Goal: Task Accomplishment & Management: Use online tool/utility

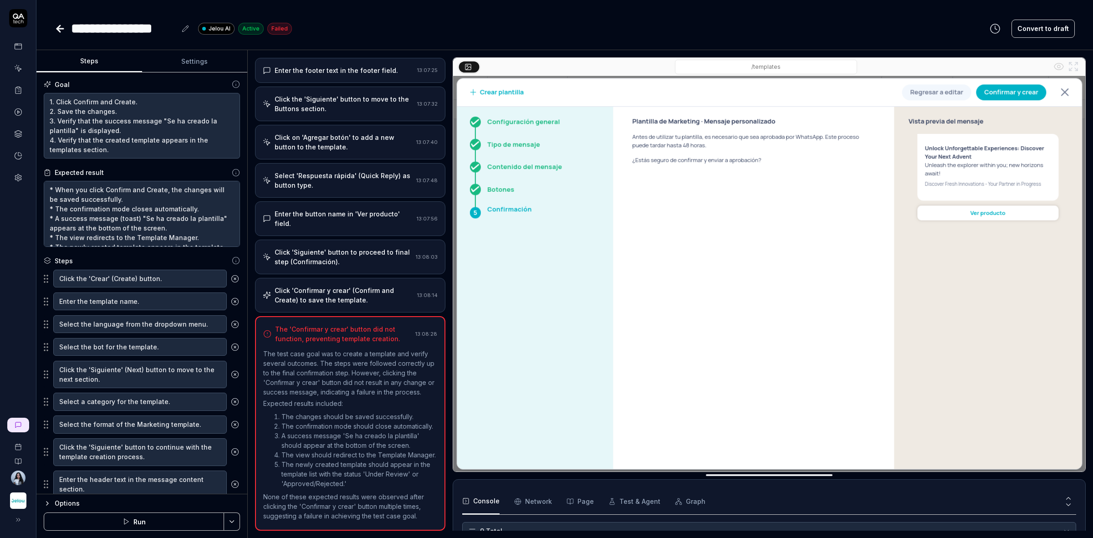
scroll to position [418, 0]
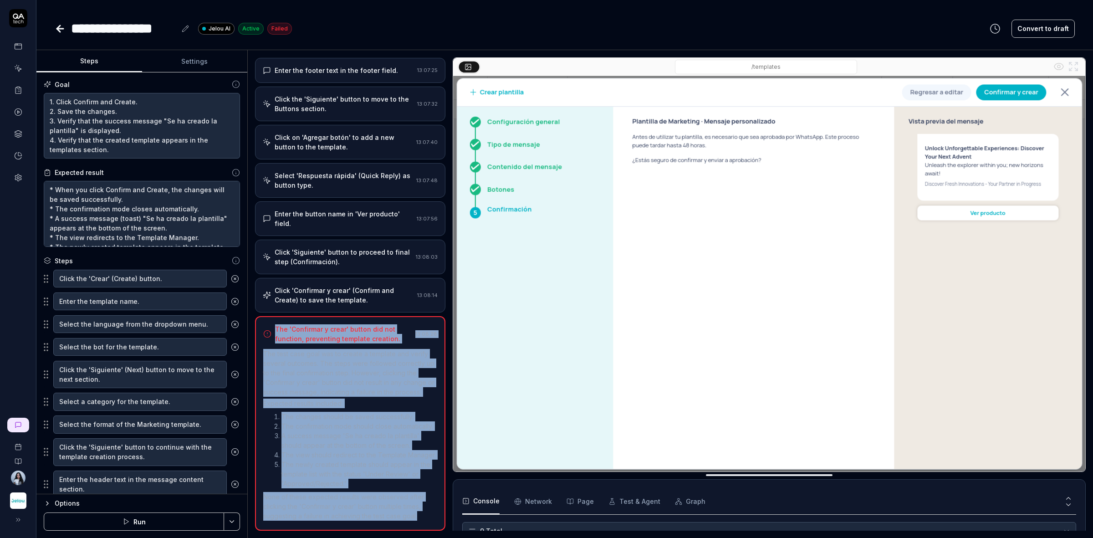
drag, startPoint x: 418, startPoint y: 518, endPoint x: 275, endPoint y: 305, distance: 256.6
click at [275, 316] on div "The 'Confirmar y crear' button did not function, preventing template creation. …" at bounding box center [350, 423] width 190 height 214
click at [276, 324] on div "The 'Confirmar y crear' button did not function, preventing template creation." at bounding box center [343, 333] width 137 height 19
drag, startPoint x: 276, startPoint y: 299, endPoint x: 419, endPoint y: 515, distance: 259.3
click at [419, 515] on div "The 'Confirmar y crear' button did not function, preventing template creation. …" at bounding box center [350, 423] width 190 height 214
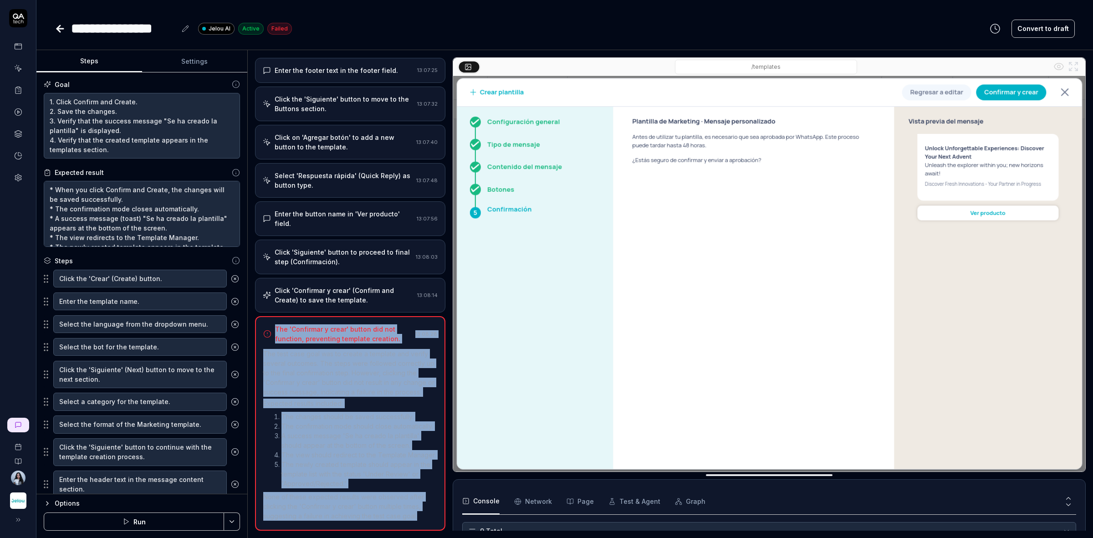
click at [419, 515] on p "None of these expected results were observed after clicking the 'Confirmar y cr…" at bounding box center [350, 506] width 174 height 29
drag, startPoint x: 419, startPoint y: 515, endPoint x: 274, endPoint y: 301, distance: 258.9
click at [274, 316] on div "The 'Confirmar y crear' button did not function, preventing template creation. …" at bounding box center [350, 423] width 190 height 214
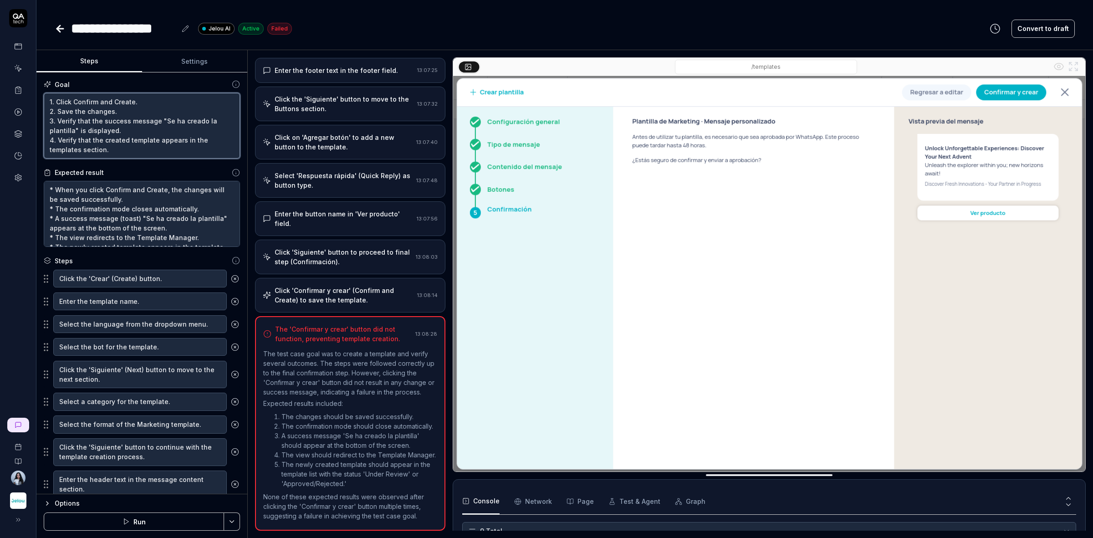
click at [98, 104] on textarea "1. Click Confirm and Create. 2. Save the changes. 3. Verify that the success me…" at bounding box center [142, 126] width 196 height 66
click at [127, 200] on textarea "* When you click Confirm and Create, the changes will be saved successfully. * …" at bounding box center [142, 214] width 196 height 66
drag, startPoint x: 135, startPoint y: 200, endPoint x: 36, endPoint y: 188, distance: 100.1
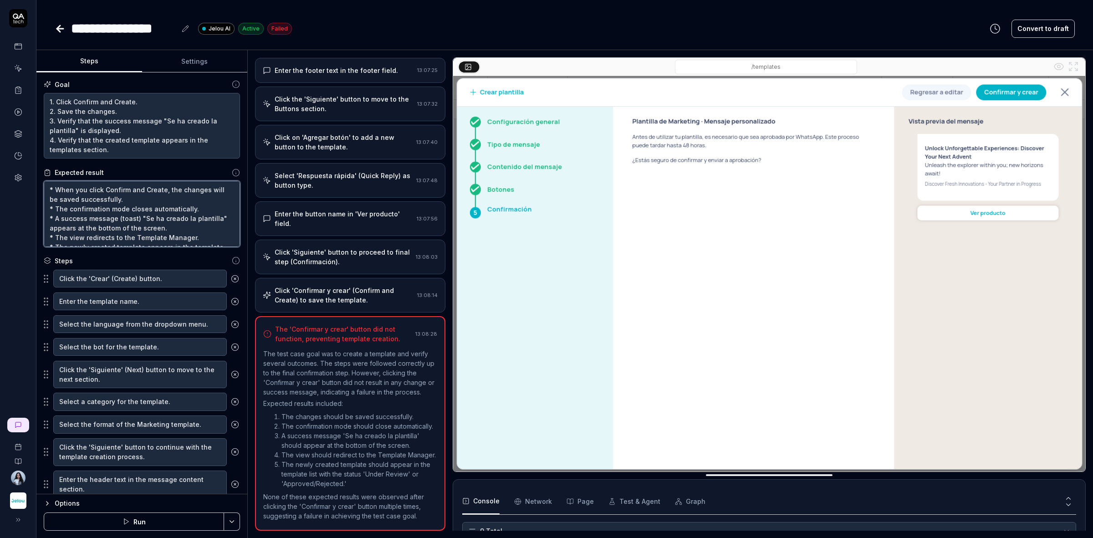
click at [36, 188] on div "**********" at bounding box center [546, 269] width 1093 height 538
click at [61, 31] on icon at bounding box center [60, 28] width 11 height 11
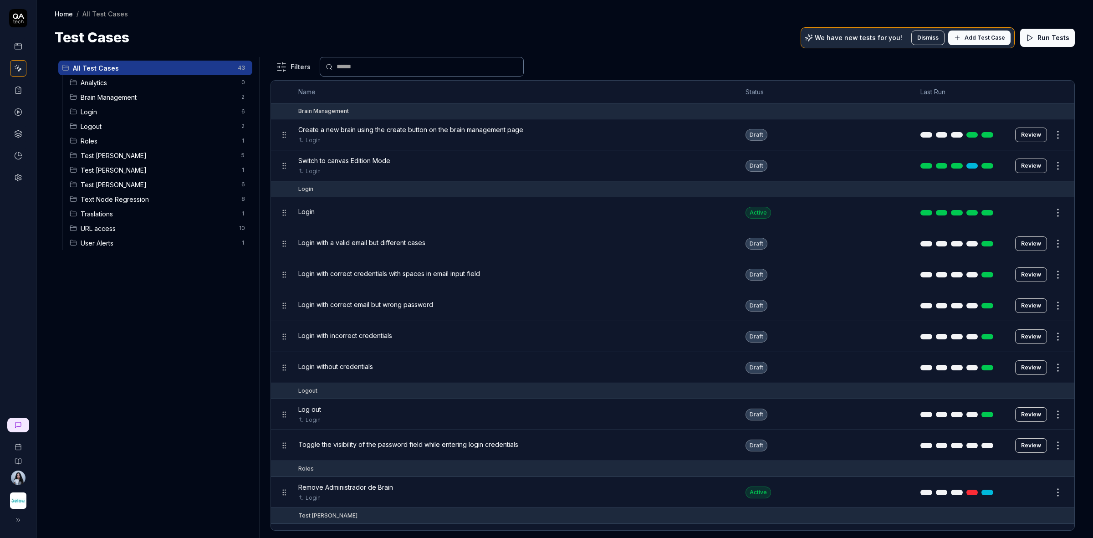
click at [96, 183] on span "Test [PERSON_NAME]" at bounding box center [158, 185] width 155 height 10
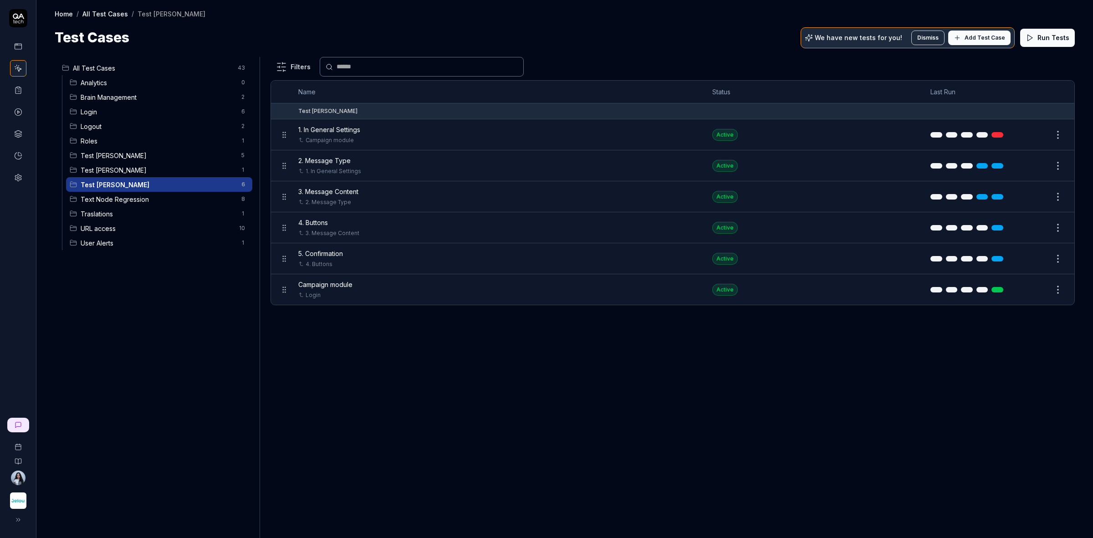
click at [1037, 226] on button "Edit" at bounding box center [1036, 227] width 22 height 15
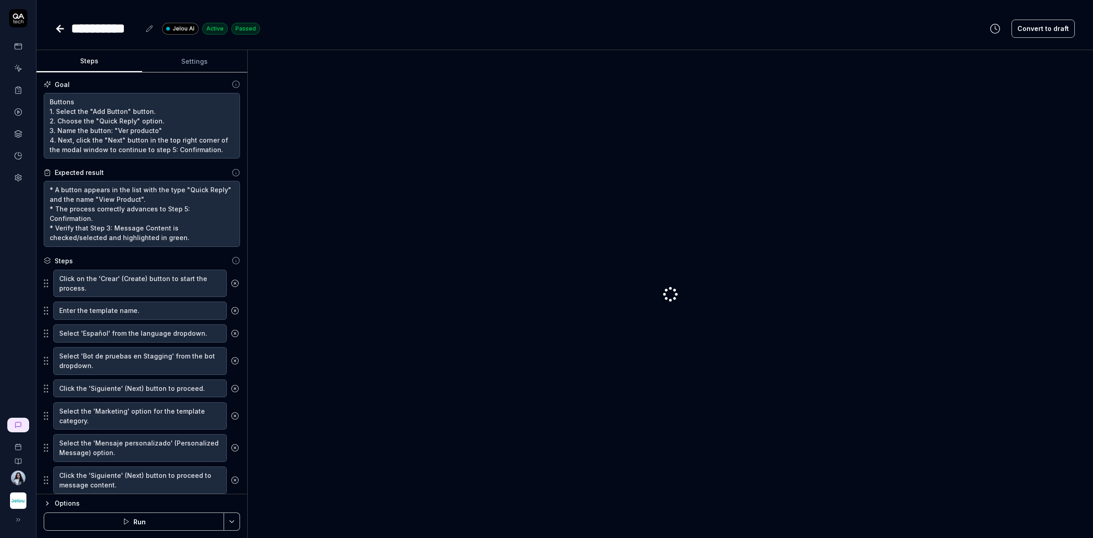
type textarea "*"
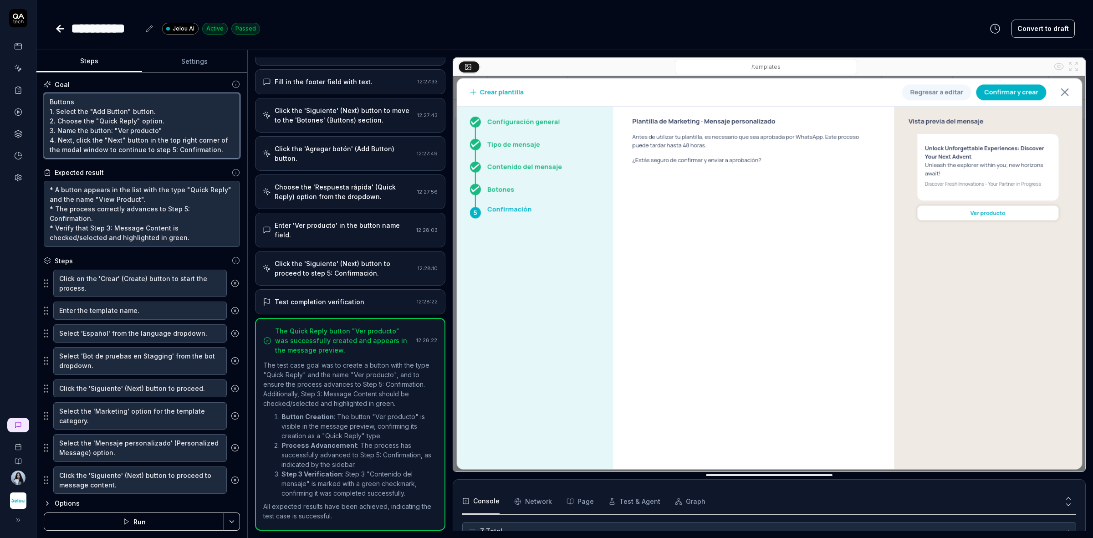
scroll to position [63, 0]
click at [120, 155] on textarea "Buttons 1. Select the "Add Button" button. 2. Choose the "Quick Reply" option. …" at bounding box center [142, 126] width 196 height 66
type textarea "Buttons 1. Select the "Add Button" button. 2. Choose the "Quick Reply" option. …"
type textarea "*"
type textarea "Buttons 1. Select the "Add Button" button. 2. Choose the "Quick Reply" option. …"
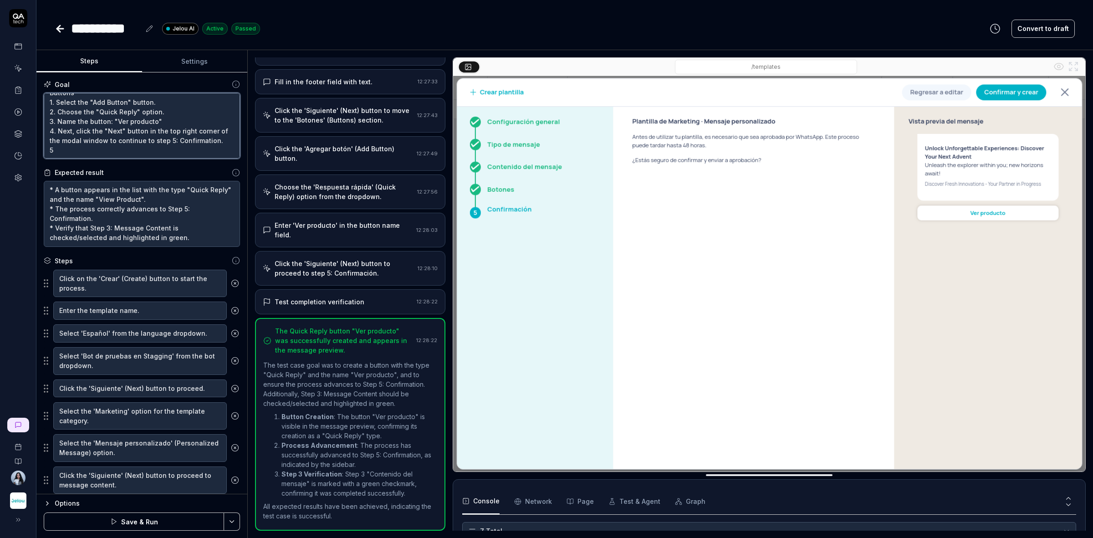
scroll to position [15, 0]
type textarea "*"
type textarea "Buttons 1. Select the "Add Button" button. 2. Choose the "Quick Reply" option. …"
type textarea "*"
paste textarea "1. Click Confirm and Create."
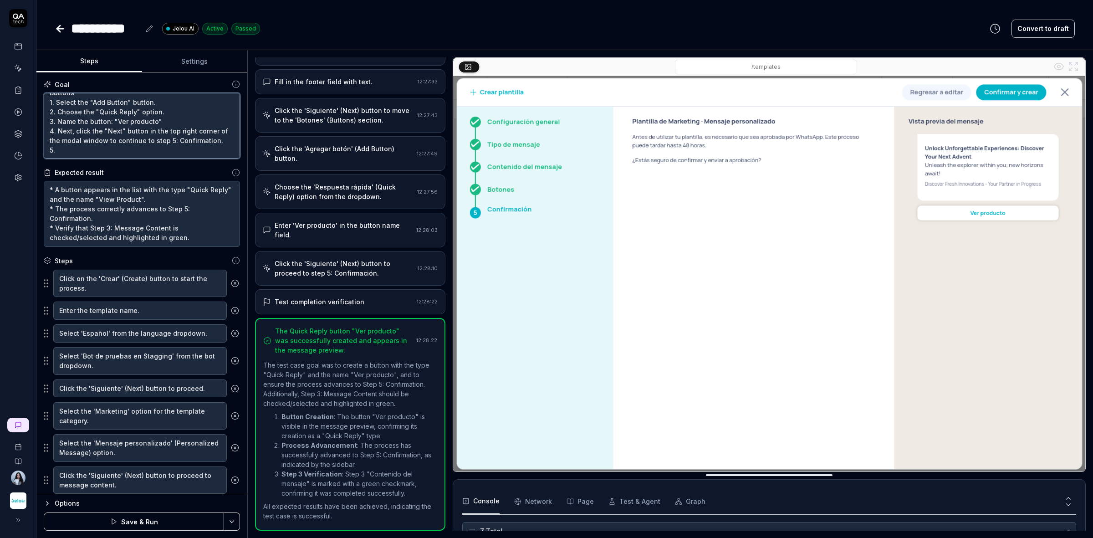
type textarea "Buttons 1. Select the "Add Button" button. 2. Choose the "Quick Reply" option. …"
type textarea "*"
type textarea "Buttons 1. Select the "Add Button" button. 2. Choose the "Quick Reply" option. …"
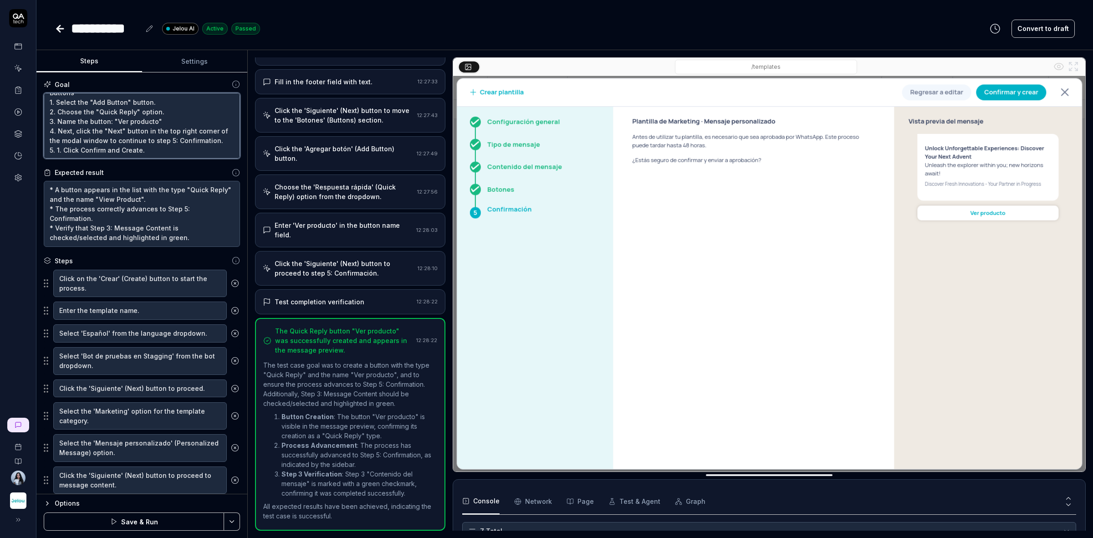
click at [62, 151] on textarea "Buttons 1. Select the "Add Button" button. 2. Choose the "Quick Reply" option. …" at bounding box center [142, 126] width 196 height 66
type textarea "*"
type textarea "Buttons 1. Select the "Add Button" button. 2. Choose the "Quick Reply" option. …"
type textarea "*"
type textarea "Buttons 1. Select the "Add Button" button. 2. Choose the "Quick Reply" option. …"
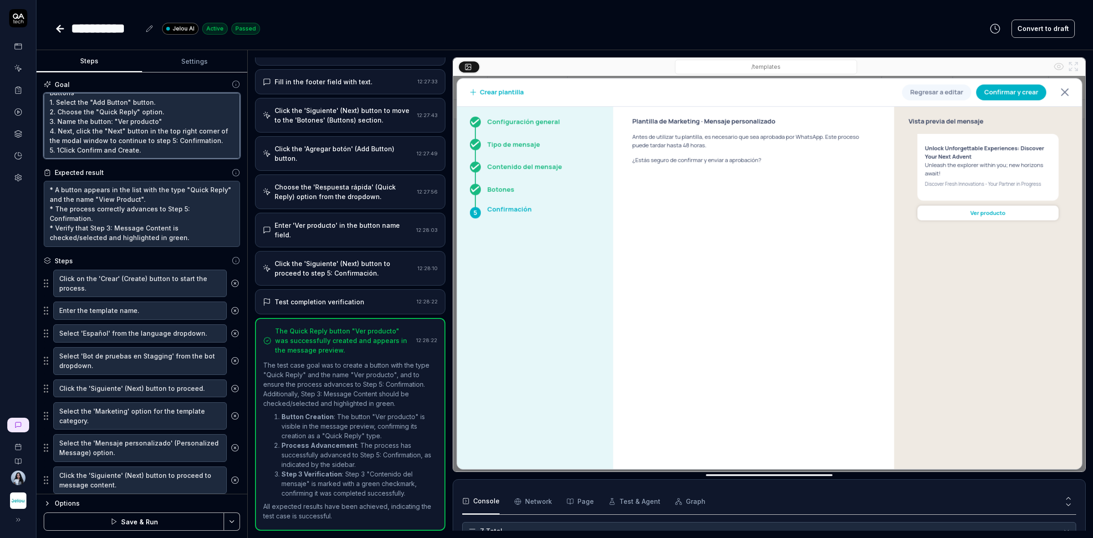
type textarea "*"
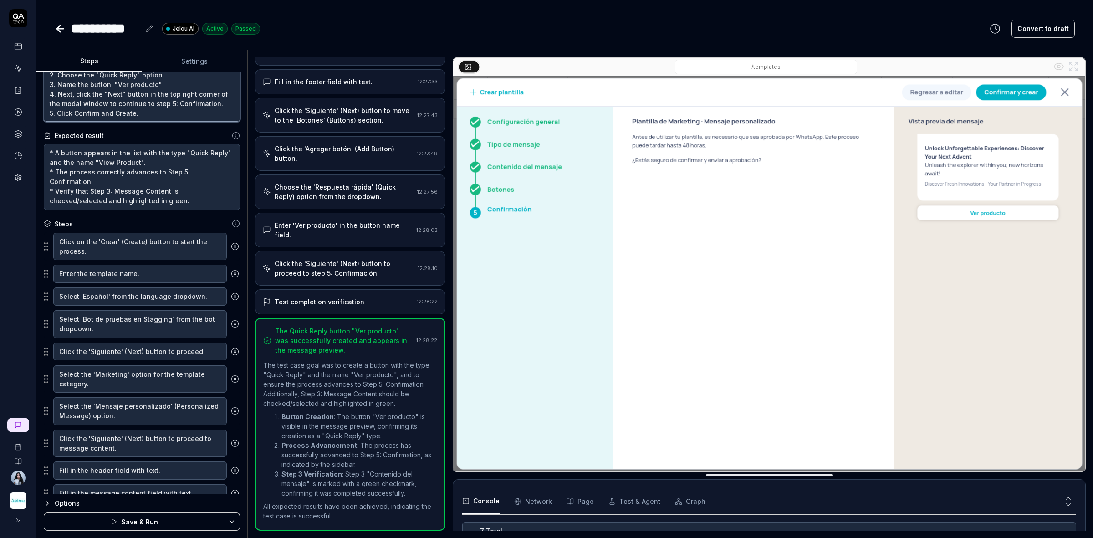
scroll to position [57, 0]
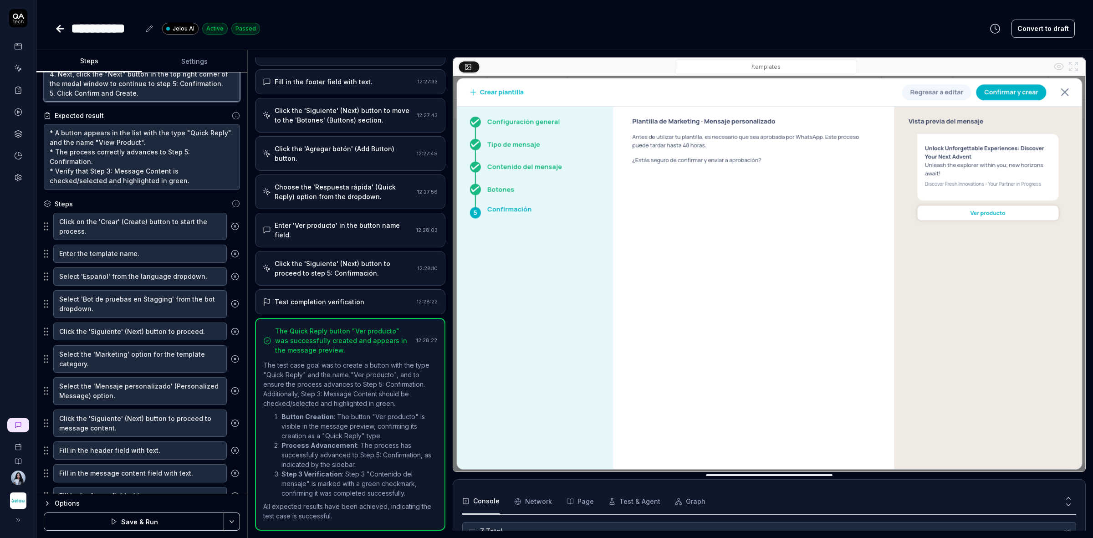
type textarea "Buttons 1. Select the "Add Button" button. 2. Choose the "Quick Reply" option. …"
click at [197, 182] on textarea "* A button appears in the list with the type "Quick Reply" and the name "View P…" at bounding box center [142, 157] width 196 height 66
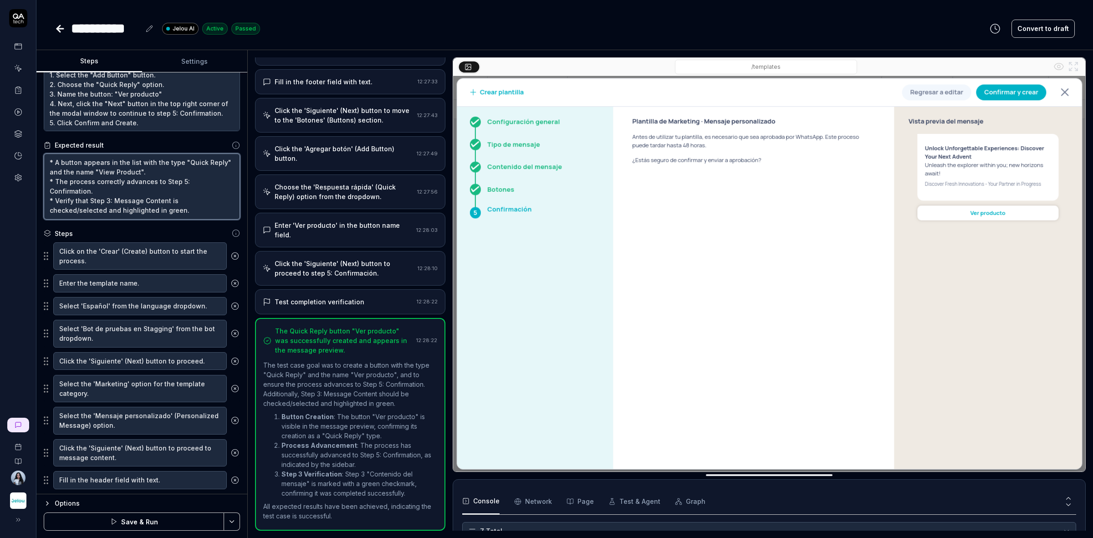
scroll to position [0, 0]
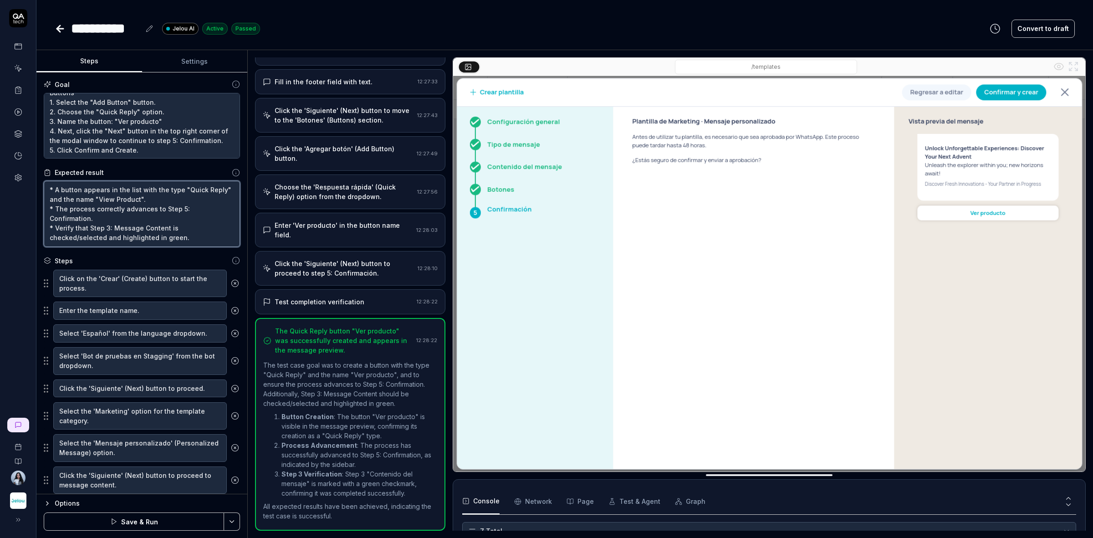
type textarea "*"
type textarea "* A button appears in the list with the type "Quick Reply" and the name "View P…"
type textarea "*"
type textarea "* A button appears in the list with the type "Quick Reply" and the name "View P…"
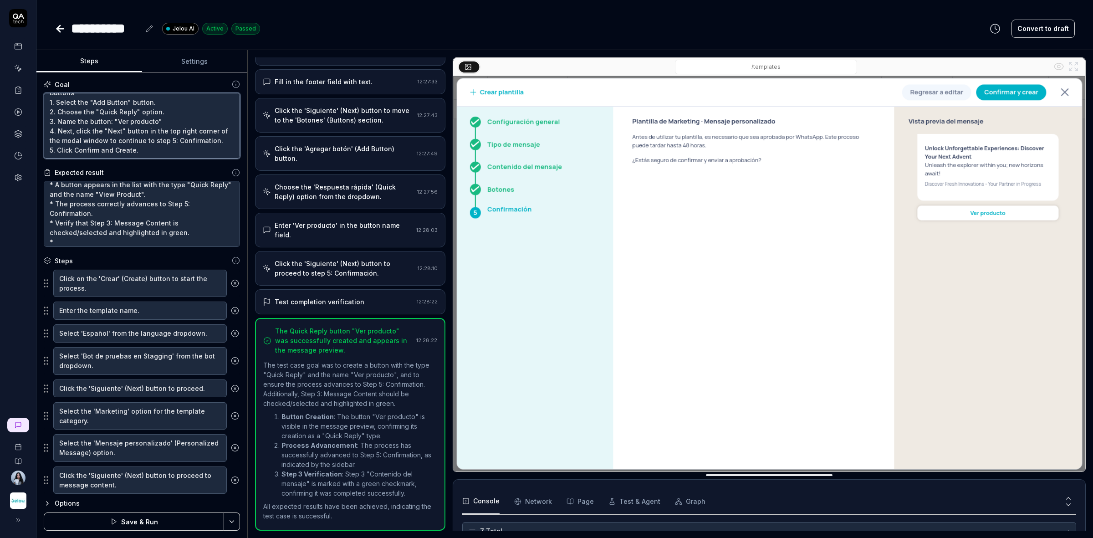
scroll to position [0, 0]
drag, startPoint x: 155, startPoint y: 148, endPoint x: 49, endPoint y: 90, distance: 121.5
click at [49, 90] on div "Goal Buttons 1. Select the "Add Button" button. 2. Choose the "Quick Reply" opt…" at bounding box center [142, 119] width 196 height 79
drag, startPoint x: 201, startPoint y: 231, endPoint x: 42, endPoint y: 167, distance: 171.8
click at [42, 167] on div "Goal Buttons 1. Select the "Add Button" button. 2. Choose the "Quick Reply" opt…" at bounding box center [141, 283] width 211 height 422
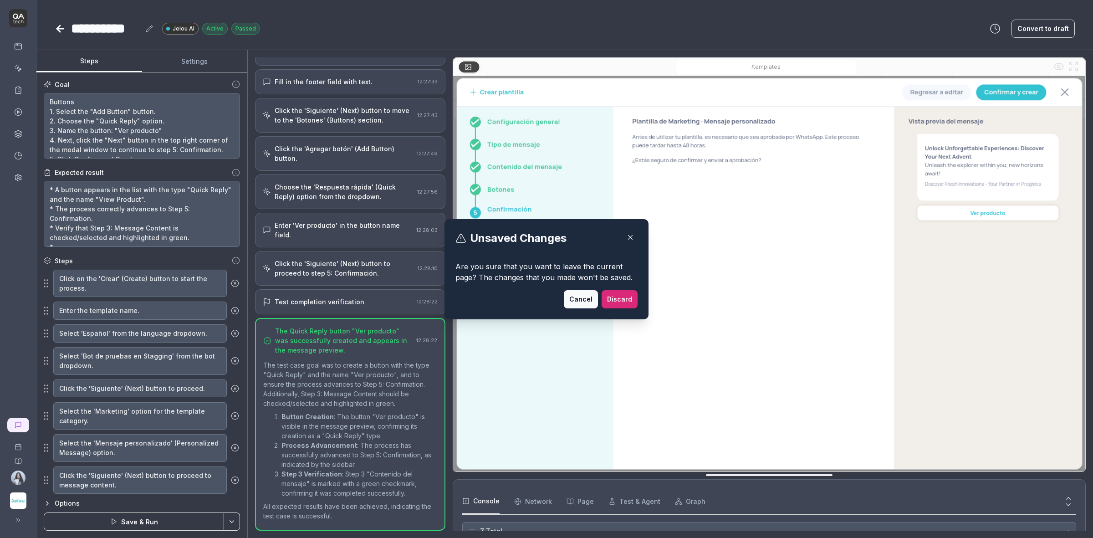
click at [614, 297] on button "Discard" at bounding box center [620, 299] width 36 height 18
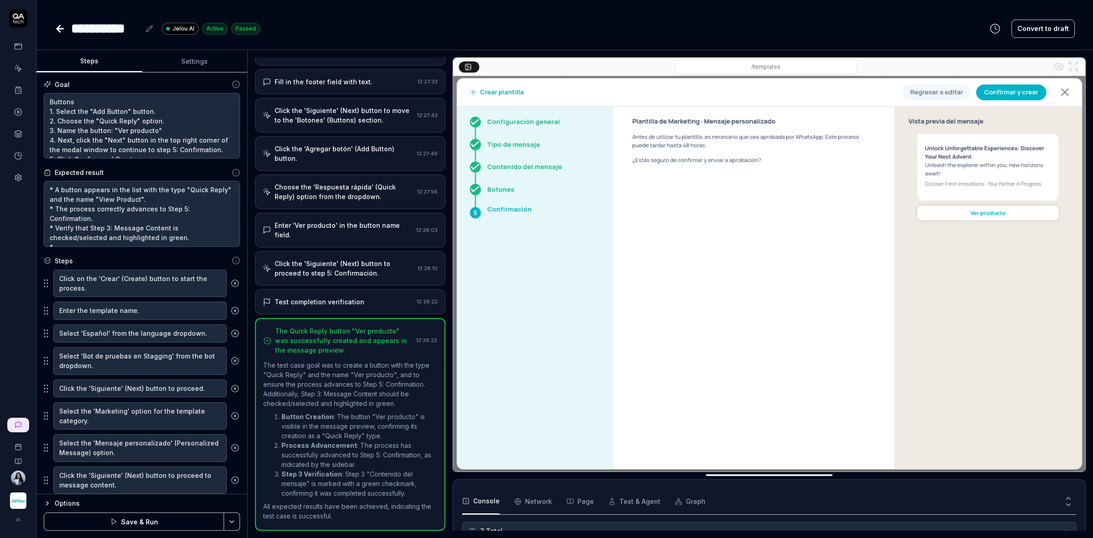
type textarea "*"
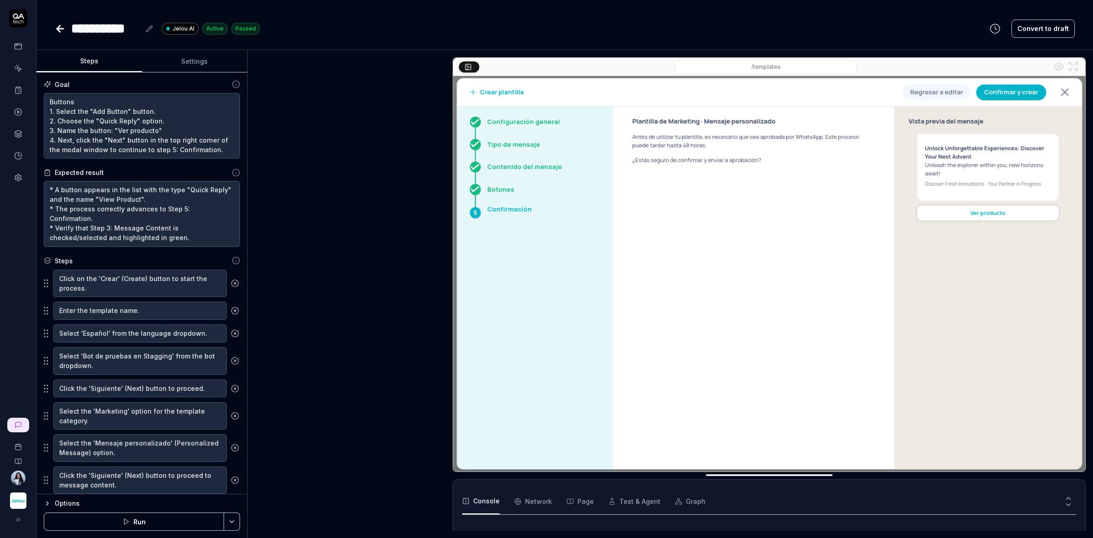
scroll to position [388, 0]
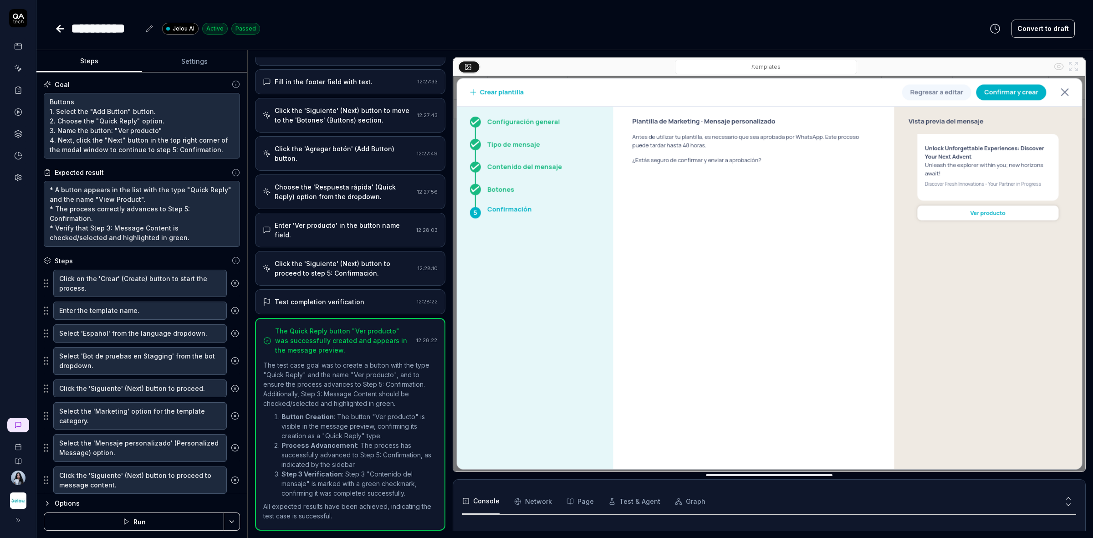
type textarea "*"
click at [103, 144] on textarea "Buttons 1. Select the "Add Button" button. 2. Choose the "Quick Reply" option. …" at bounding box center [142, 126] width 196 height 66
click at [106, 152] on textarea "Buttons 1. Select the "Add Button" button. 2. Choose the "Quick Reply" option. …" at bounding box center [142, 126] width 196 height 66
type textarea "Buttons 1. Select the "Add Button" button. 2. Choose the "Quick Reply" option. …"
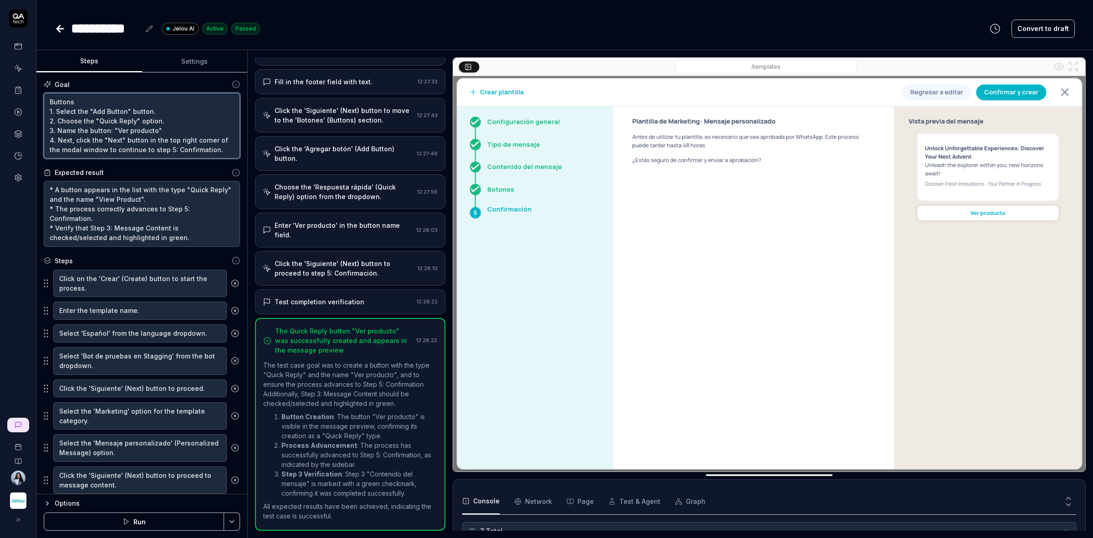
type textarea "*"
type textarea "Buttons 1. Select the "Add Button" button. 2. Choose the "Quick Reply" option. …"
type textarea "*"
type textarea "Buttons 1. Select the "Add Button" button. 2. Choose the "Quick Reply" option. …"
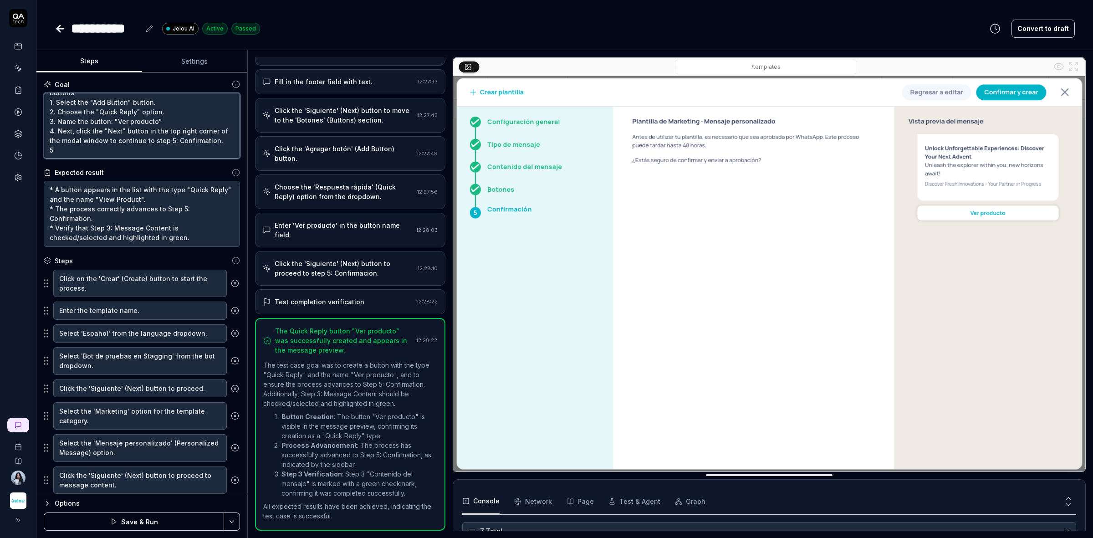
type textarea "*"
type textarea "Buttons 1. Select the "Add Button" button. 2. Choose the "Quick Reply" option. …"
type textarea "*"
paste textarea "1. Click Confirm and Create."
type textarea "Buttons 1. Select the "Add Button" button. 2. Choose the "Quick Reply" option. …"
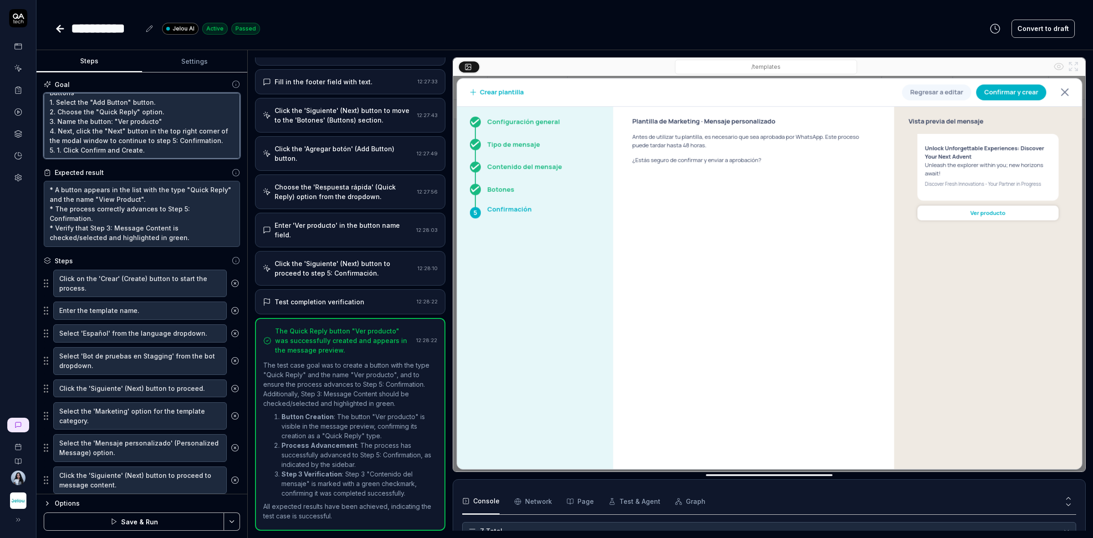
type textarea "*"
type textarea "Buttons 1. Select the "Add Button" button. 2. Choose the "Quick Reply" option. …"
type textarea "*"
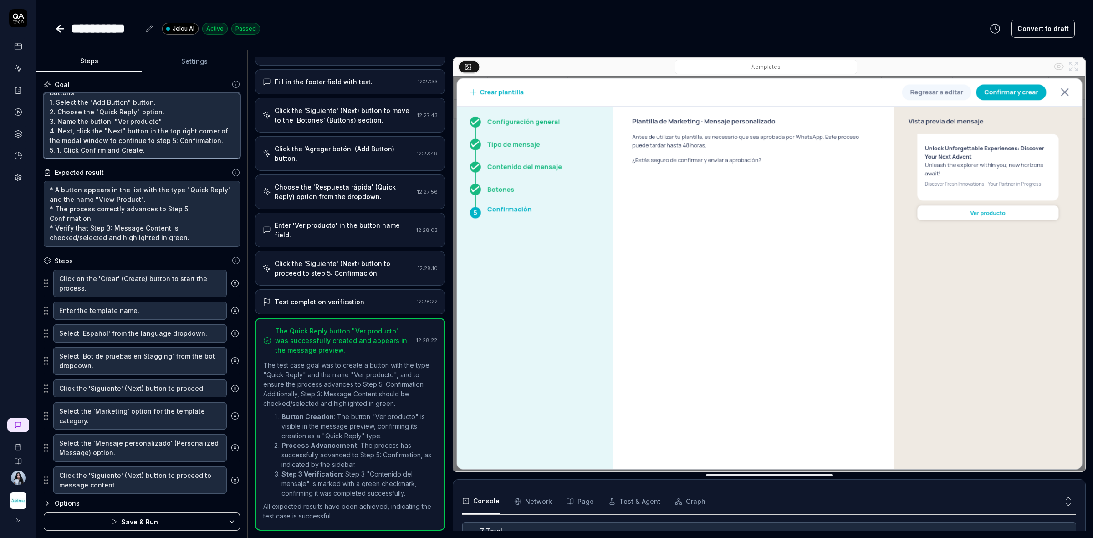
click at [65, 144] on textarea "Buttons 1. Select the "Add Button" button. 2. Choose the "Quick Reply" option. …" at bounding box center [142, 126] width 196 height 66
click at [64, 151] on textarea "Buttons 1. Select the "Add Button" button. 2. Choose the "Quick Reply" option. …" at bounding box center [142, 126] width 196 height 66
type textarea "Buttons 1. Select the "Add Button" button. 2. Choose the "Quick Reply" option. …"
type textarea "*"
type textarea "Buttons 1. Select the "Add Button" button. 2. Choose the "Quick Reply" option. …"
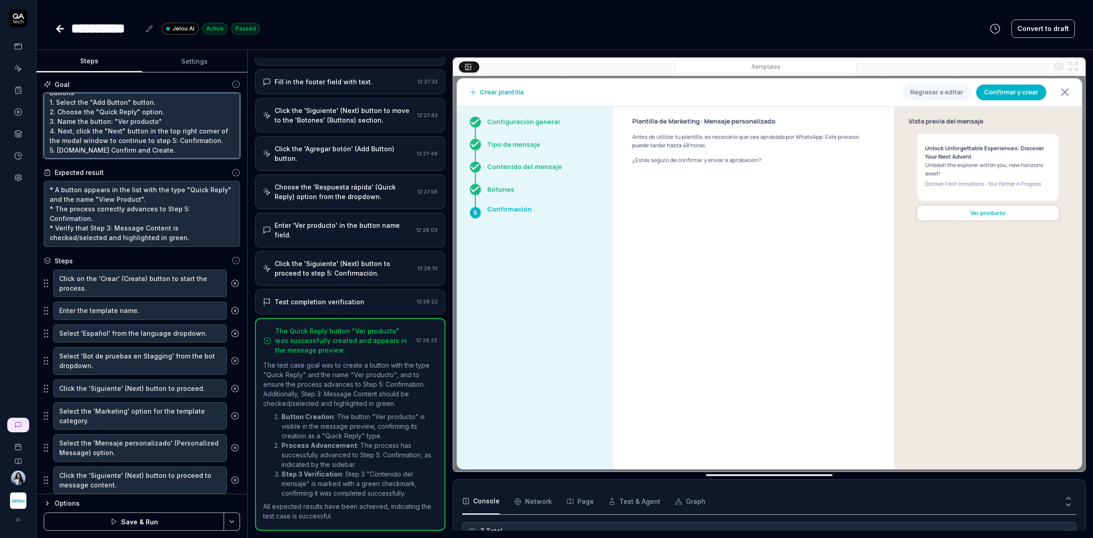
type textarea "*"
type textarea "Buttons 1. Select the "Add Button" button. 2. Choose the "Quick Reply" option. …"
type textarea "*"
type textarea "Buttons 1. Select the "Add Button" button. 2. Choose the "Quick Reply" option. …"
type textarea "*"
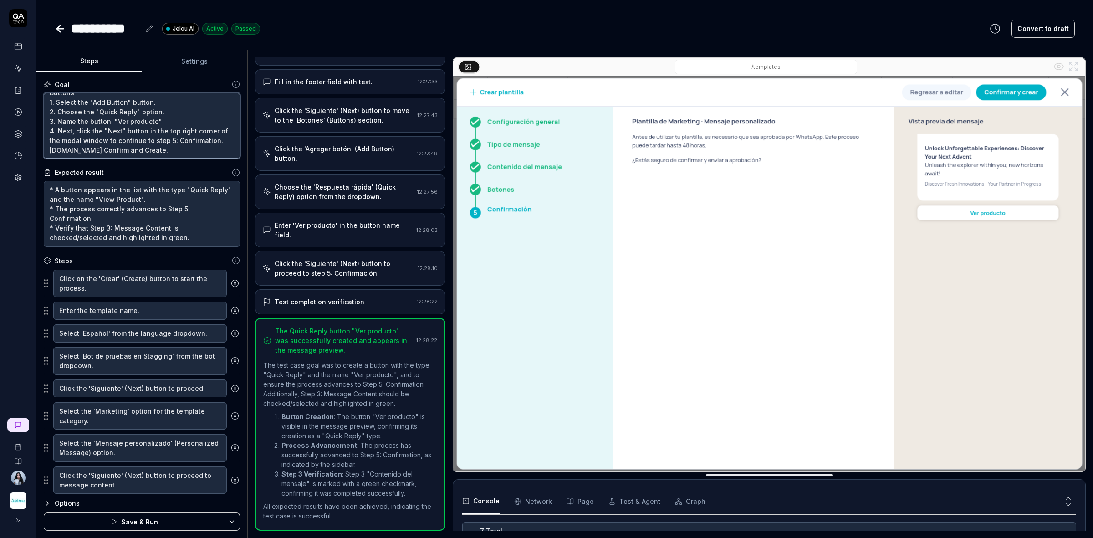
type textarea "Buttons 1. Select the "Add Button" button. 2. Choose the "Quick Reply" option. …"
type textarea "*"
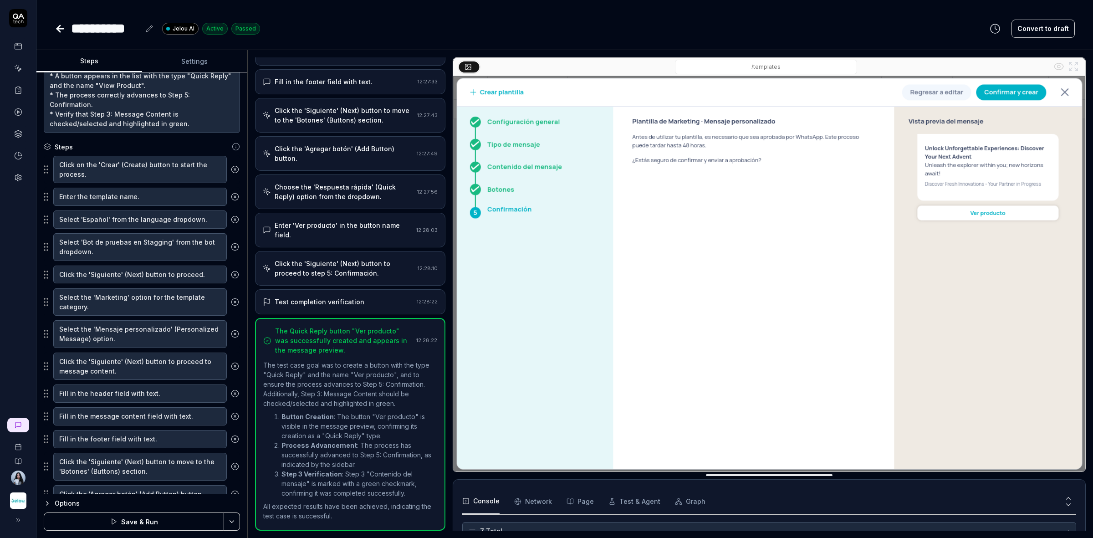
type textarea "Buttons 1. Select the "Add Button" button. 2. Choose the "Quick Reply" option. …"
click at [193, 126] on textarea "* A button appears in the list with the type "Quick Reply" and the name "View P…" at bounding box center [142, 100] width 196 height 66
type textarea "* A button appears in the list with the type "Quick Reply" and the name "View P…"
type textarea "*"
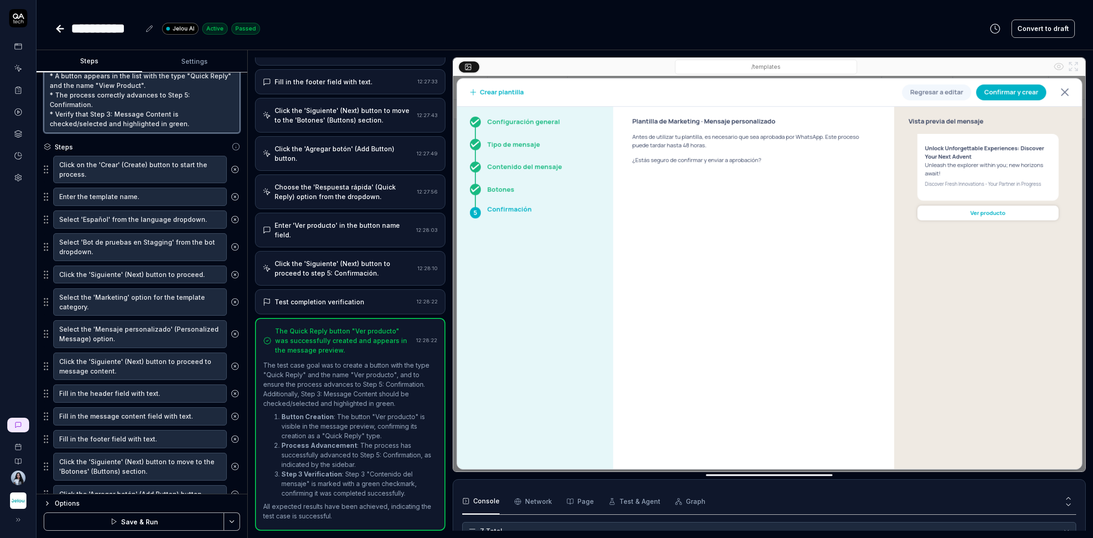
type textarea "* A button appears in the list with the type "Quick Reply" and the name "View P…"
type textarea "*"
type textarea "* A button appears in the list with the type "Quick Reply" and the name "View P…"
type textarea "*"
type textarea "* A button appears in the list with the type "Quick Reply" and the name "View P…"
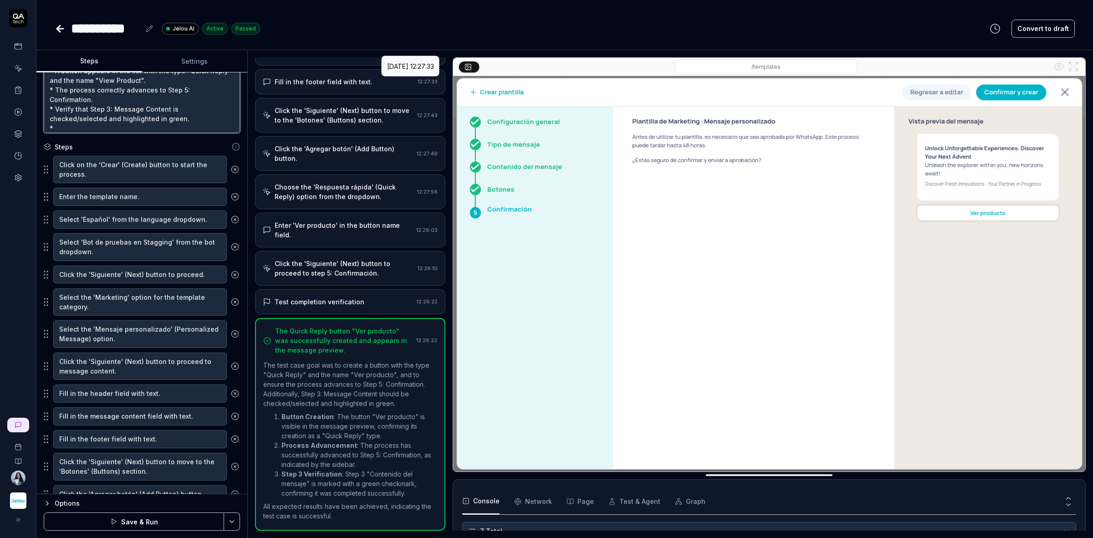
type textarea "*"
paste textarea "Confirm that the template is created"
type textarea "* A button appears in the list with the type "Quick Reply" and the name "View P…"
type textarea "*"
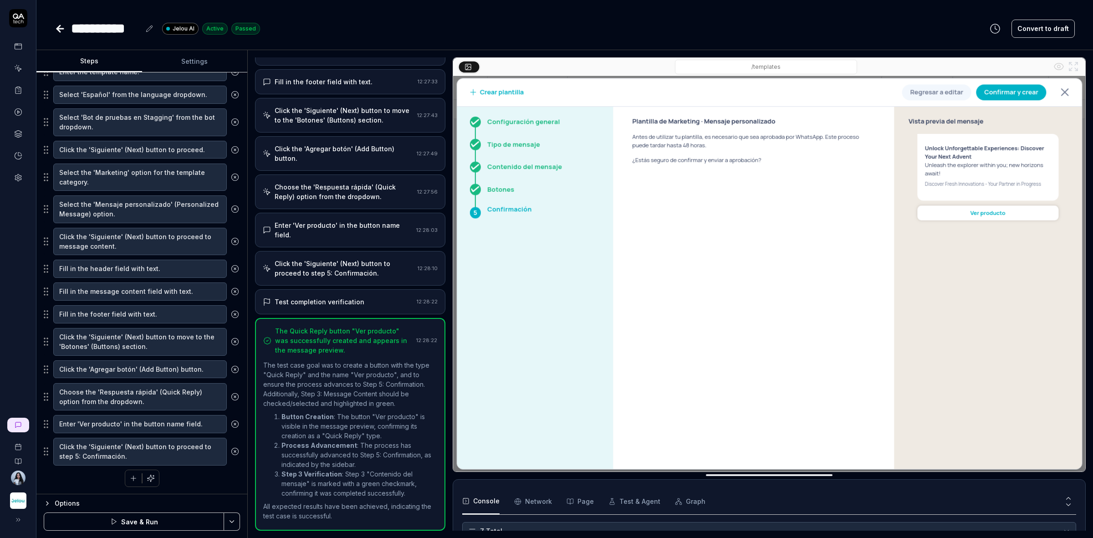
scroll to position [242, 0]
type textarea "* A button appears in the list with the type "Quick Reply" and the name "View P…"
click at [147, 481] on icon "button" at bounding box center [151, 478] width 8 height 8
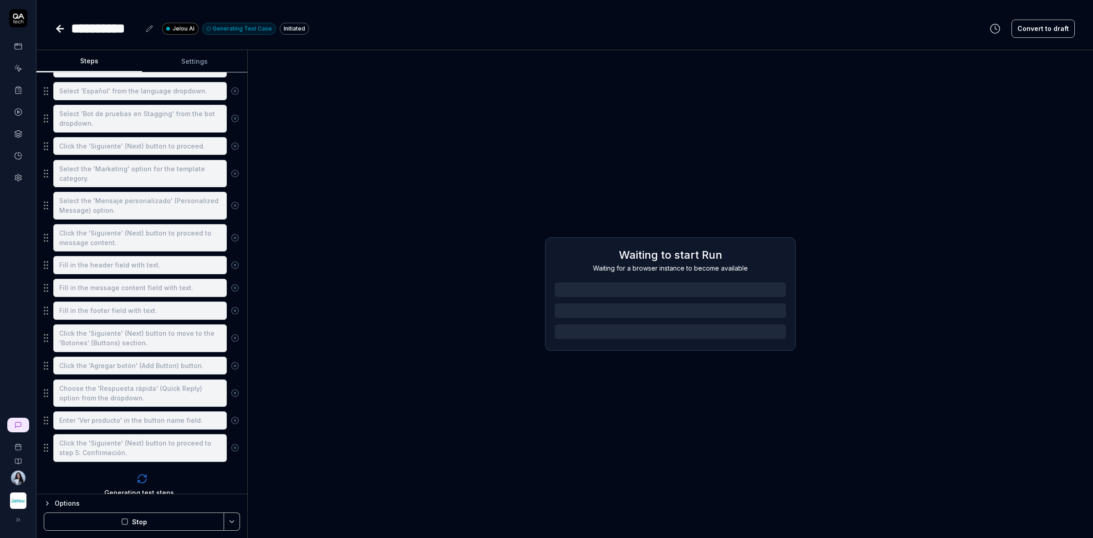
scroll to position [294, 0]
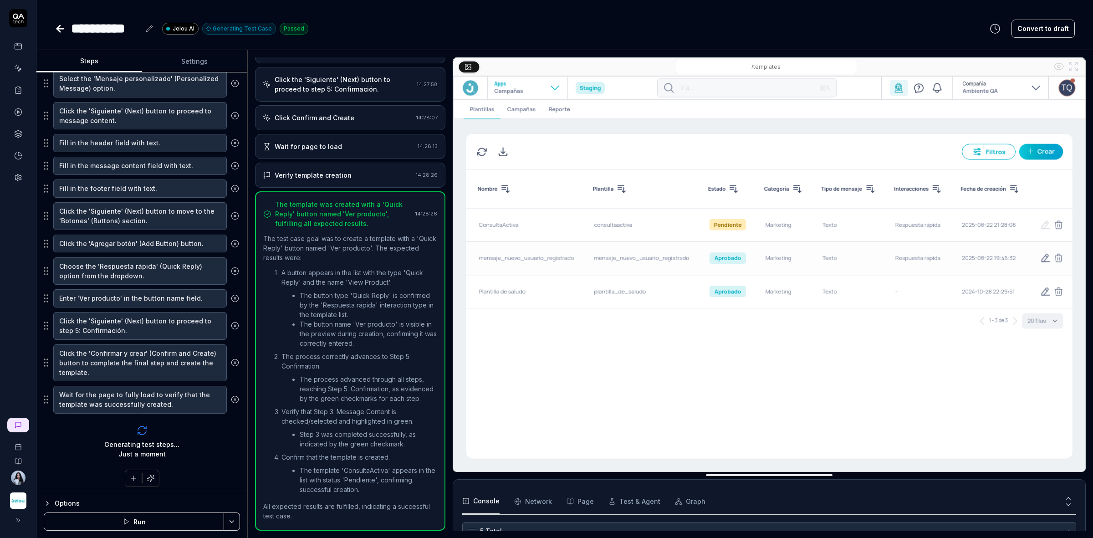
scroll to position [316, 0]
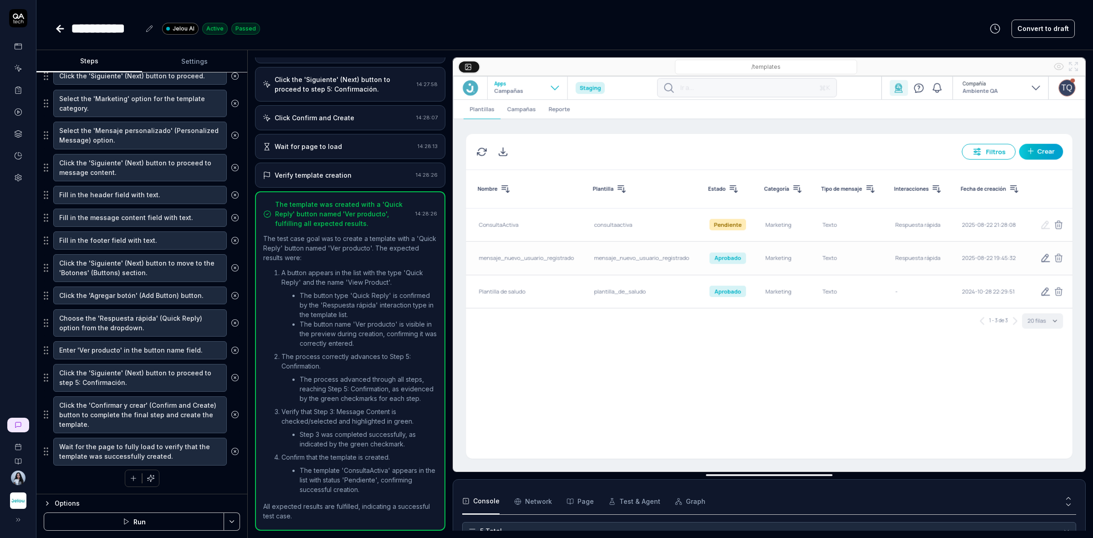
click at [312, 170] on div "Verify template creation" at bounding box center [313, 175] width 77 height 10
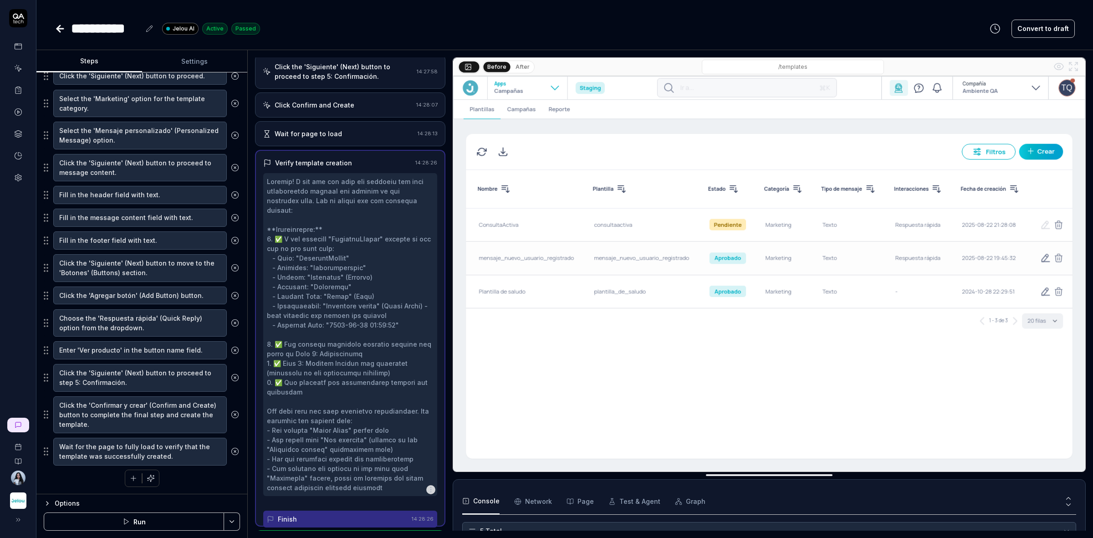
scroll to position [571, 0]
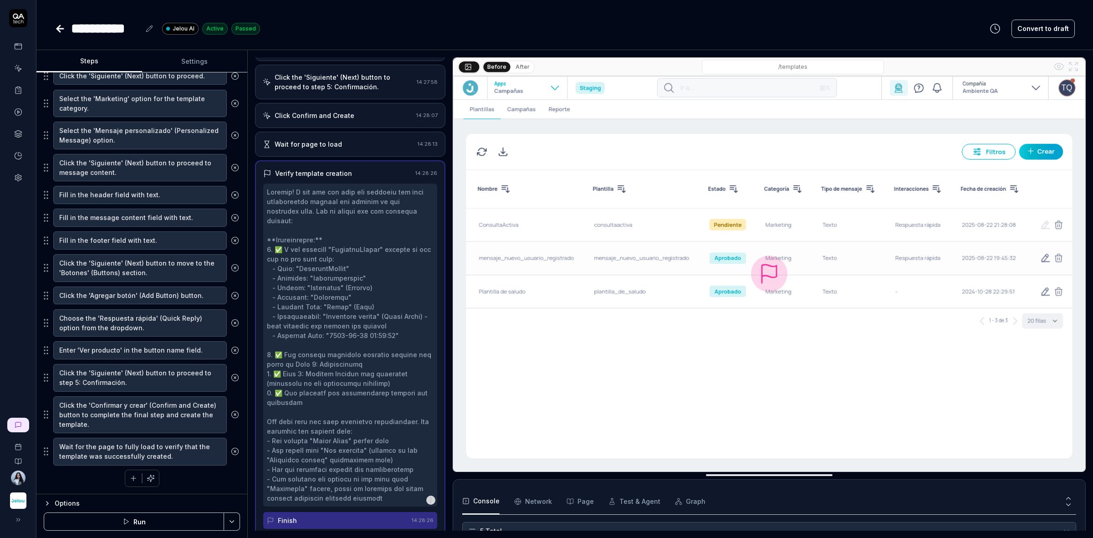
click at [333, 139] on div "Wait for page to load 14:28:13" at bounding box center [350, 144] width 190 height 25
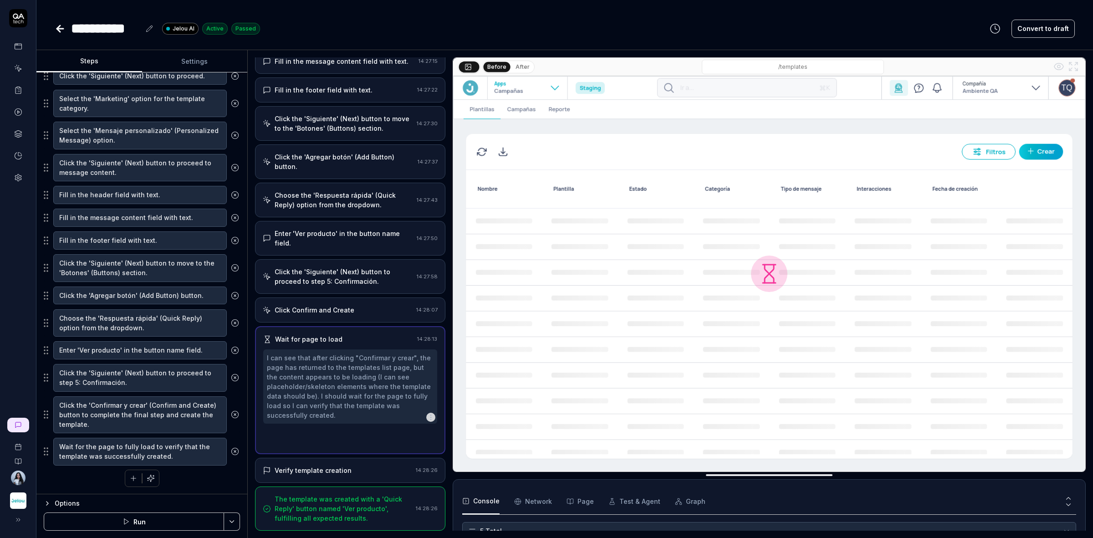
scroll to position [303, 0]
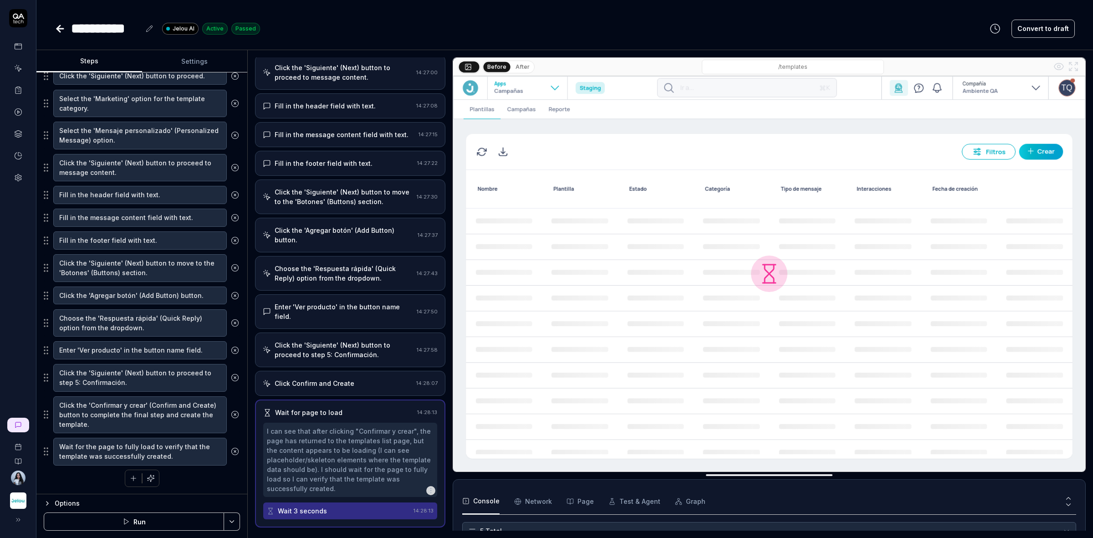
click at [367, 385] on div "Click Confirm and Create" at bounding box center [338, 383] width 150 height 10
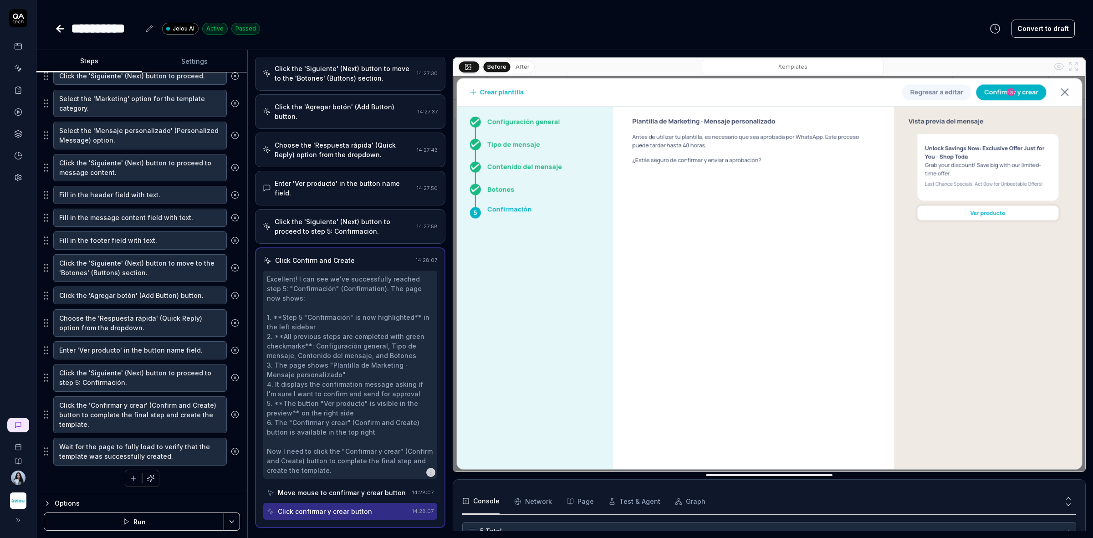
scroll to position [532, 0]
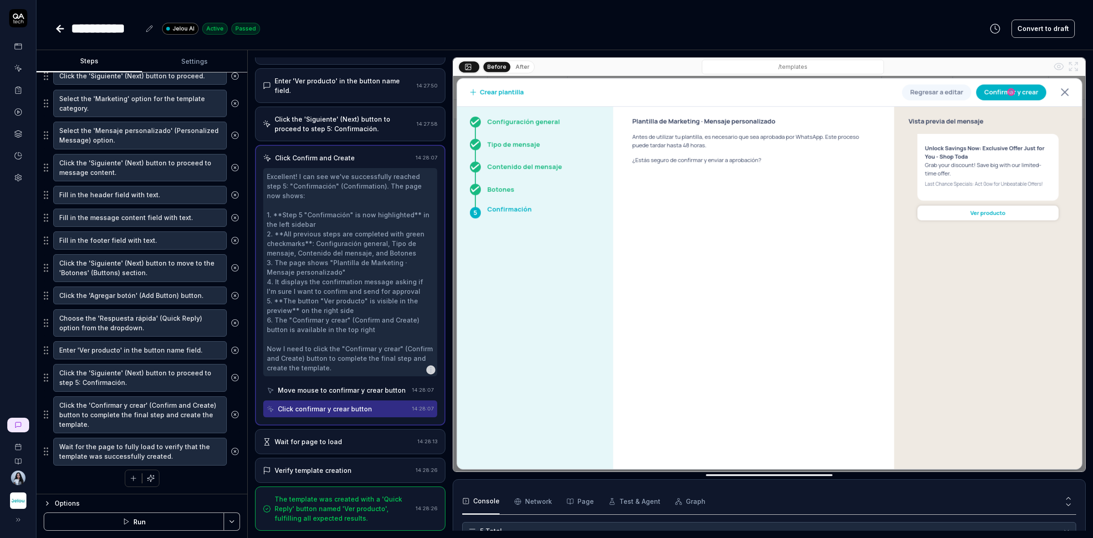
click at [339, 439] on div "Wait for page to load" at bounding box center [338, 442] width 151 height 10
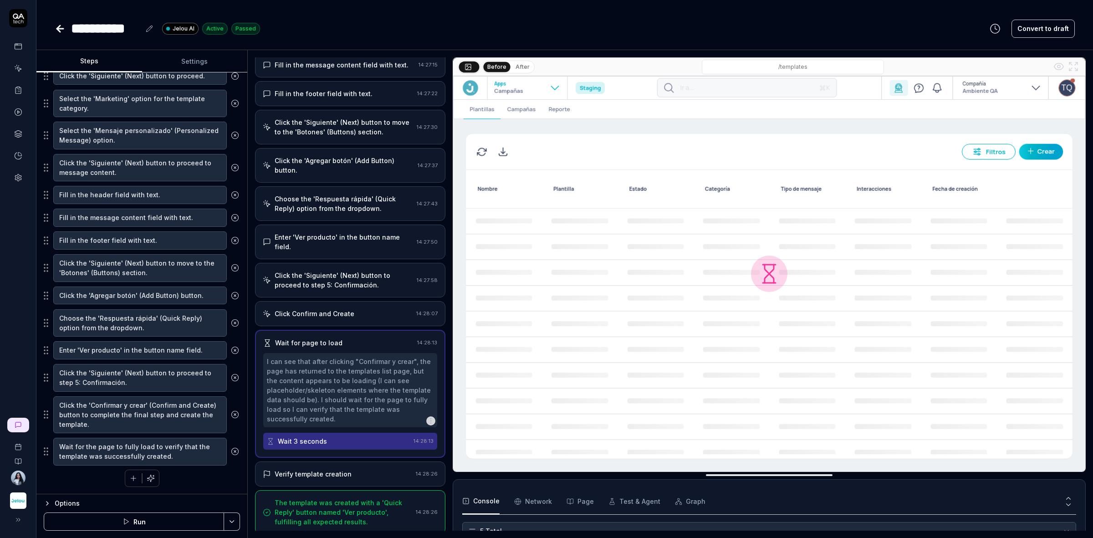
scroll to position [379, 0]
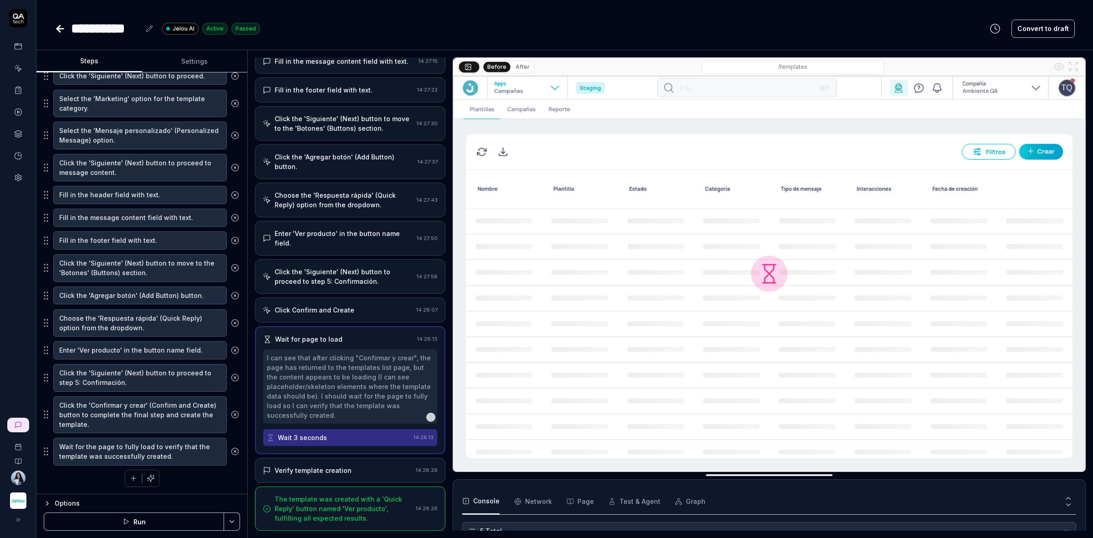
click at [354, 471] on div "Verify template creation" at bounding box center [337, 470] width 149 height 10
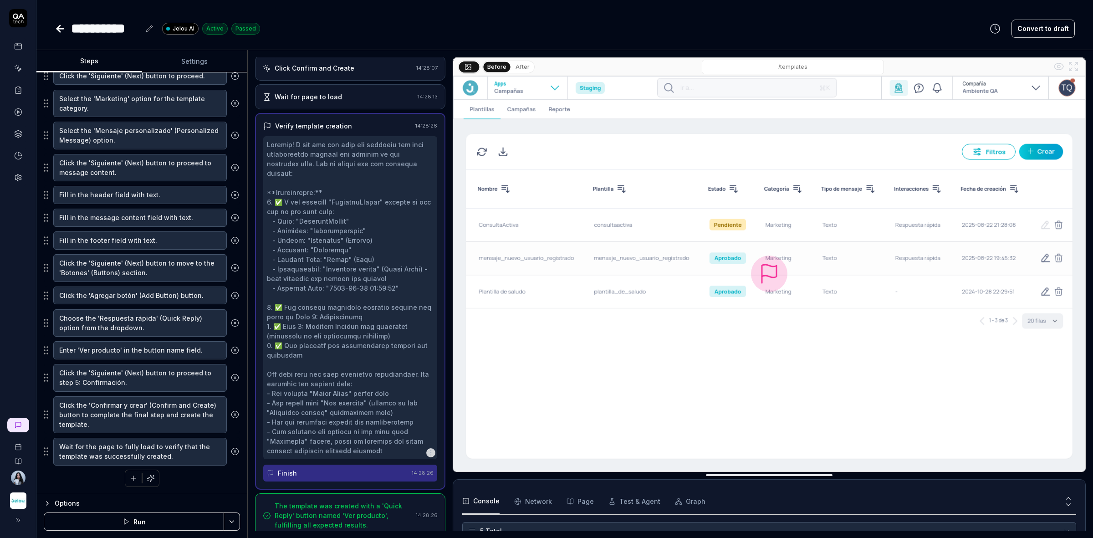
scroll to position [618, 0]
click at [391, 504] on div "The template was created with a 'Quick Reply' button named 'Ver producto', fulf…" at bounding box center [344, 514] width 138 height 29
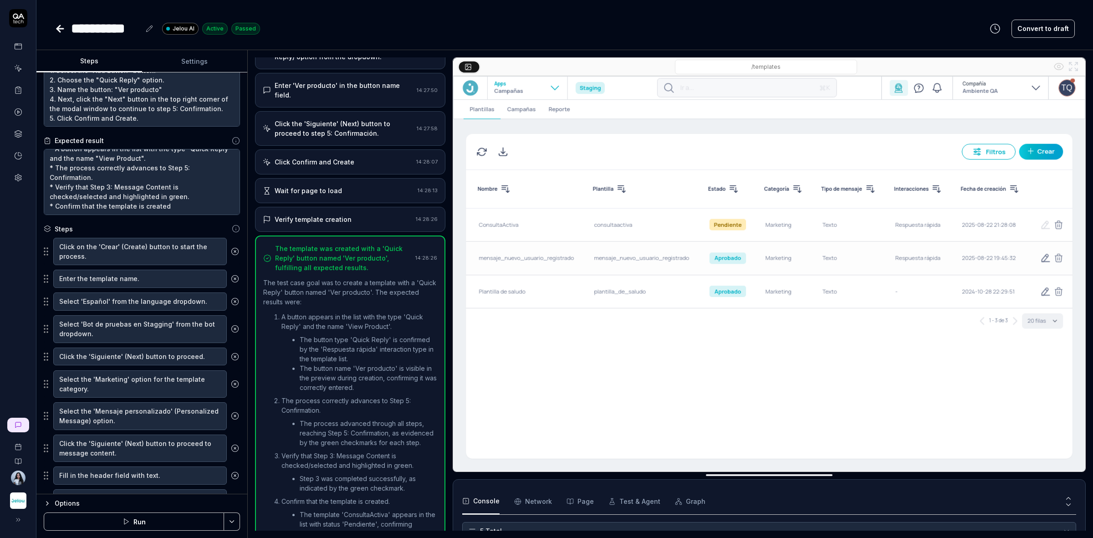
scroll to position [0, 0]
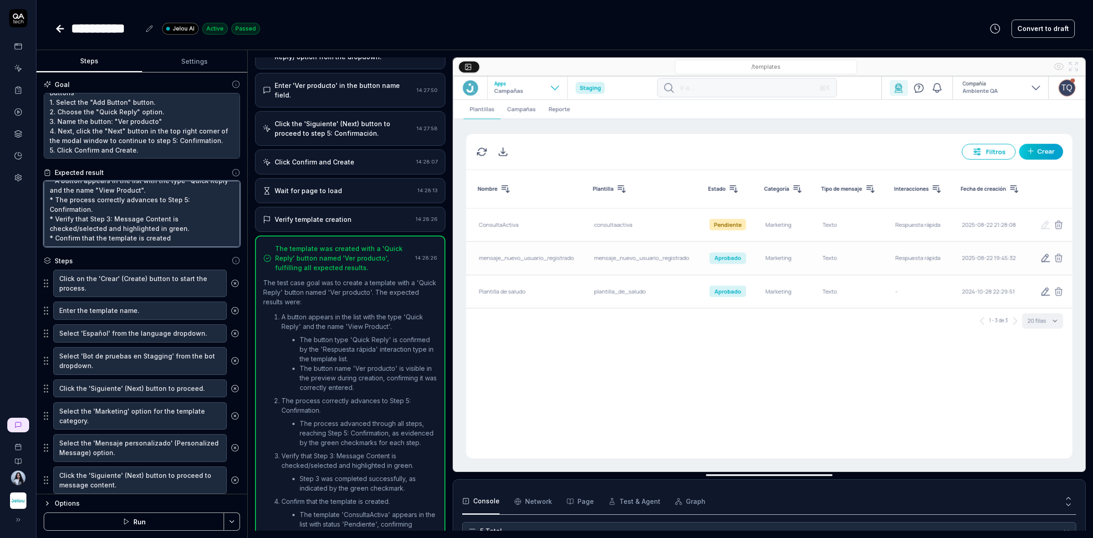
click at [171, 238] on textarea "* A button appears in the list with the type "Quick Reply" and the name "View P…" at bounding box center [142, 214] width 196 height 66
type textarea "*"
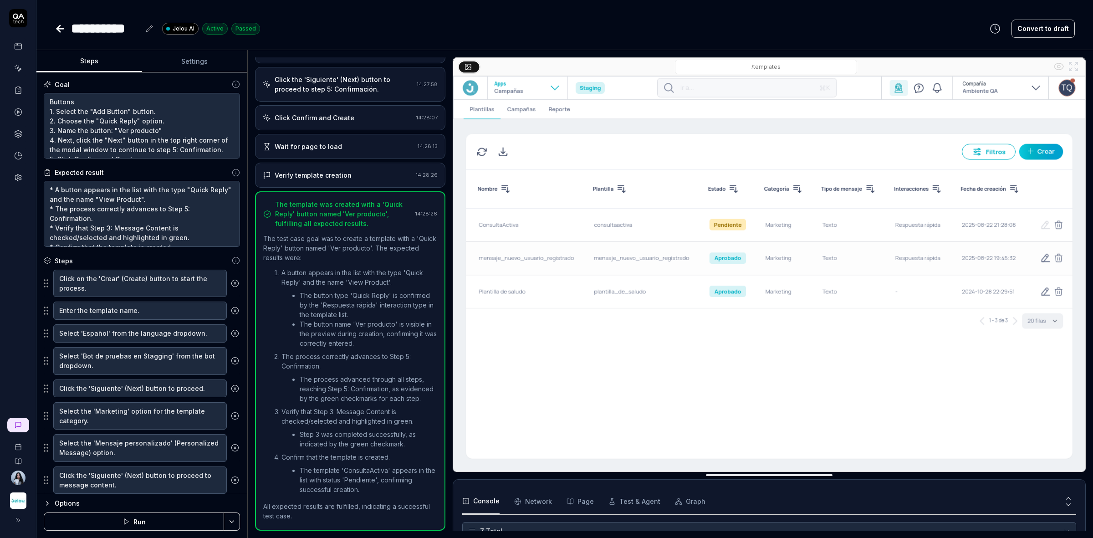
scroll to position [19, 0]
drag, startPoint x: 153, startPoint y: 147, endPoint x: 158, endPoint y: 153, distance: 7.5
click at [153, 147] on textarea "Buttons 1. Select the "Add Button" button. 2. Choose the "Quick Reply" option. …" at bounding box center [142, 126] width 196 height 66
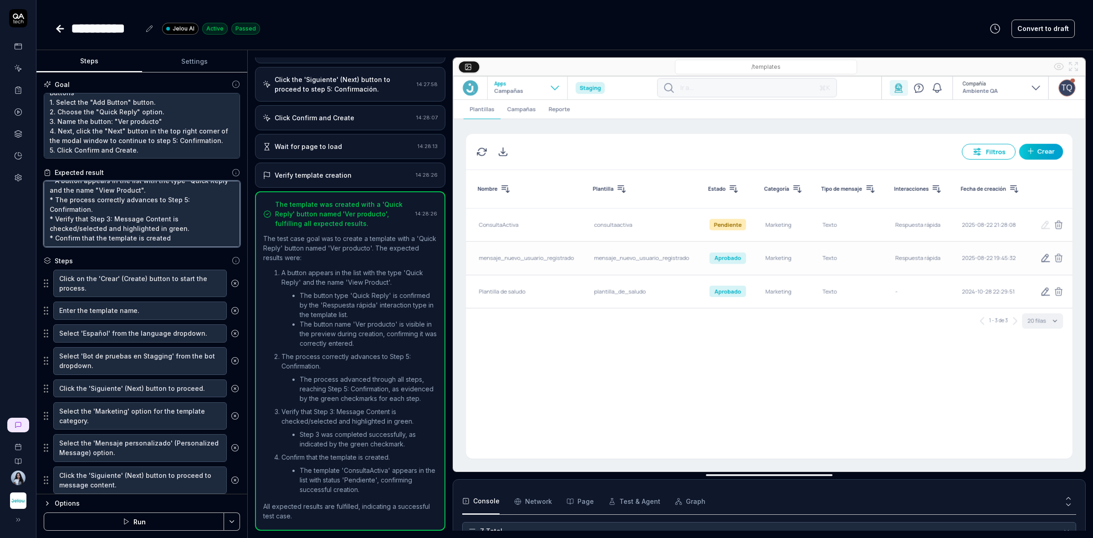
drag, startPoint x: 179, startPoint y: 238, endPoint x: 56, endPoint y: 237, distance: 123.0
click at [56, 237] on textarea "* A button appears in the list with the type "Quick Reply" and the name "View P…" at bounding box center [142, 214] width 196 height 66
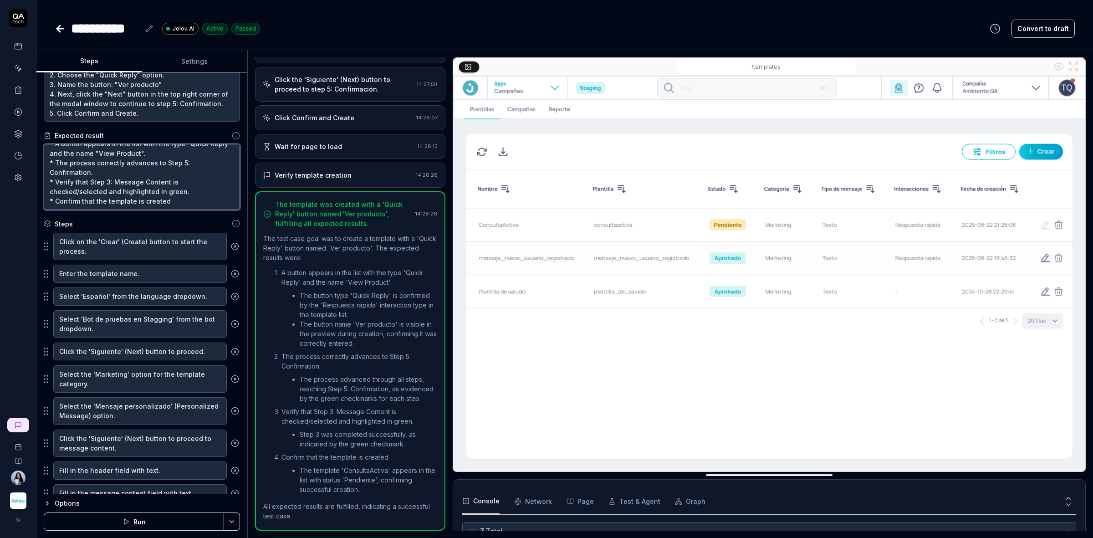
scroll to position [0, 0]
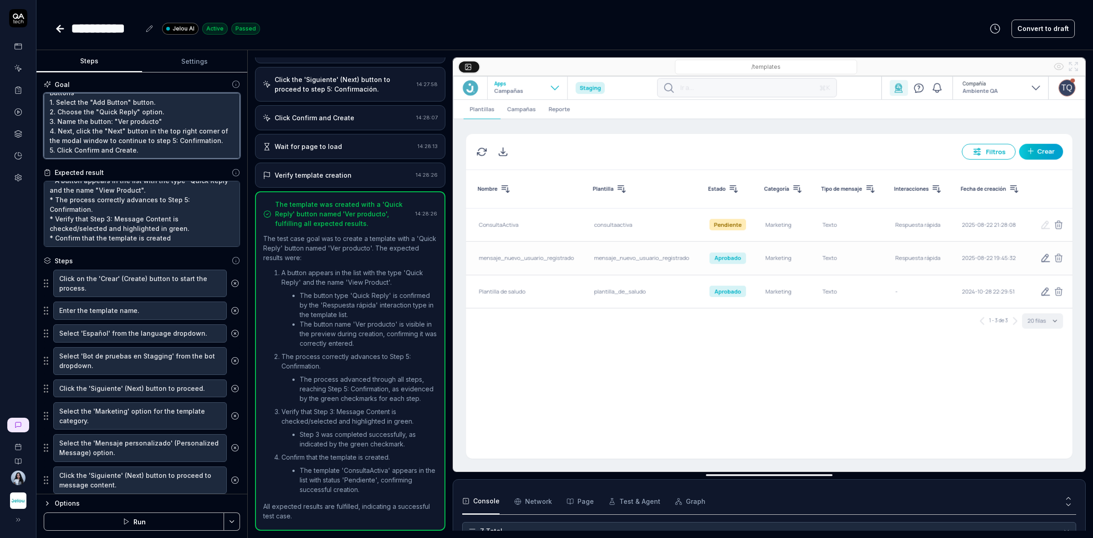
click at [140, 148] on textarea "Buttons 1. Select the "Add Button" button. 2. Choose the "Quick Reply" option. …" at bounding box center [142, 126] width 196 height 66
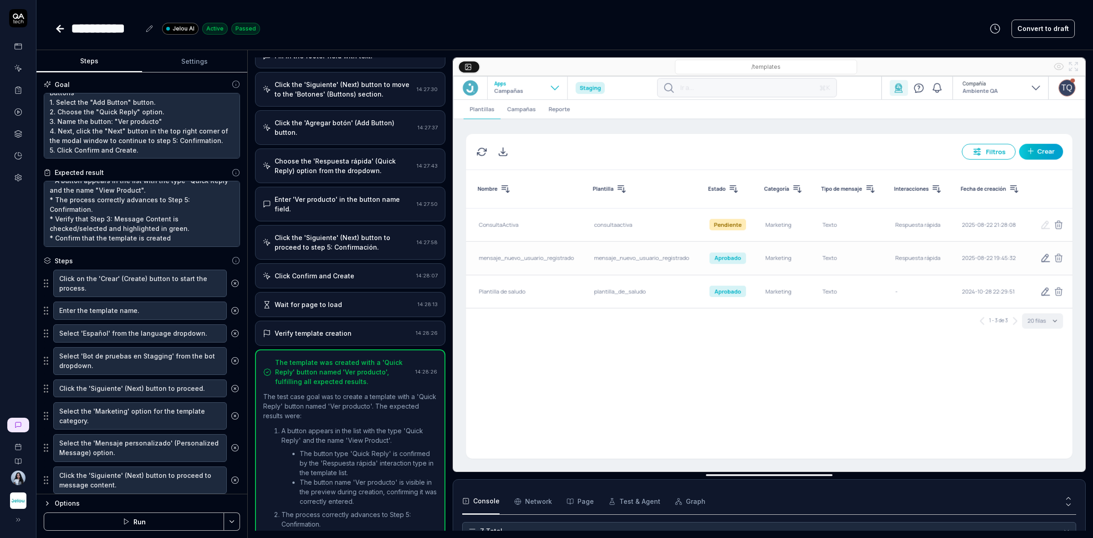
click at [324, 342] on div "Verify template creation 14:28:26" at bounding box center [350, 333] width 190 height 25
type textarea "*"
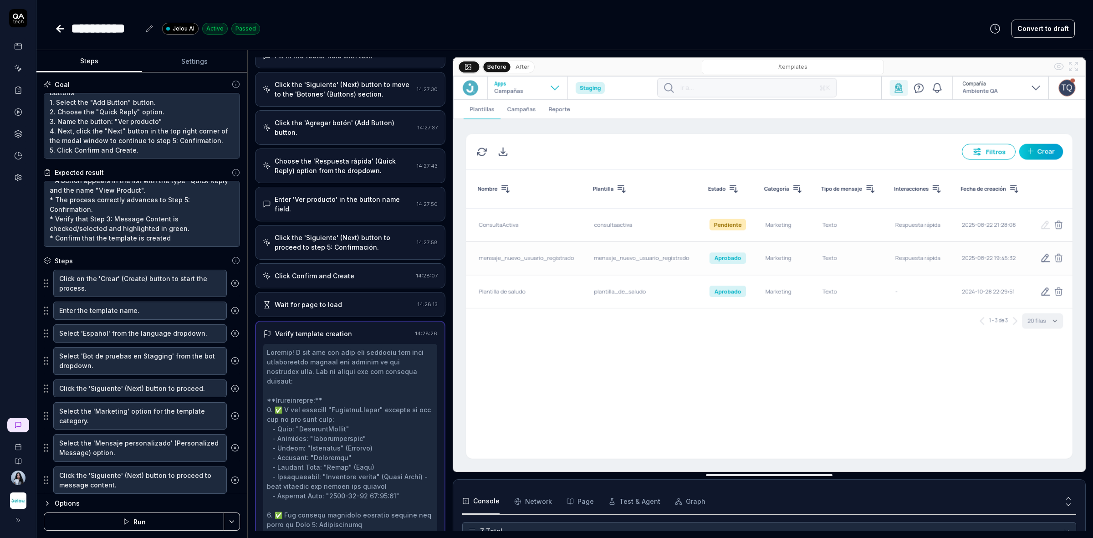
scroll to position [571, 0]
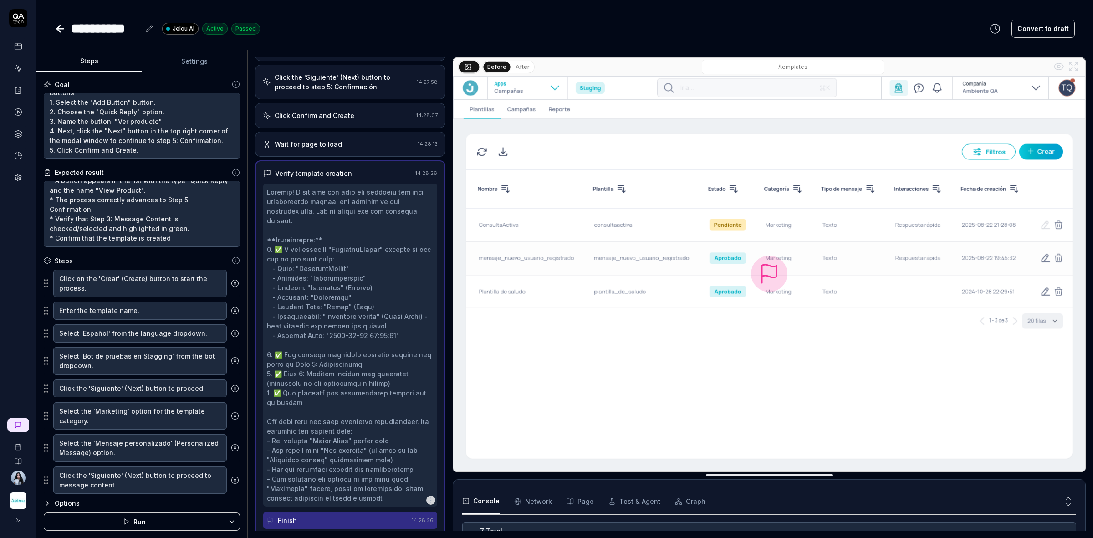
click at [324, 347] on div at bounding box center [350, 345] width 167 height 316
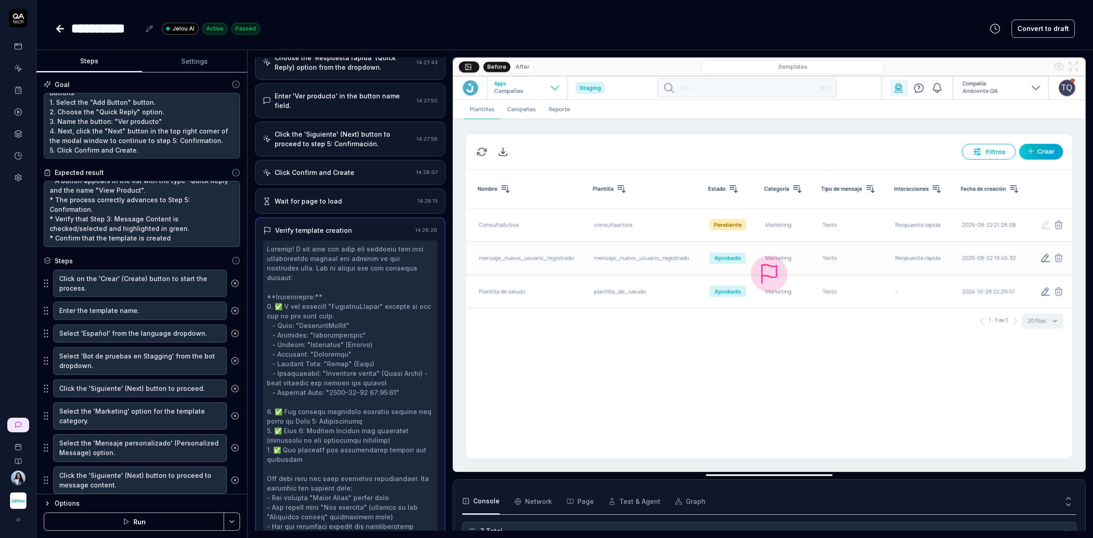
click at [335, 212] on div "Wait for page to load 14:28:13" at bounding box center [350, 201] width 190 height 25
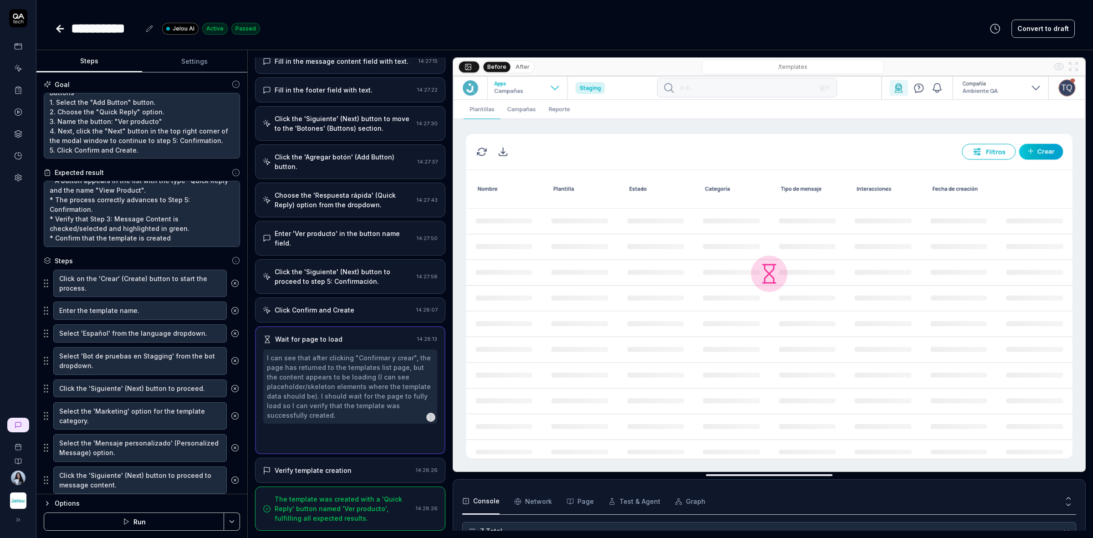
scroll to position [303, 0]
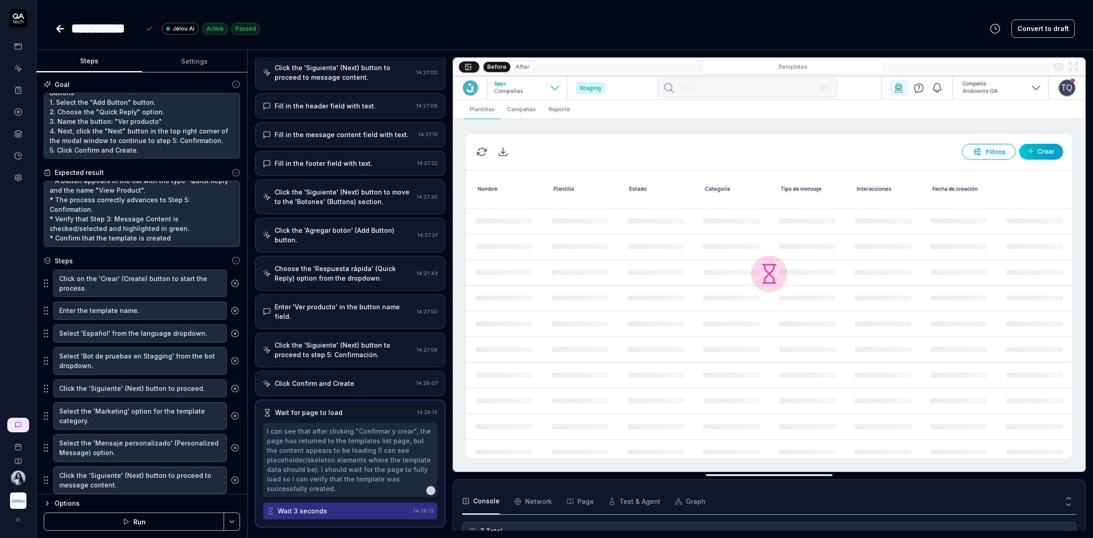
click at [130, 28] on div "**********" at bounding box center [105, 28] width 69 height 20
click at [141, 30] on div "**********" at bounding box center [113, 28] width 84 height 20
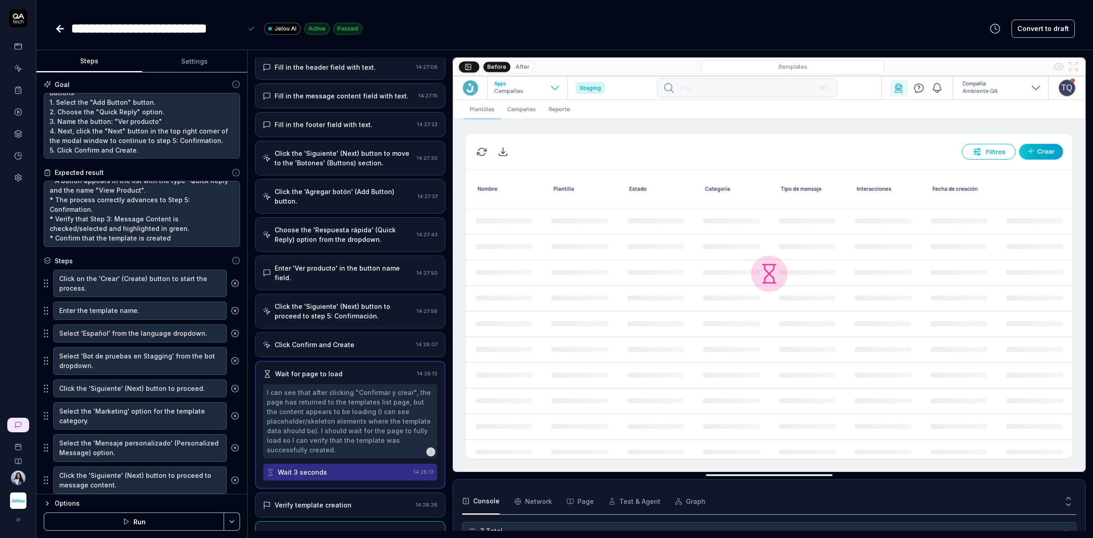
scroll to position [379, 0]
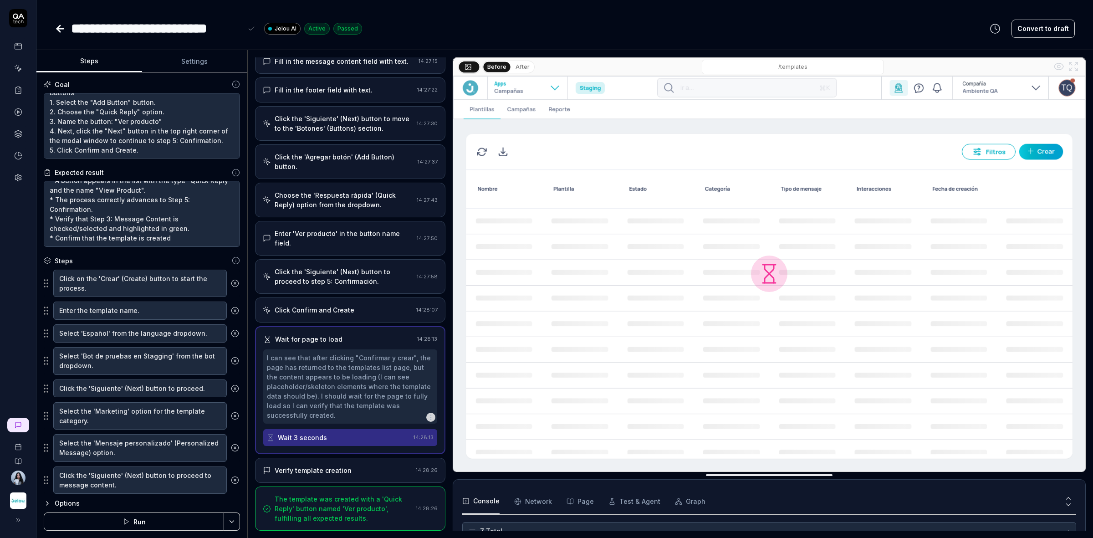
click at [353, 473] on div "Verify template creation" at bounding box center [337, 470] width 149 height 10
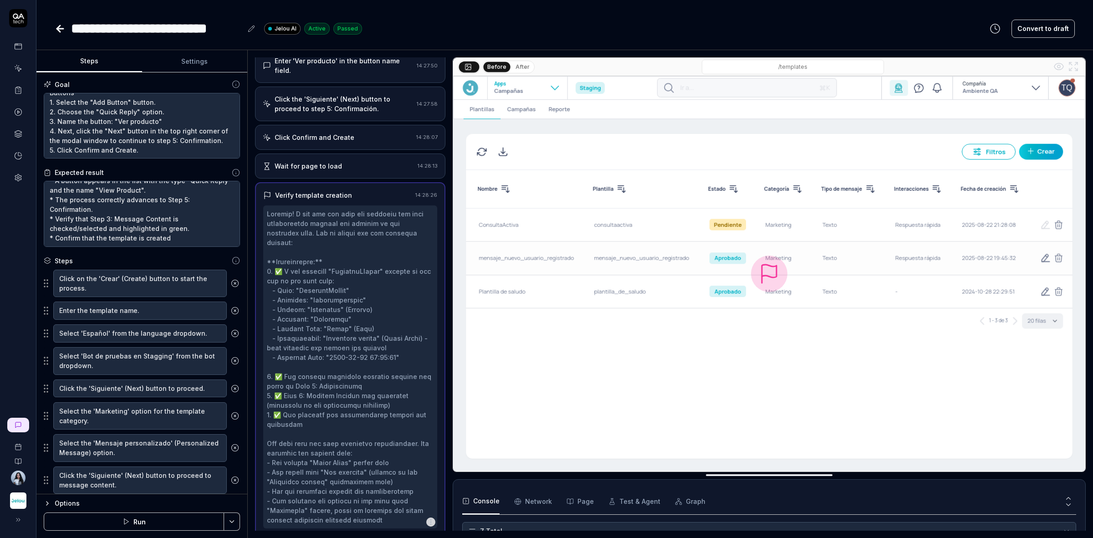
type textarea "*"
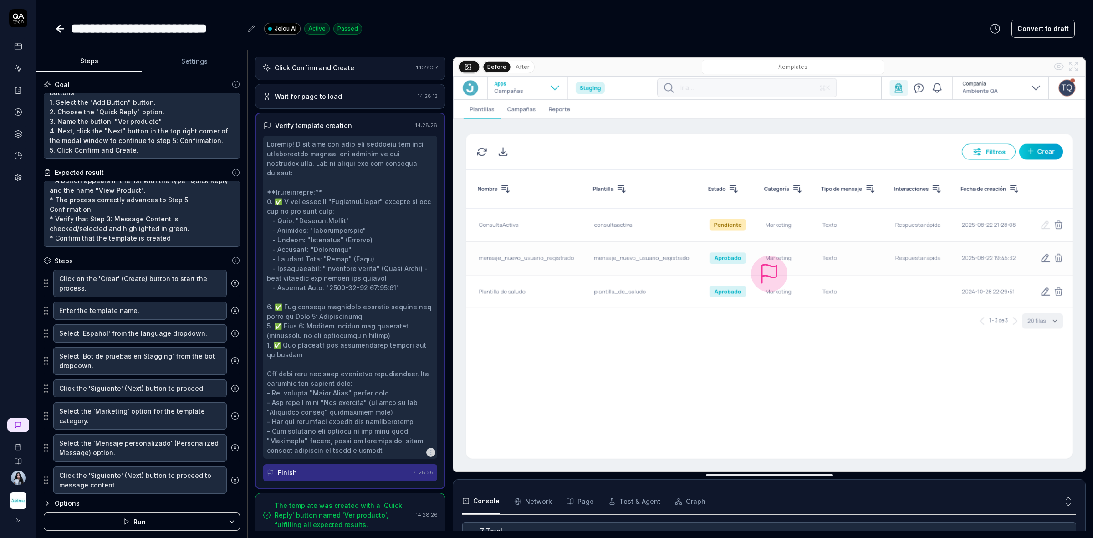
click at [358, 509] on div "The template was created with a 'Quick Reply' button named 'Ver producto', fulf…" at bounding box center [344, 514] width 138 height 29
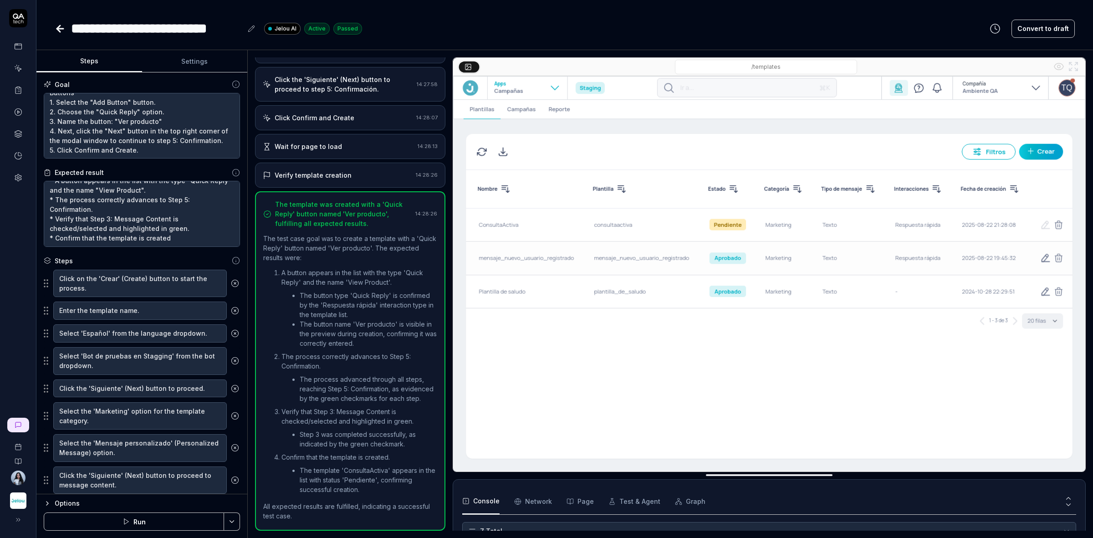
scroll to position [581, 0]
click at [352, 173] on div "Verify template creation 14:28:26" at bounding box center [350, 175] width 190 height 25
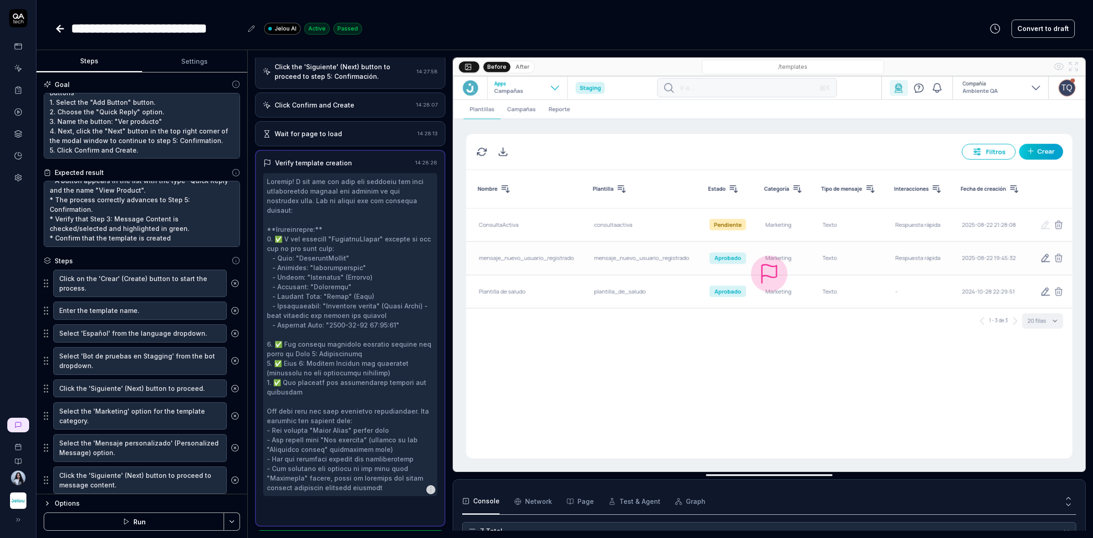
scroll to position [571, 0]
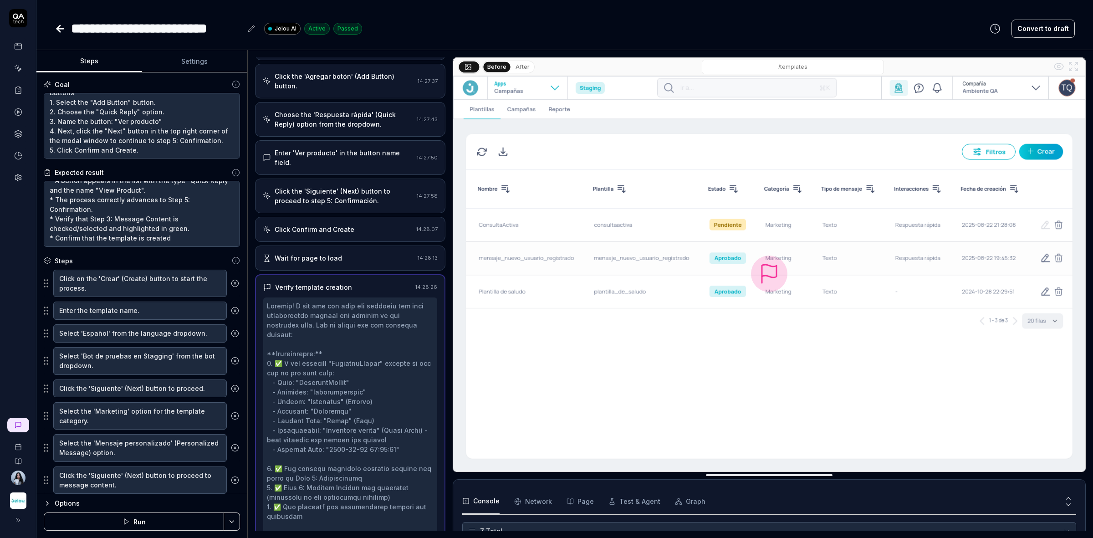
click at [353, 260] on div "Wait for page to load" at bounding box center [338, 258] width 151 height 10
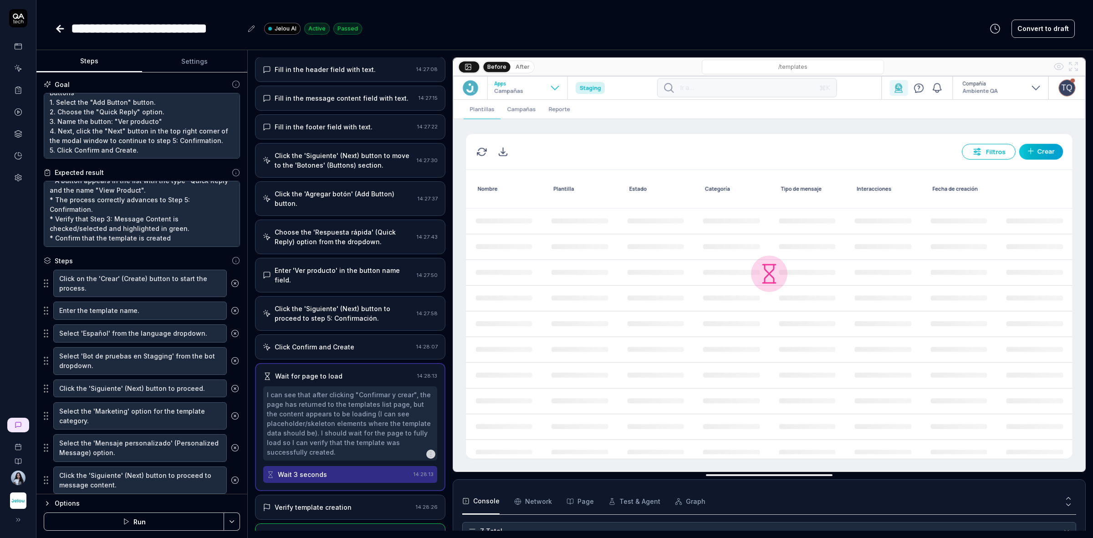
scroll to position [303, 0]
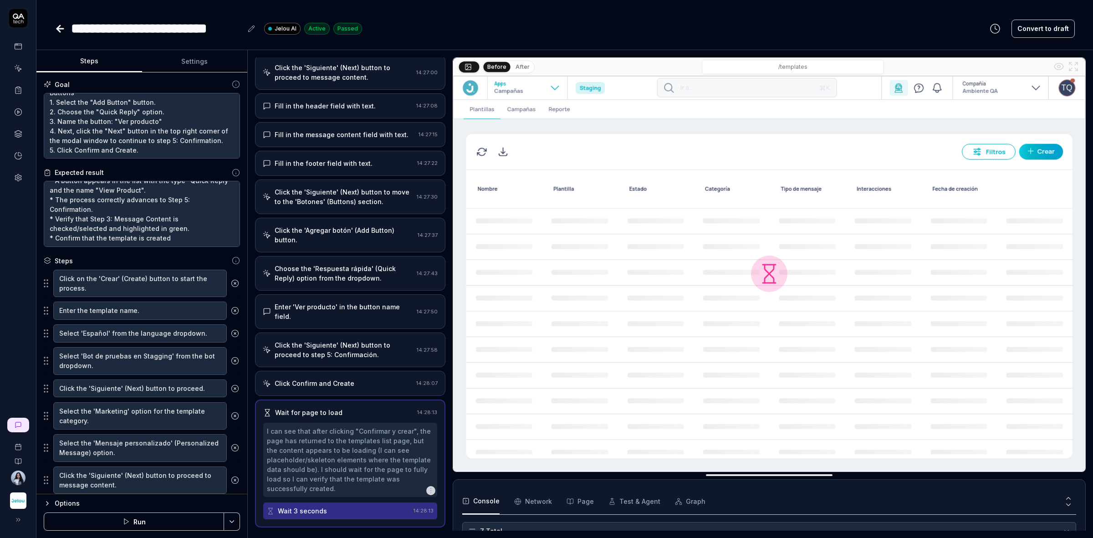
click at [56, 30] on icon at bounding box center [60, 28] width 11 height 11
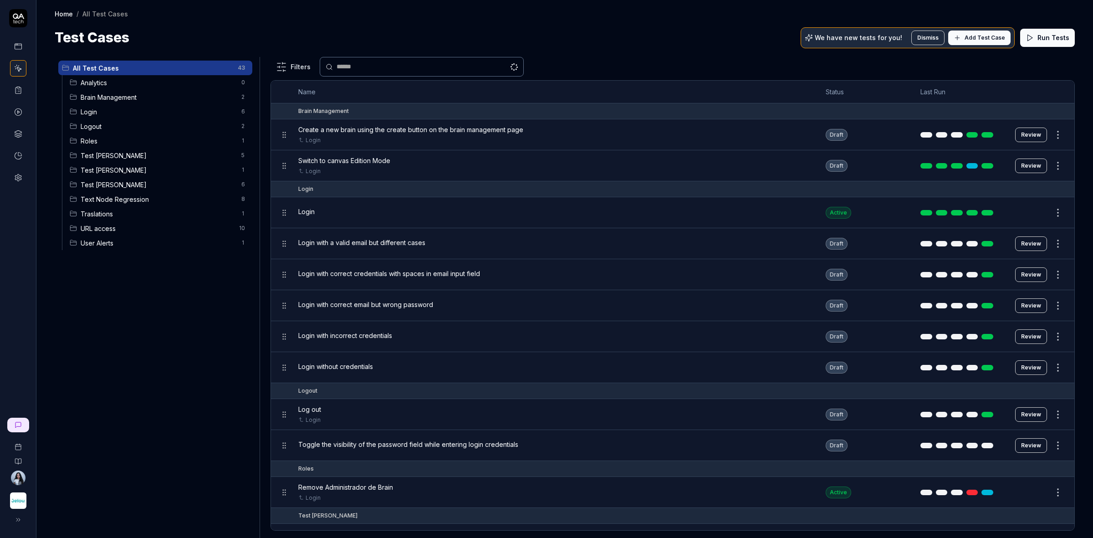
click at [140, 188] on span "Test [PERSON_NAME]" at bounding box center [158, 185] width 155 height 10
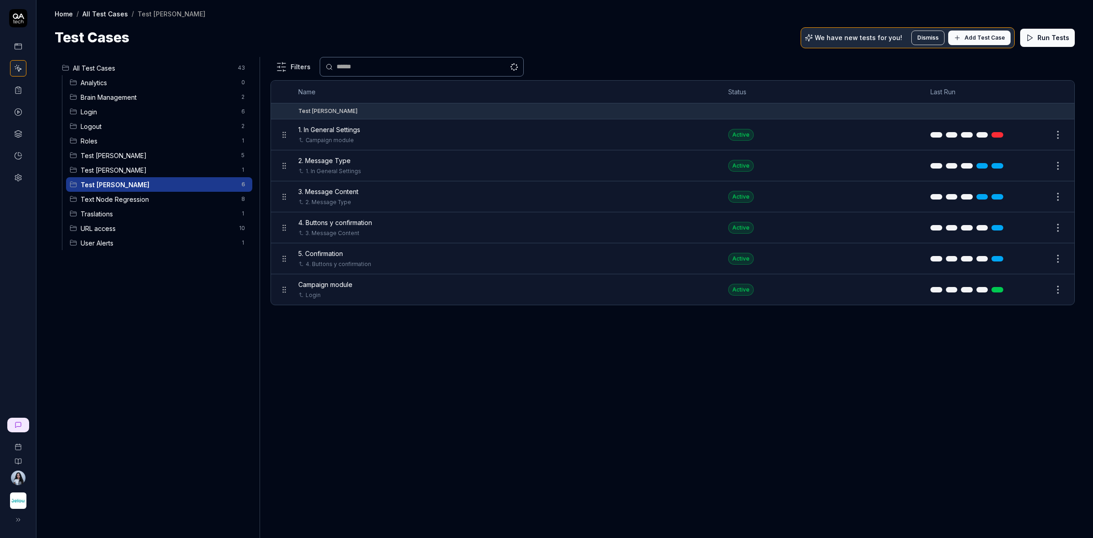
click at [1056, 256] on html "Home / All Test Cases / Test Nadia Home / All Test Cases / Test Nadia Test Case…" at bounding box center [546, 303] width 1093 height 606
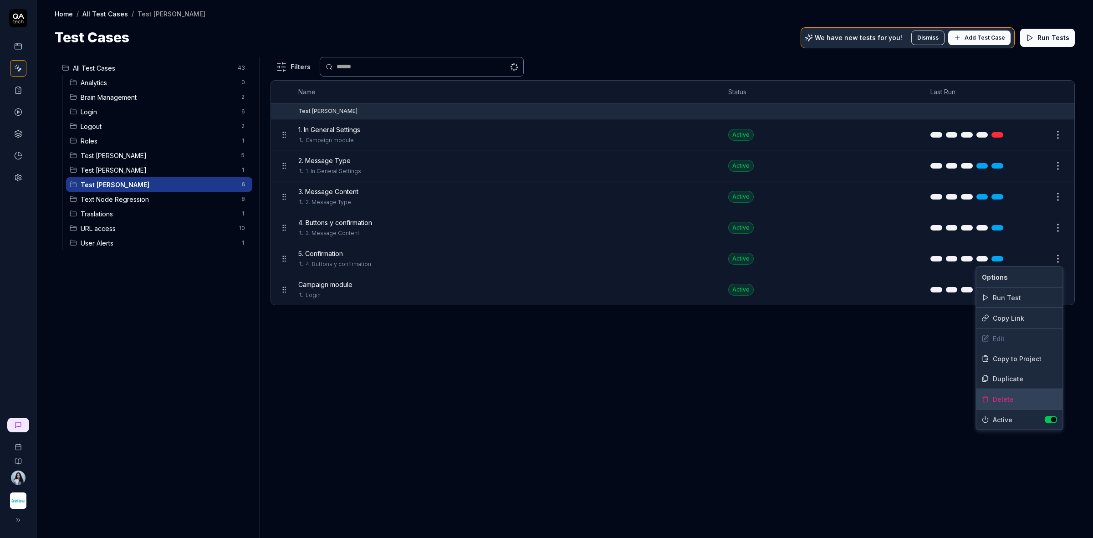
click at [996, 402] on div "Delete" at bounding box center [1019, 399] width 87 height 20
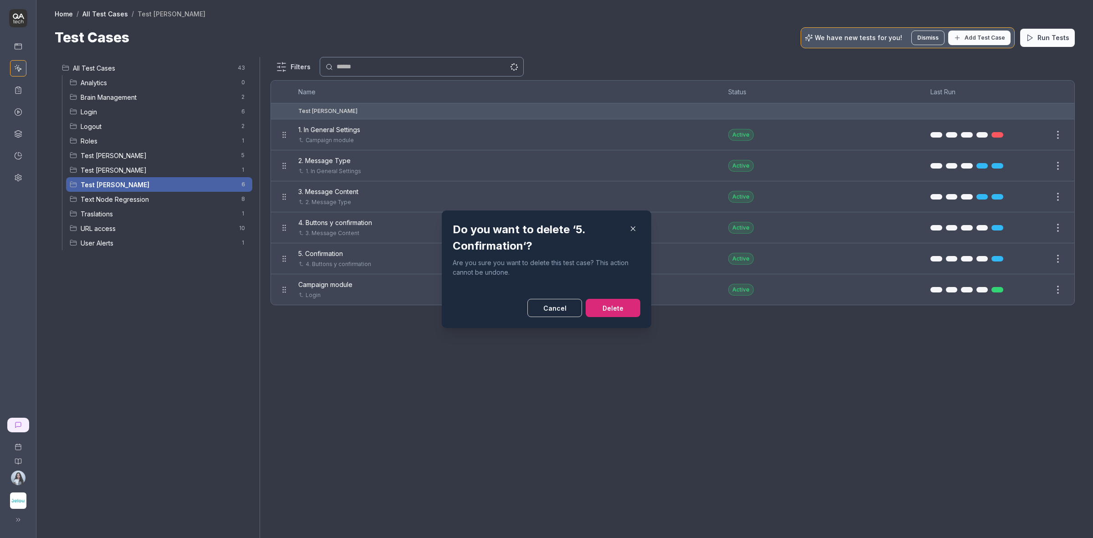
click at [610, 301] on button "Delete" at bounding box center [613, 308] width 55 height 18
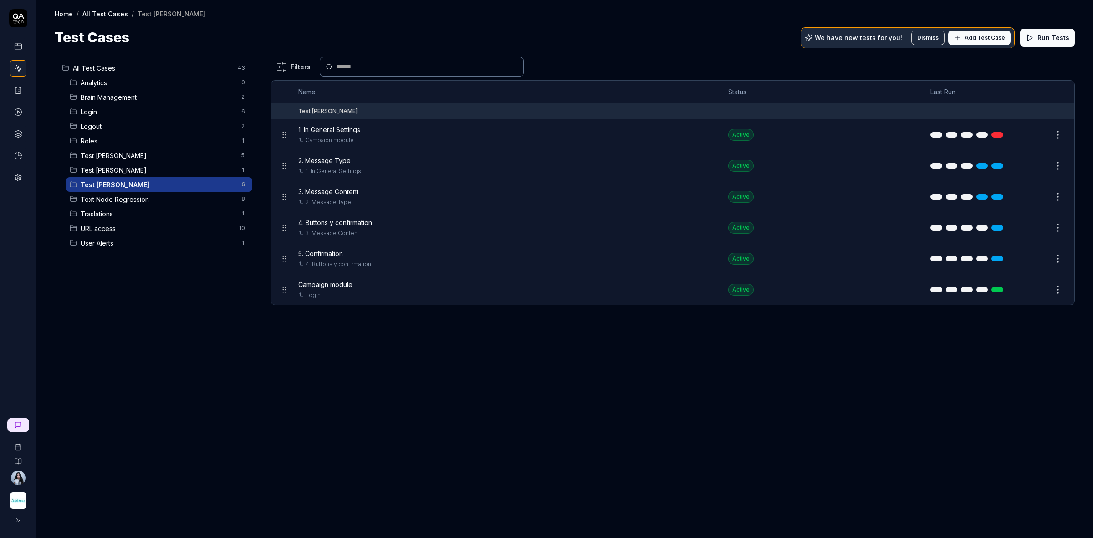
click at [505, 348] on div "Filters Name Status Last Run Test Nadia 1. In General Settings Campaign module …" at bounding box center [672, 297] width 804 height 481
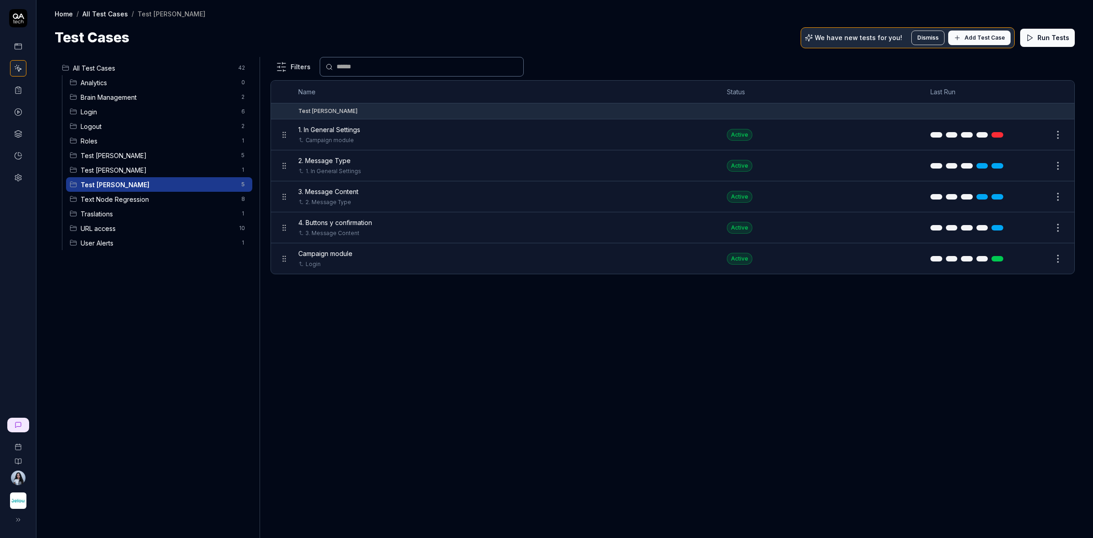
click at [108, 194] on span "Text Node Regression" at bounding box center [158, 199] width 155 height 10
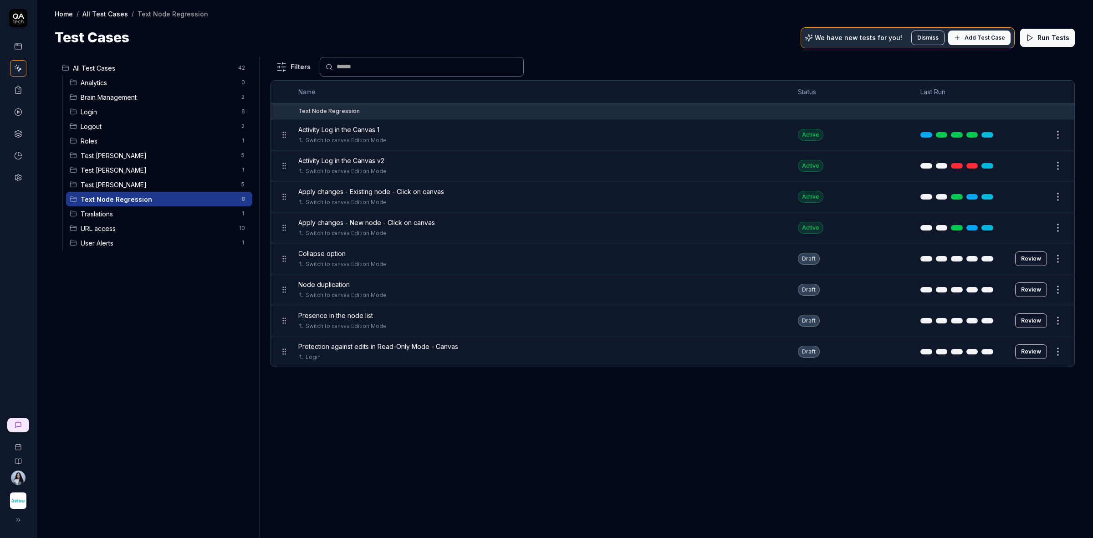
click at [126, 183] on span "Test [PERSON_NAME]" at bounding box center [158, 185] width 155 height 10
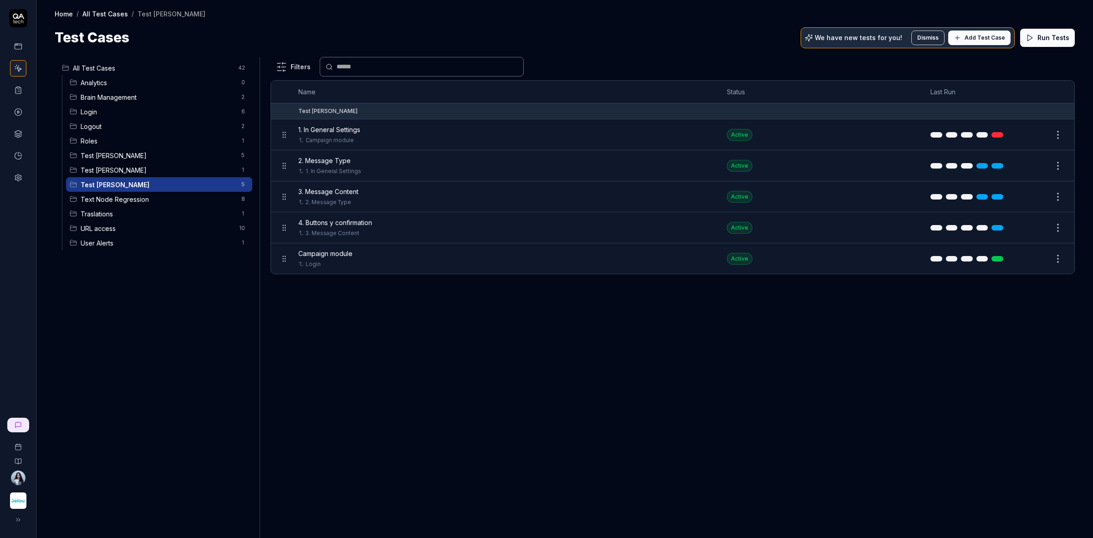
click at [1048, 40] on button "Run Tests" at bounding box center [1047, 38] width 55 height 18
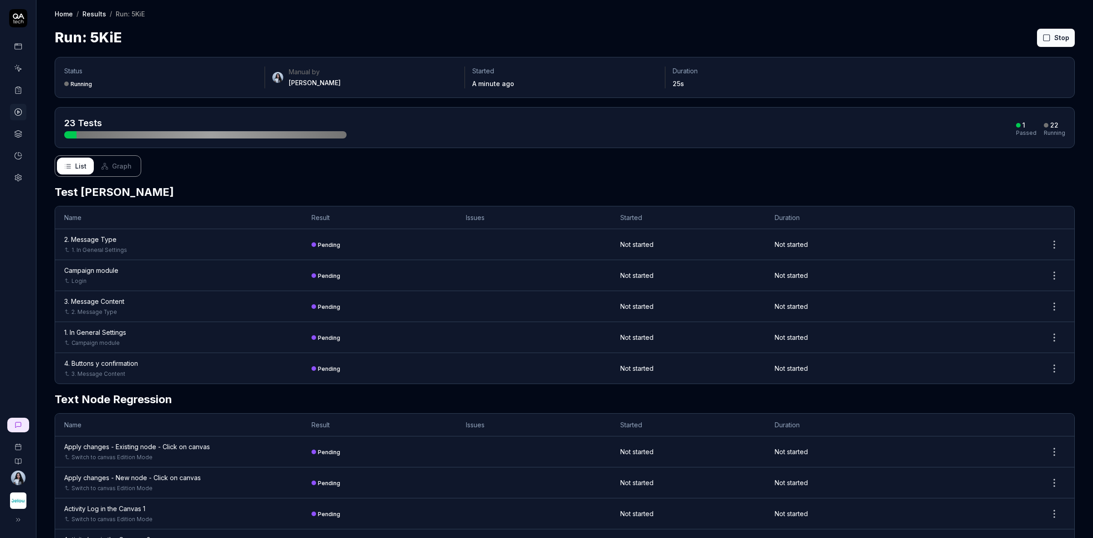
click at [361, 80] on div "Manual by Nadia Mendoza" at bounding box center [364, 77] width 185 height 20
click at [98, 119] on span "23 Tests" at bounding box center [83, 122] width 38 height 11
click at [117, 87] on div "Running" at bounding box center [160, 83] width 193 height 9
click at [123, 15] on div "Run: 5KiE" at bounding box center [130, 13] width 29 height 9
drag, startPoint x: 92, startPoint y: 133, endPoint x: 197, endPoint y: 137, distance: 105.3
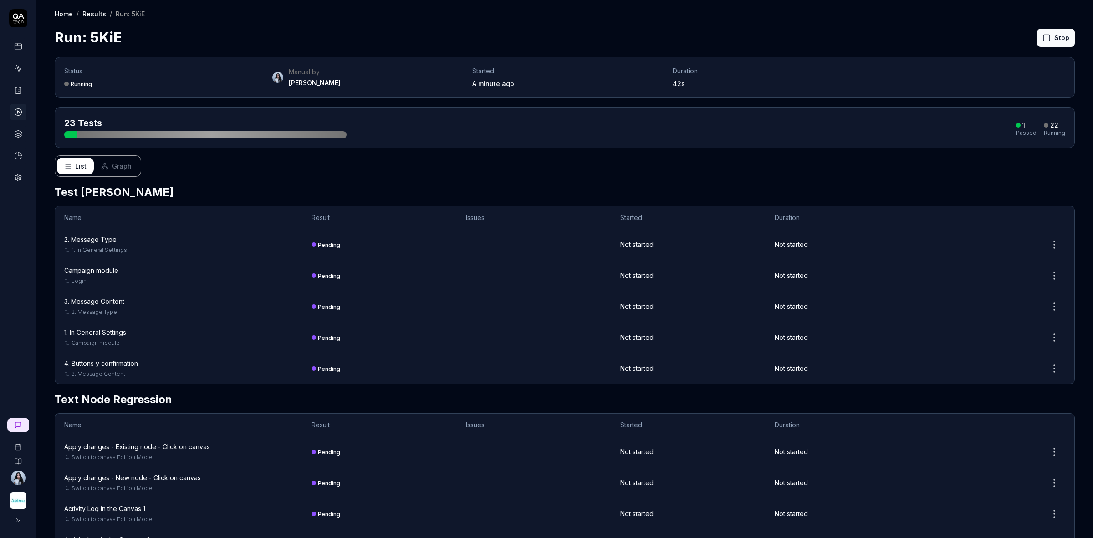
click at [197, 137] on div at bounding box center [212, 134] width 270 height 7
click at [117, 163] on span "Graph" at bounding box center [122, 166] width 20 height 10
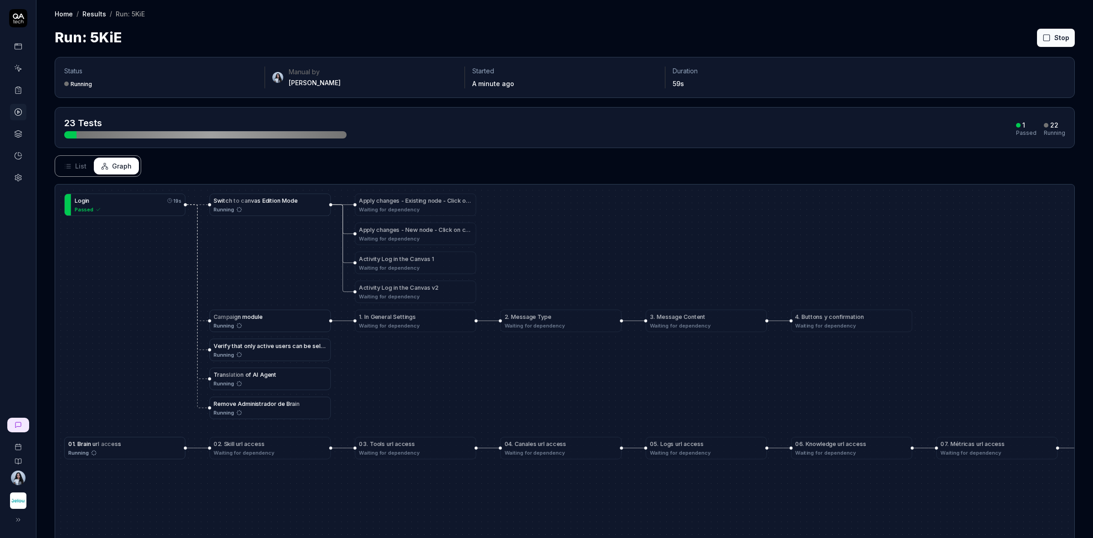
click at [66, 171] on button "List" at bounding box center [75, 166] width 37 height 17
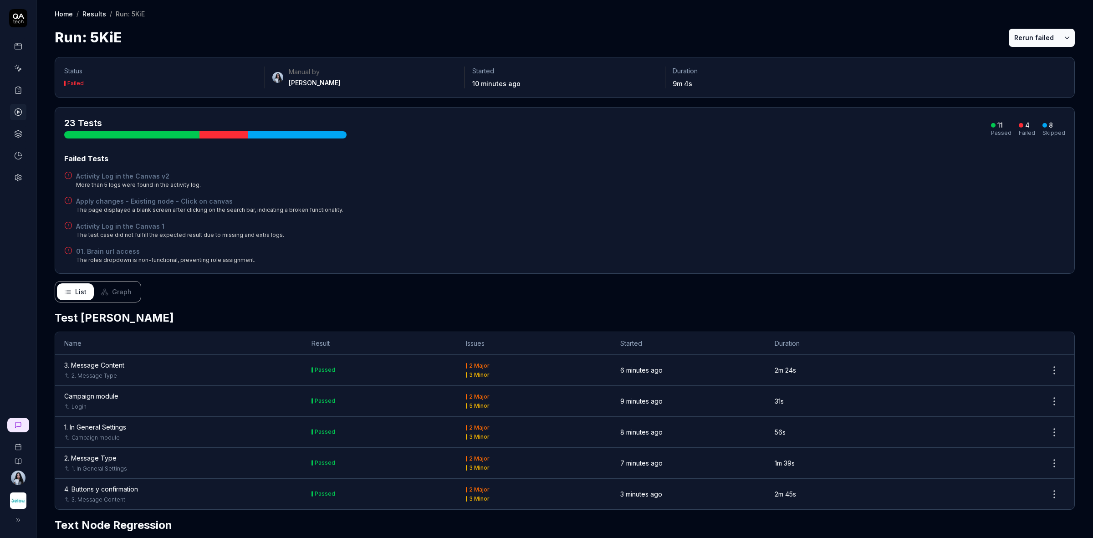
click at [1055, 42] on html "Home / Results / Run: 5KiE Home / Results / Run: 5KiE Run: 5KiE Rerun failed St…" at bounding box center [546, 303] width 1093 height 606
click at [80, 87] on html "Home / Results / Run: 5KiE Home / Results / Run: 5KiE Run: 5KiE Rerun failed St…" at bounding box center [546, 303] width 1093 height 606
drag, startPoint x: 62, startPoint y: 81, endPoint x: 92, endPoint y: 85, distance: 30.3
click at [92, 85] on div "Status Failed Manual by Nadia Mendoza Started 10 minutes ago Duration 9m 4s" at bounding box center [565, 77] width 1020 height 41
click at [92, 85] on div "Failed" at bounding box center [160, 83] width 193 height 9
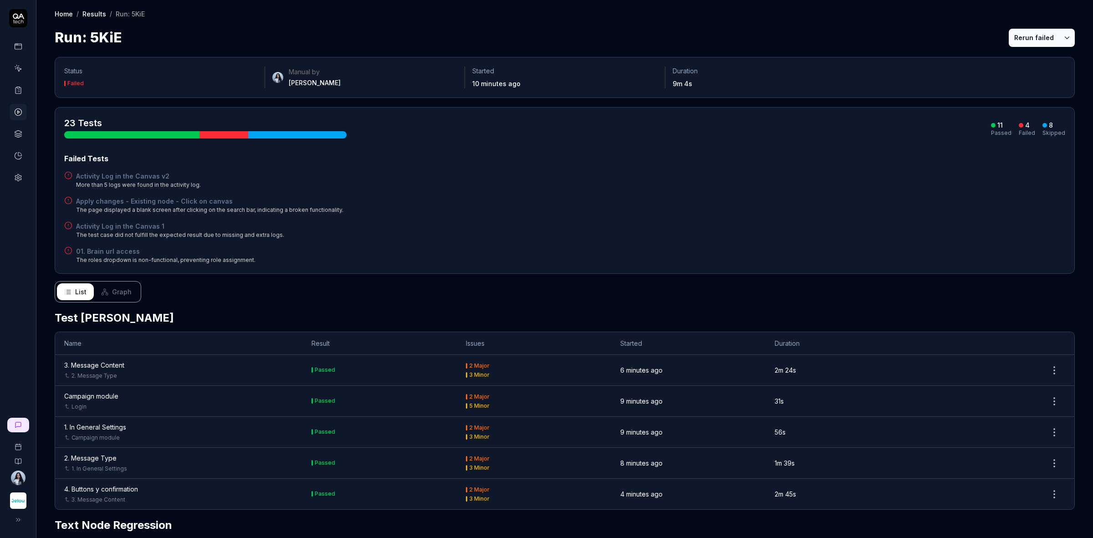
click at [447, 77] on div "Manual by Nadia Mendoza" at bounding box center [364, 77] width 185 height 20
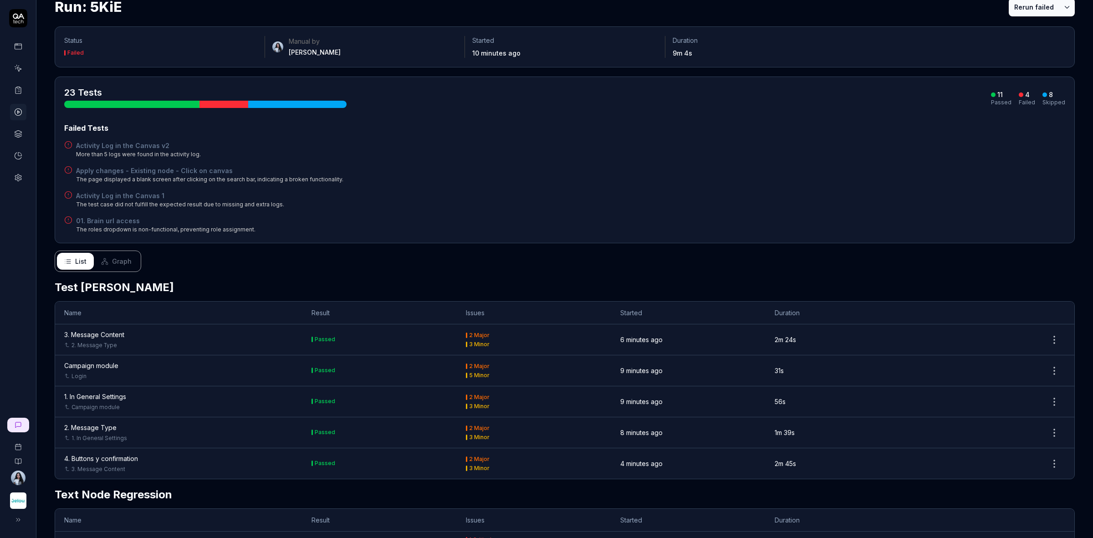
scroll to position [57, 0]
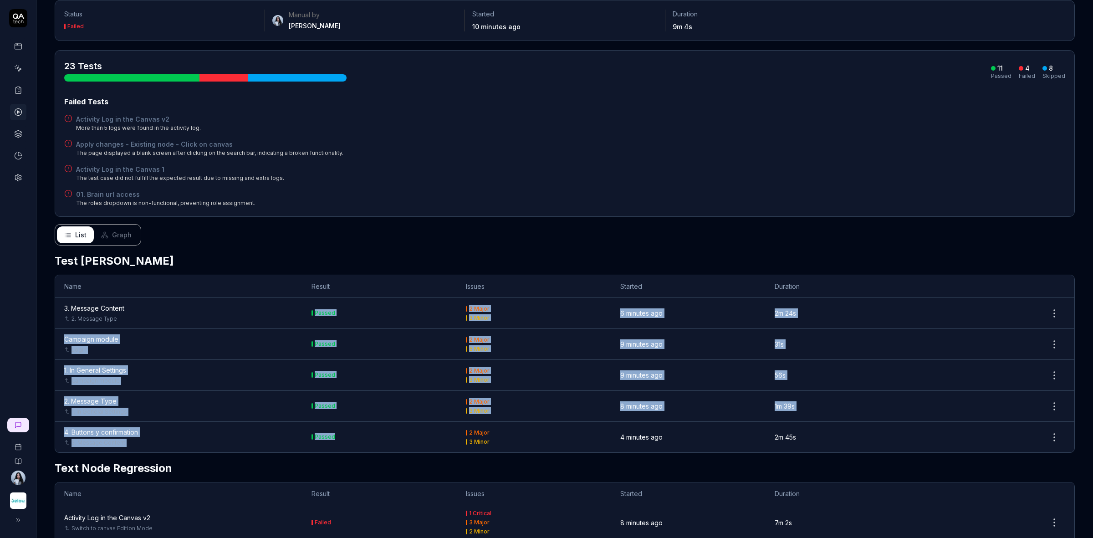
drag, startPoint x: 305, startPoint y: 315, endPoint x: 359, endPoint y: 424, distance: 121.0
click at [359, 424] on tbody "3. Message Content 2. Message Type Passed 2 Major 3 Minor 6 minutes ago 2m 24s …" at bounding box center [564, 375] width 1019 height 154
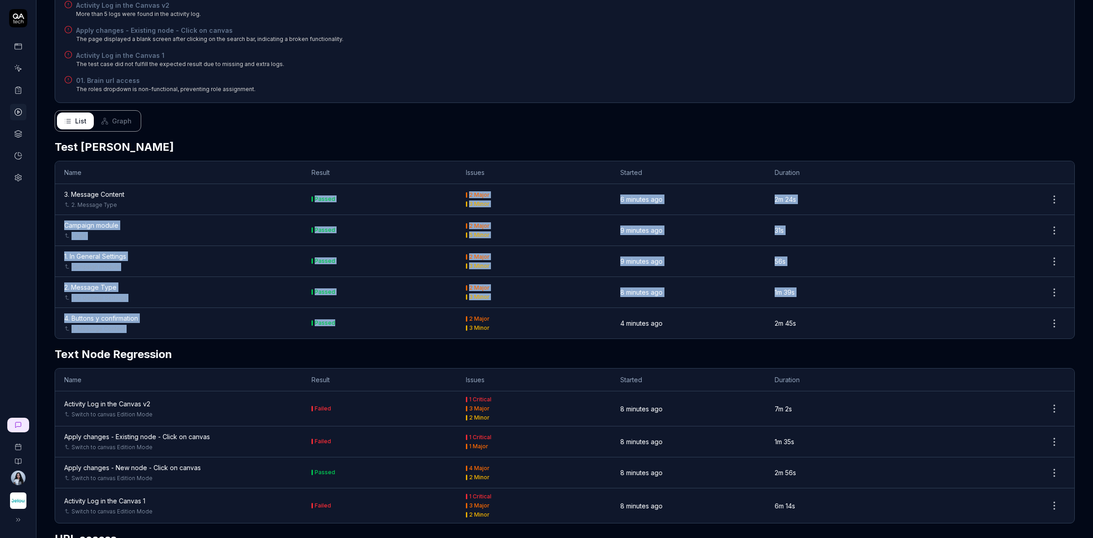
scroll to position [0, 0]
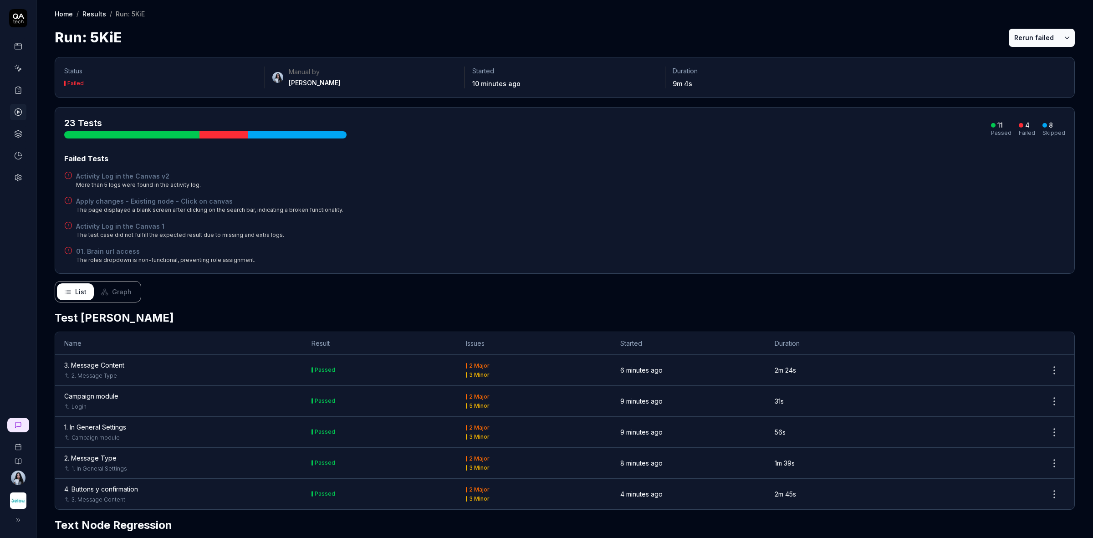
click at [69, 84] on div "Failed" at bounding box center [75, 83] width 16 height 5
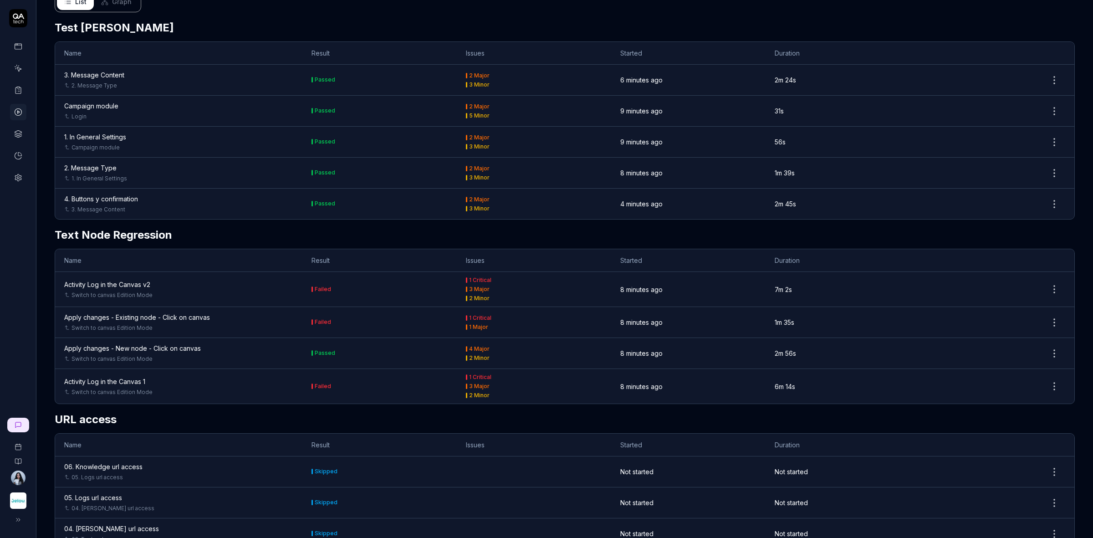
scroll to position [398, 0]
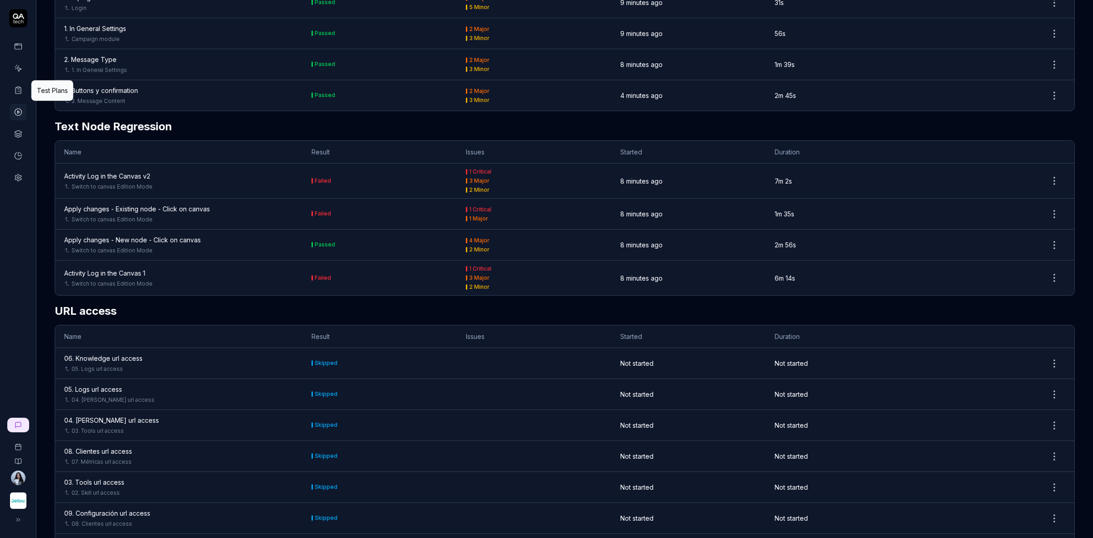
click at [17, 92] on icon at bounding box center [18, 90] width 8 height 8
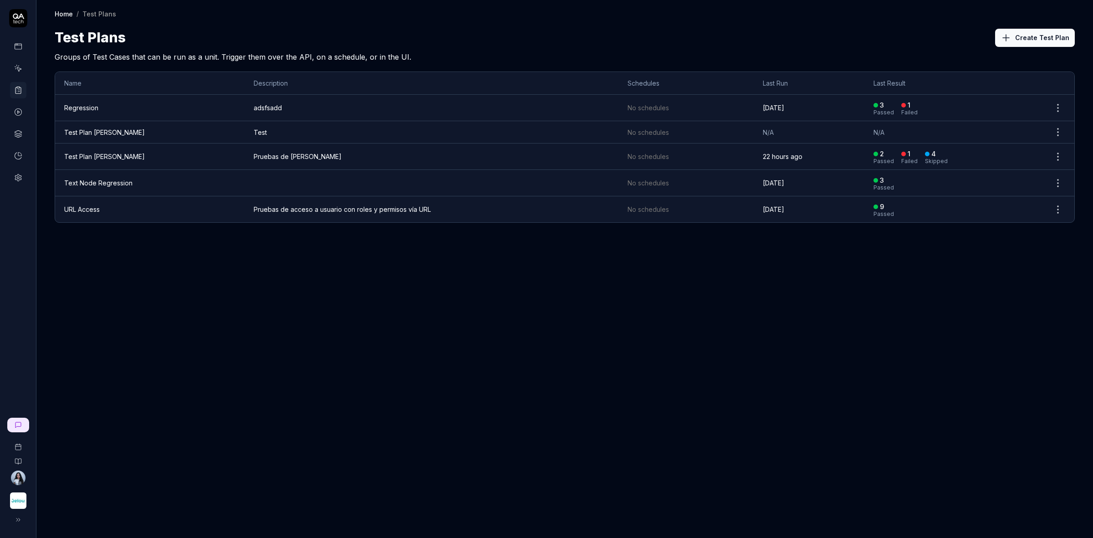
click at [92, 158] on link "Test Plan nadia" at bounding box center [104, 157] width 81 height 8
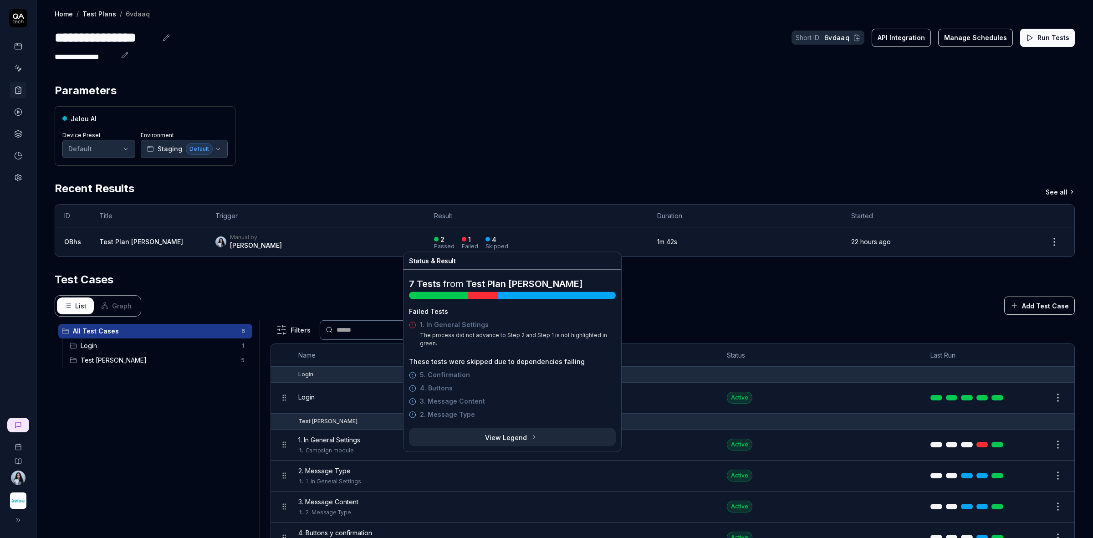
click at [551, 433] on button "View Legend" at bounding box center [512, 437] width 207 height 18
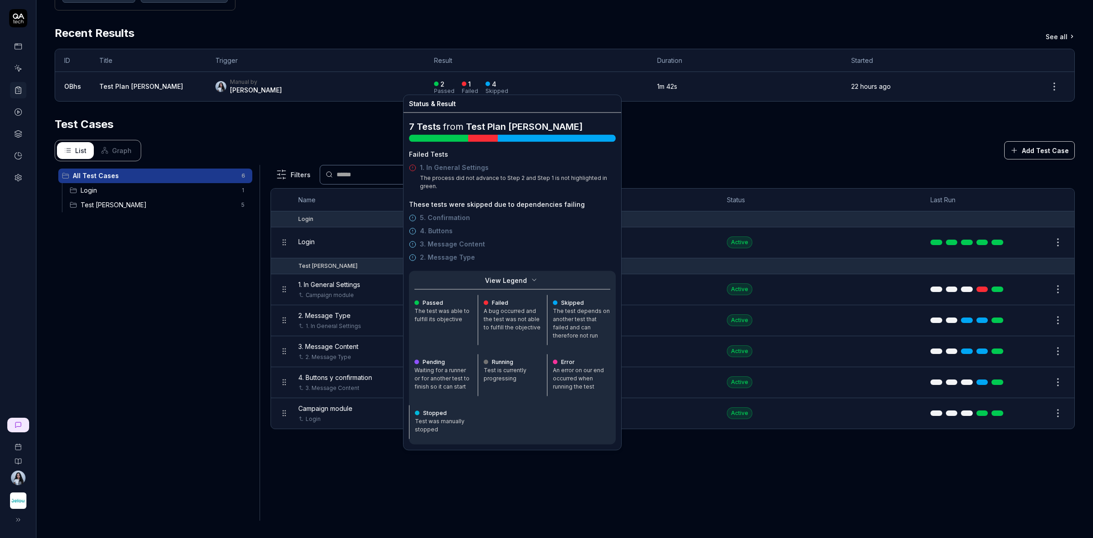
scroll to position [157, 0]
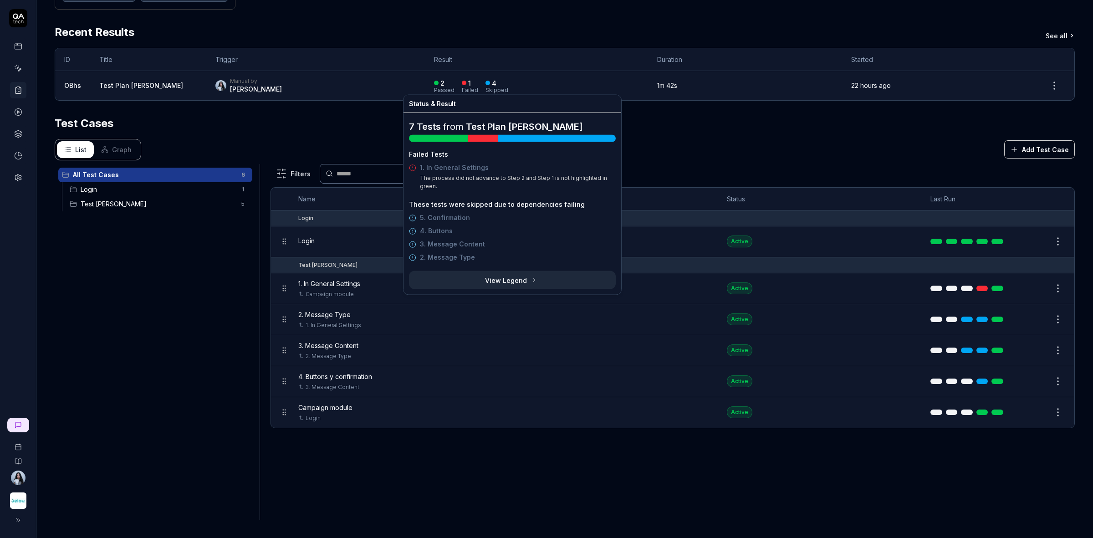
click at [534, 279] on icon at bounding box center [534, 279] width 7 height 7
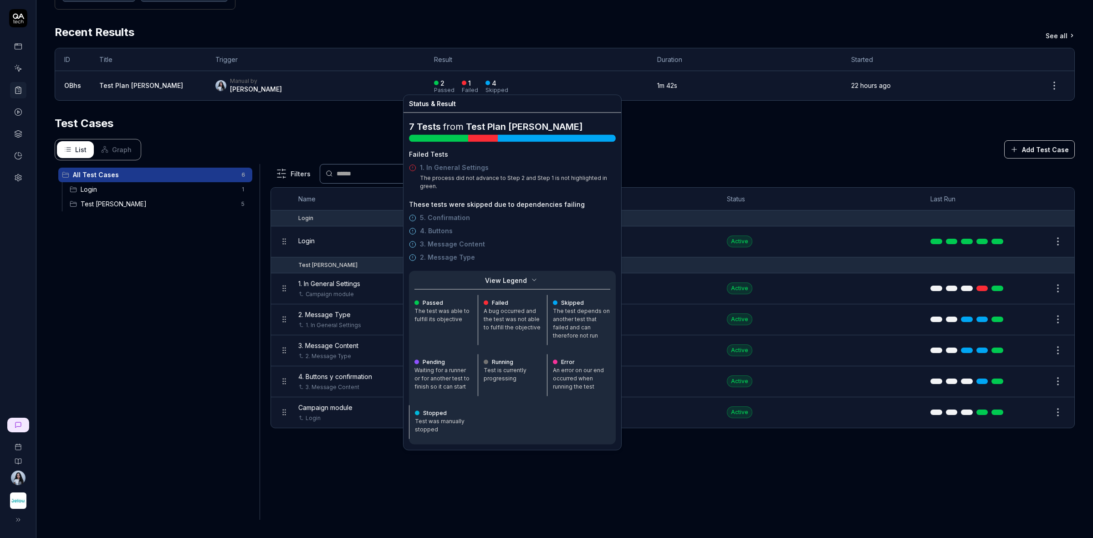
click at [429, 314] on div "The test was able to fulfill its objective" at bounding box center [443, 315] width 58 height 16
click at [429, 308] on div "The test was able to fulfill its objective" at bounding box center [443, 315] width 58 height 16
click at [739, 148] on div "List Graph Add Test Case" at bounding box center [565, 149] width 1020 height 21
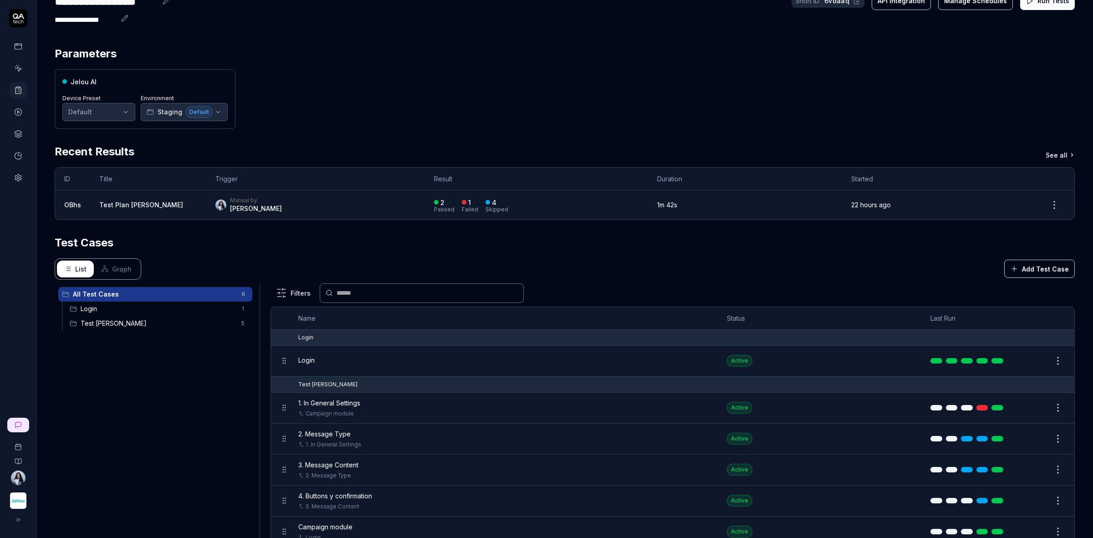
scroll to position [57, 0]
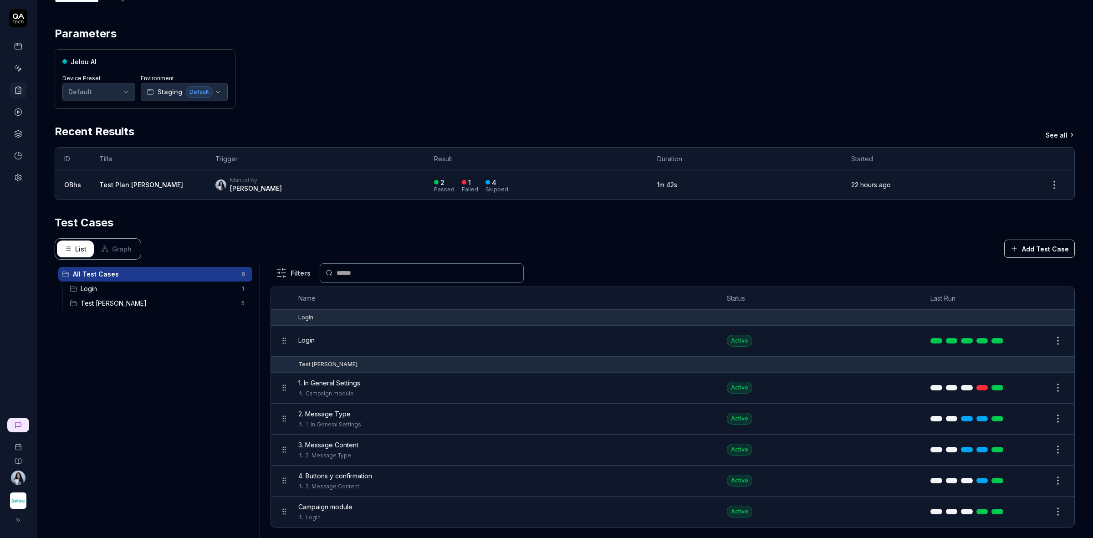
click at [112, 306] on span "Test Nadia" at bounding box center [158, 303] width 155 height 10
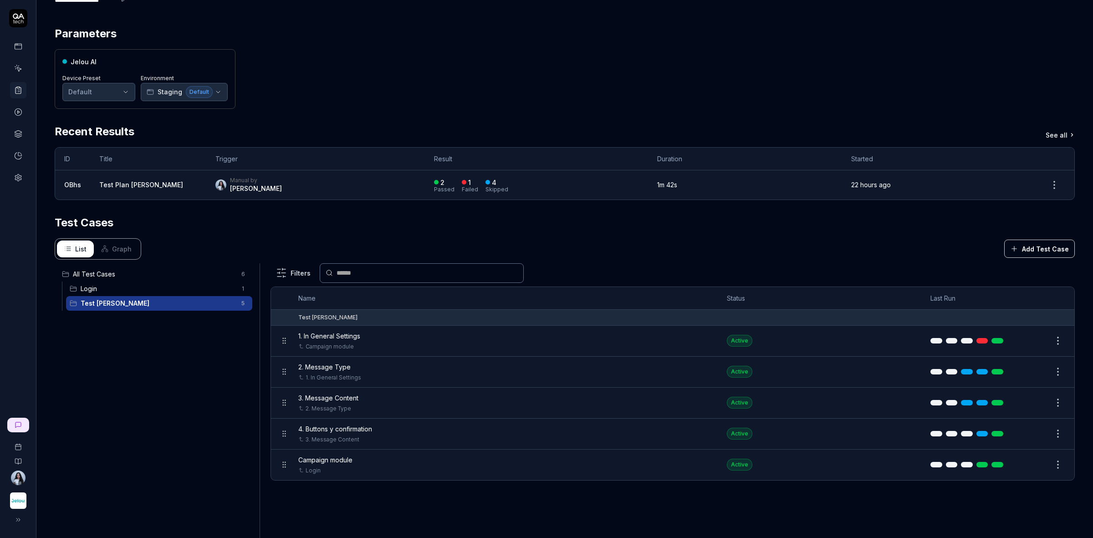
click at [164, 276] on span "All Test Cases" at bounding box center [154, 274] width 163 height 10
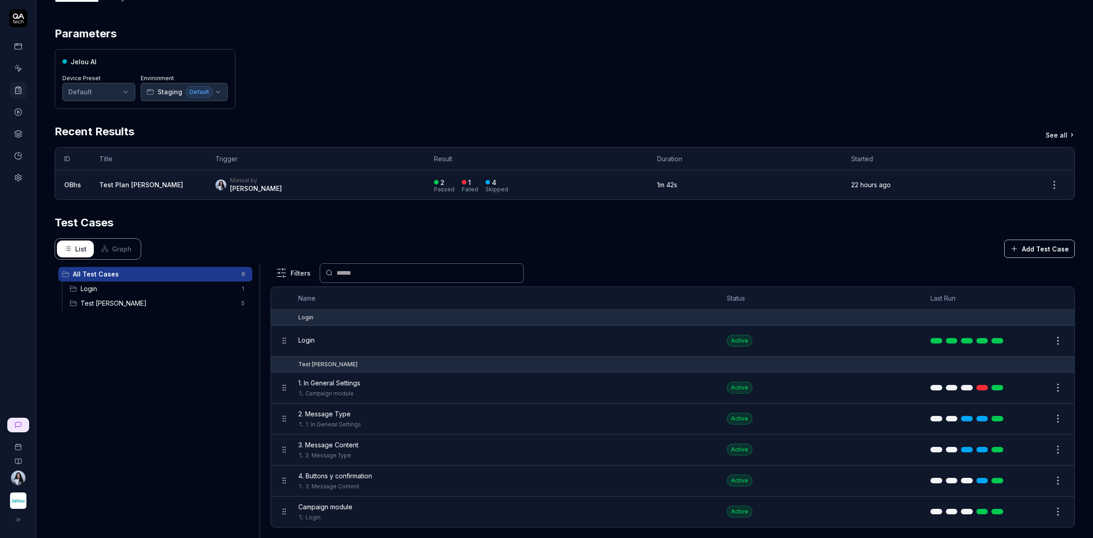
click at [146, 308] on span "Test Nadia" at bounding box center [158, 303] width 155 height 10
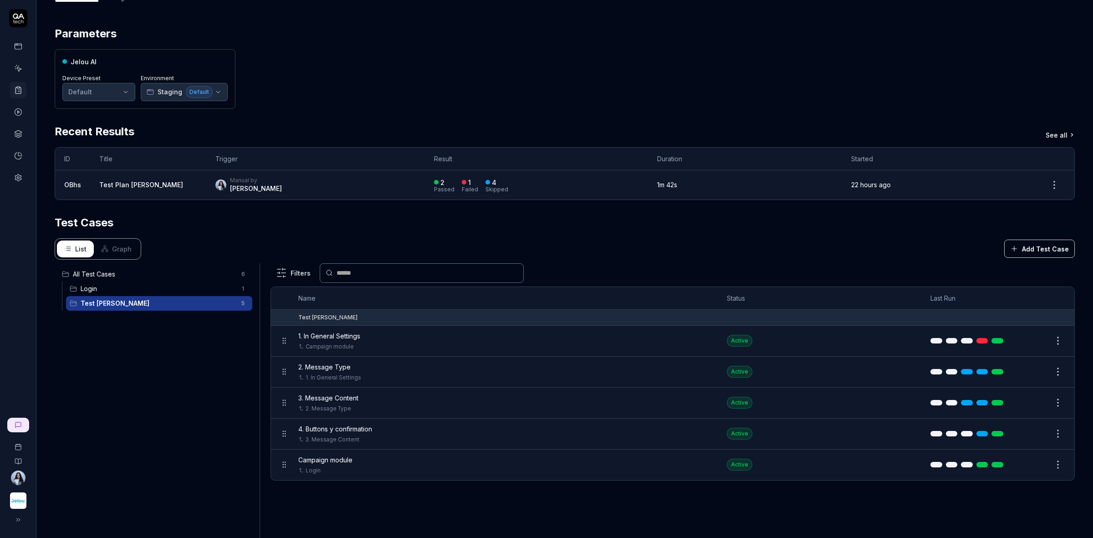
click at [155, 283] on div "Login 1" at bounding box center [159, 288] width 186 height 15
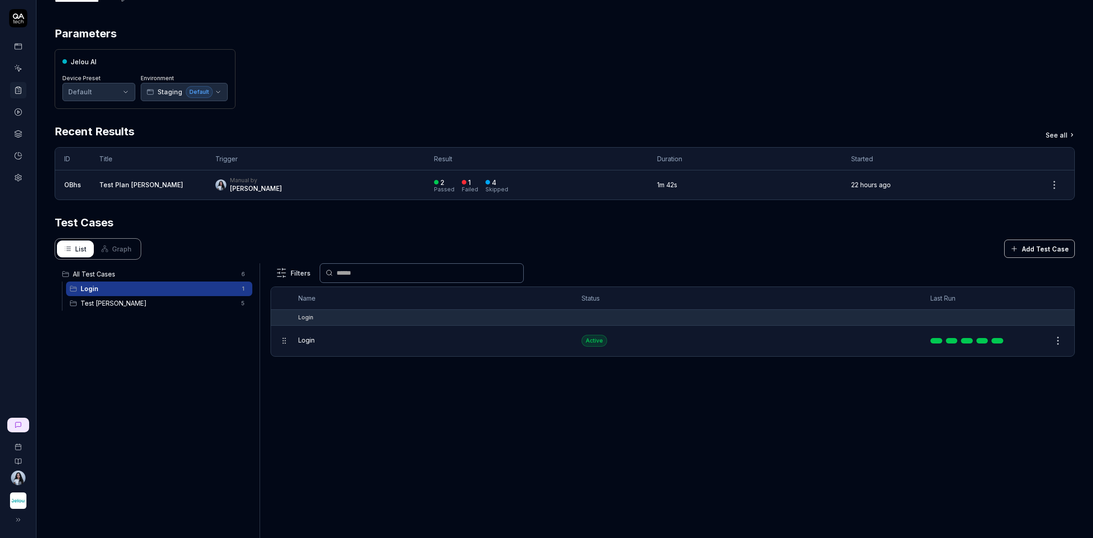
click at [162, 276] on span "All Test Cases" at bounding box center [154, 274] width 163 height 10
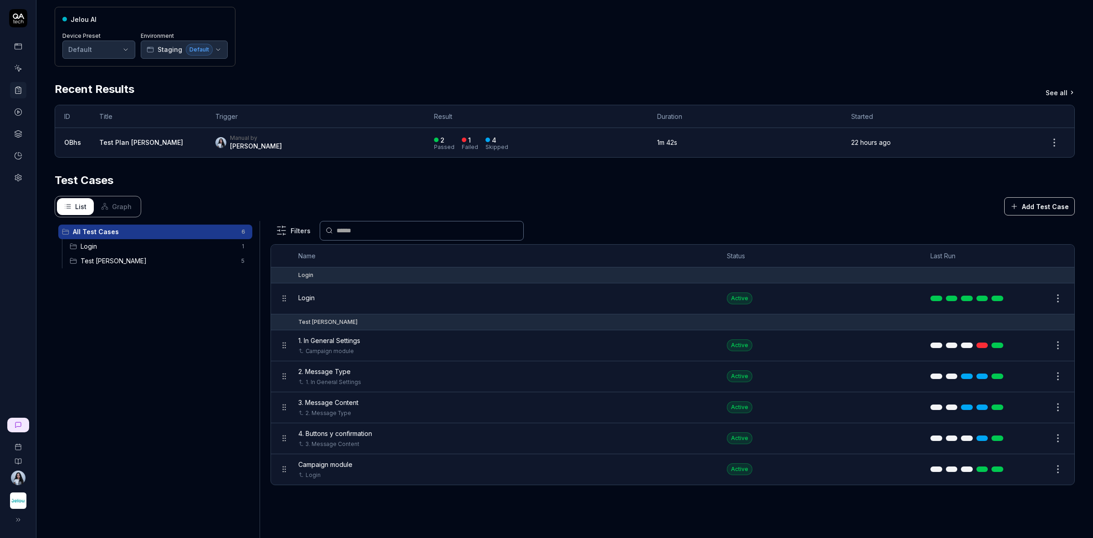
scroll to position [157, 0]
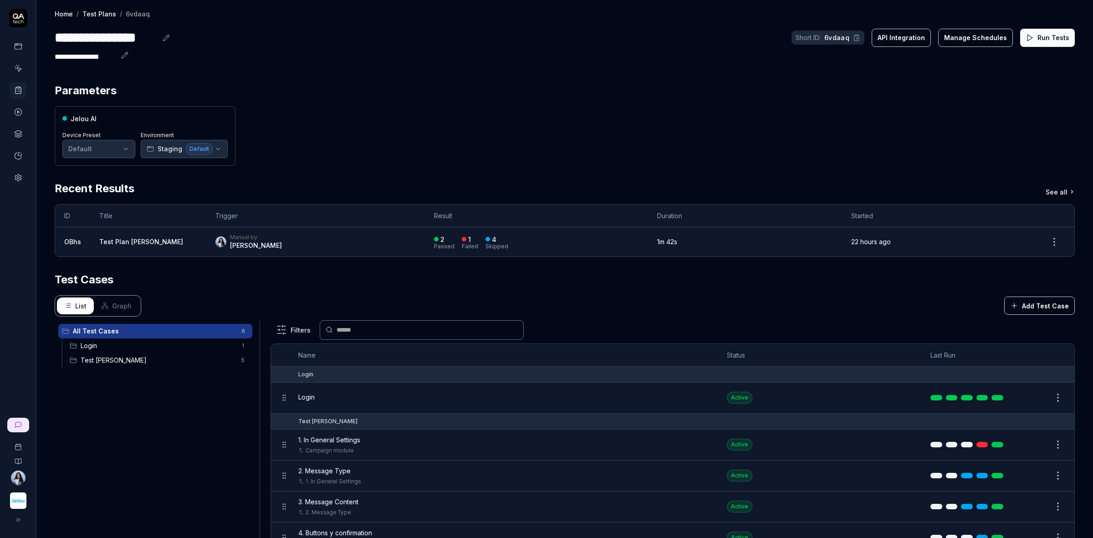
click at [1037, 39] on button "Run Tests" at bounding box center [1047, 38] width 55 height 18
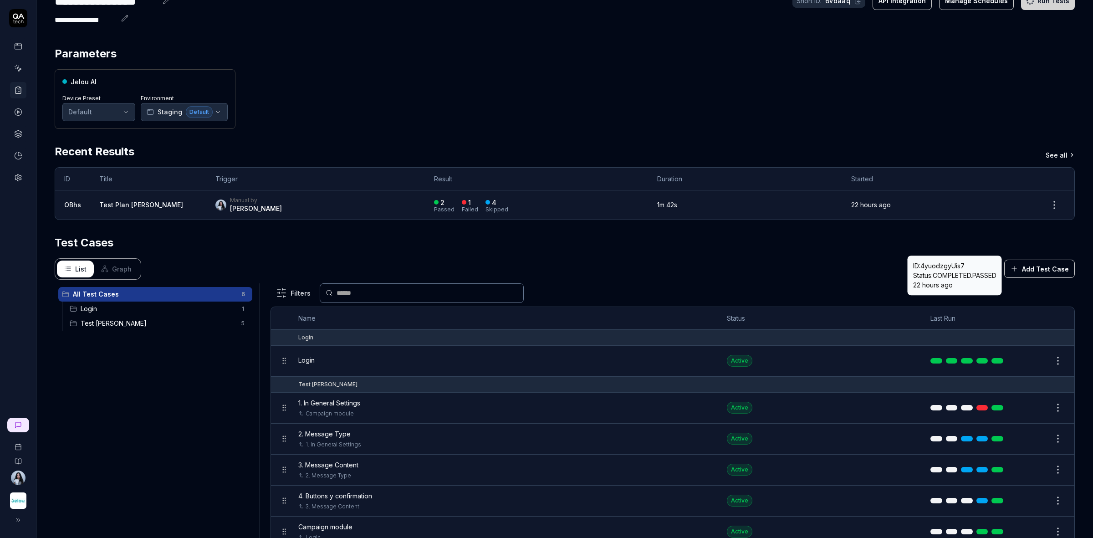
scroll to position [114, 0]
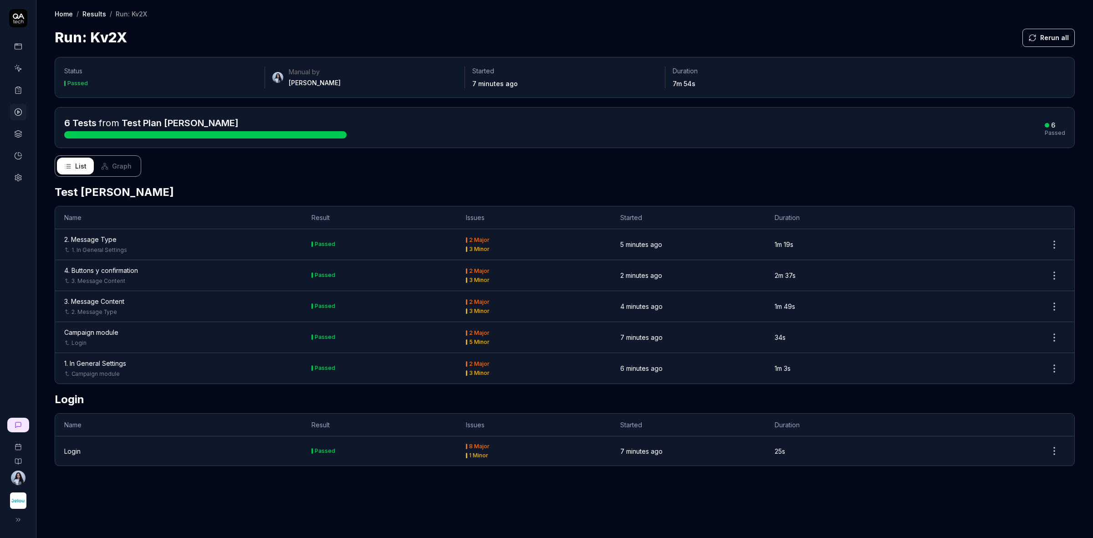
drag, startPoint x: 294, startPoint y: 140, endPoint x: 306, endPoint y: 132, distance: 14.8
click at [294, 140] on div "6 Tests from Test Plan nadia 6 Passed" at bounding box center [565, 127] width 1020 height 41
click at [1002, 130] on div "6 Tests from Test Plan nadia 6 Passed" at bounding box center [564, 128] width 1001 height 22
click at [107, 167] on icon at bounding box center [104, 166] width 7 height 7
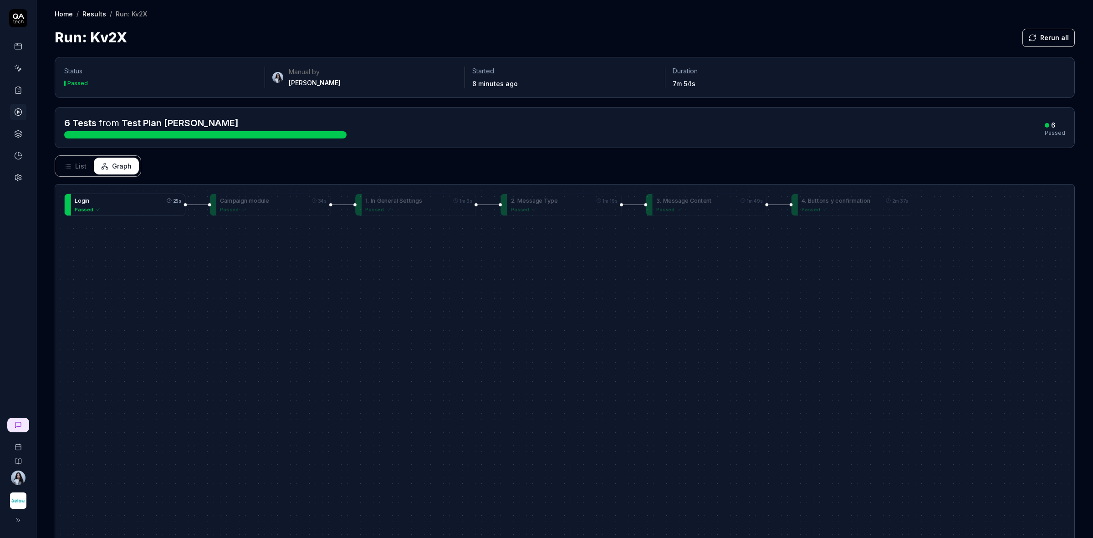
click at [144, 208] on div "Passed" at bounding box center [128, 209] width 107 height 8
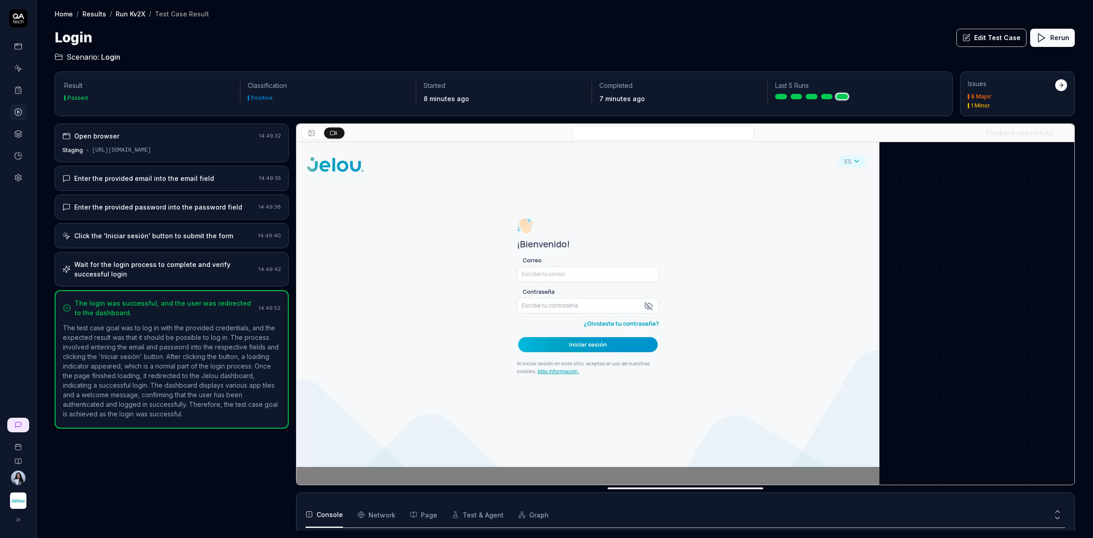
click at [1062, 85] on div at bounding box center [1061, 85] width 6 height 6
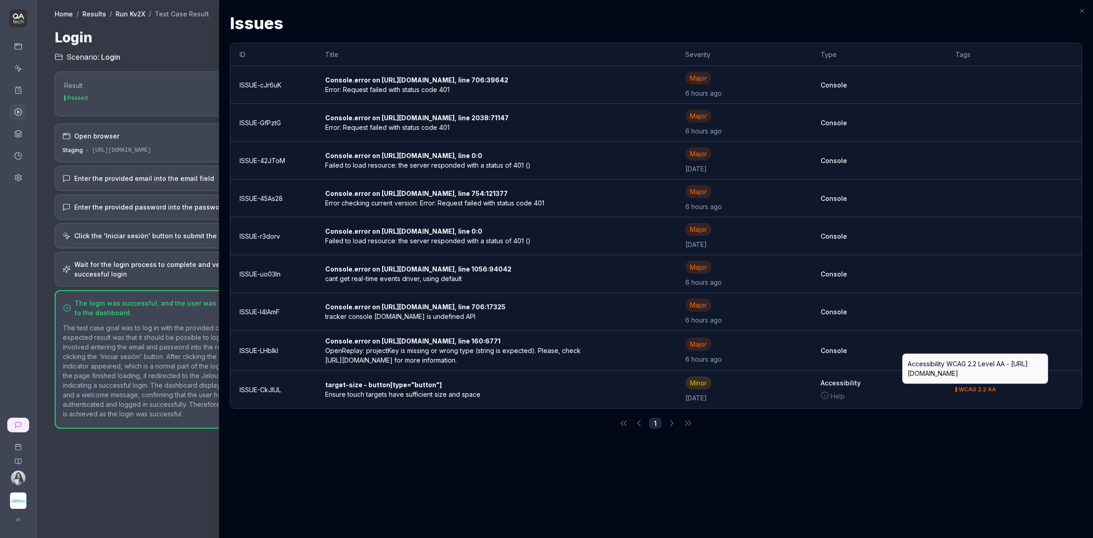
click at [127, 28] on div at bounding box center [546, 269] width 1093 height 538
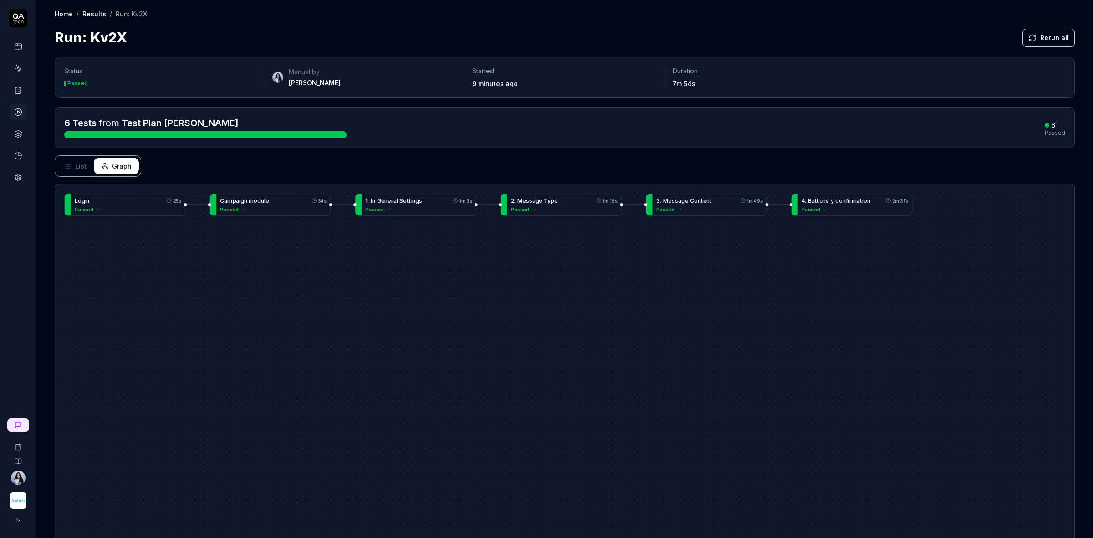
click at [69, 168] on icon at bounding box center [68, 168] width 4 height 0
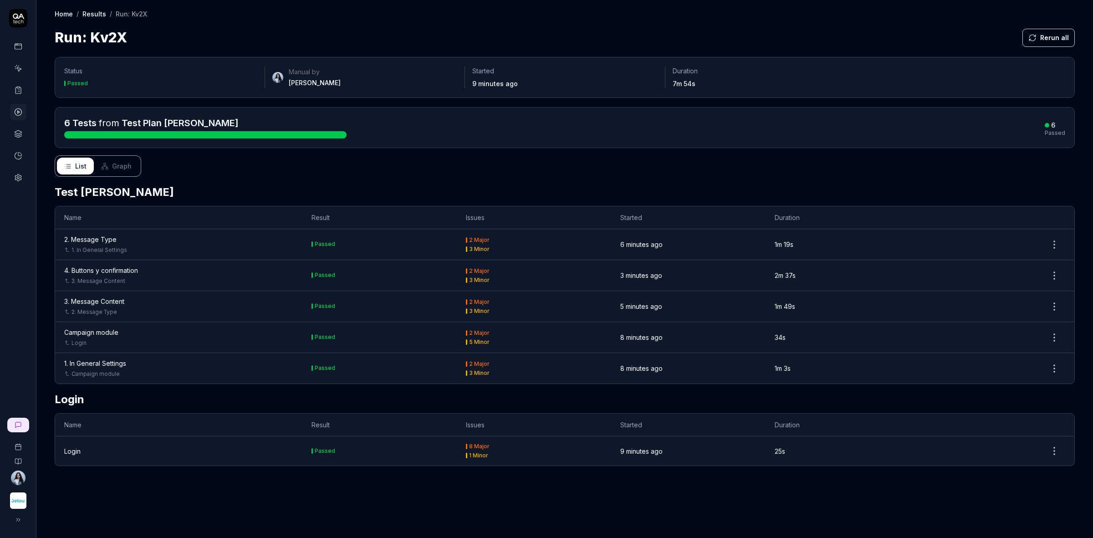
click at [392, 370] on td "Passed" at bounding box center [379, 368] width 154 height 31
click at [315, 370] on div "Passed" at bounding box center [325, 367] width 20 height 5
click at [1056, 372] on html "Home / Results / Run: Kv2X Home / Results / Run: Kv2X Run: Kv2X Rerun all Statu…" at bounding box center [546, 303] width 1093 height 606
click at [869, 378] on html "Home / Results / Run: Kv2X Home / Results / Run: Kv2X Run: Kv2X Rerun all Statu…" at bounding box center [546, 303] width 1093 height 606
click at [472, 372] on div "3 Minor" at bounding box center [479, 372] width 20 height 5
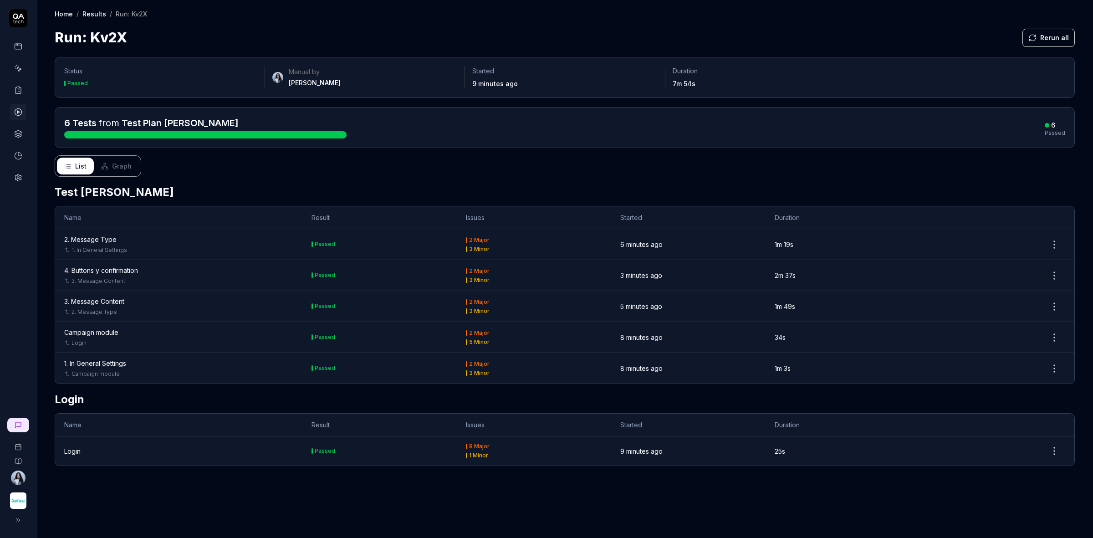
click at [540, 335] on div "2 Major" at bounding box center [534, 332] width 136 height 5
click at [539, 308] on div "2 Major 3 Minor" at bounding box center [534, 306] width 136 height 15
click at [112, 164] on span "Graph" at bounding box center [122, 166] width 20 height 10
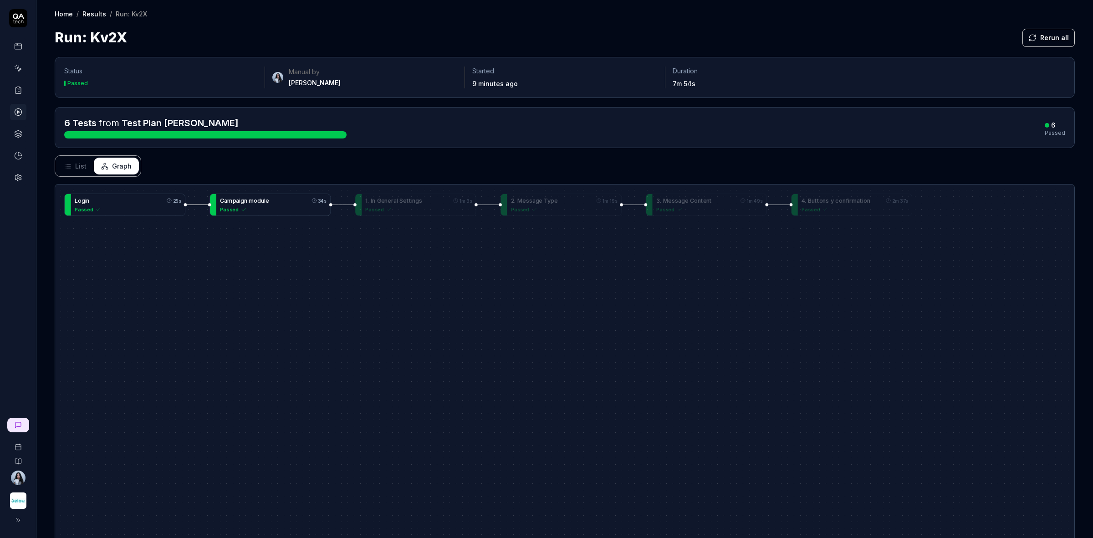
click at [298, 211] on div "Passed" at bounding box center [273, 209] width 107 height 8
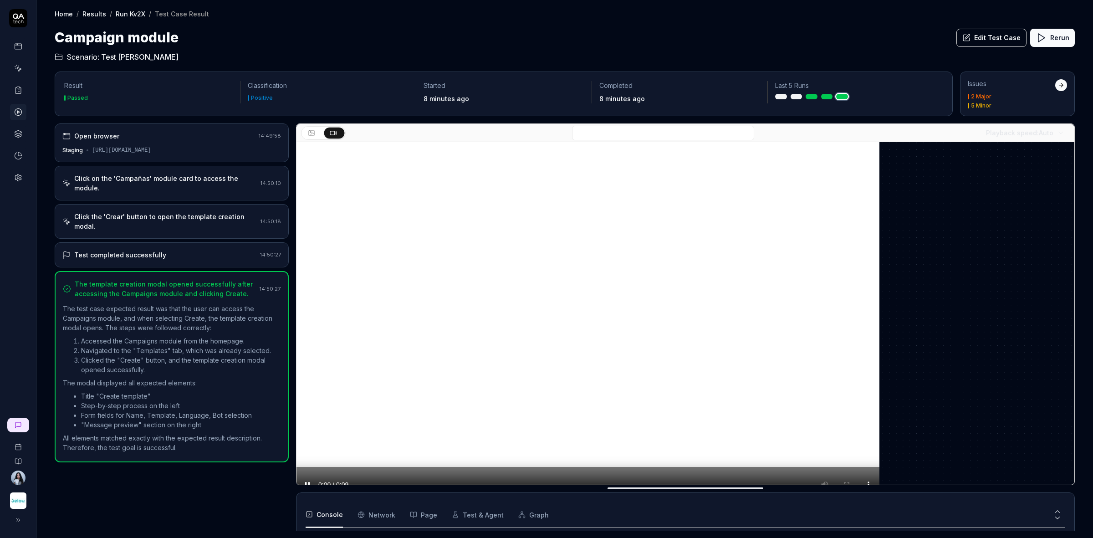
scroll to position [63, 0]
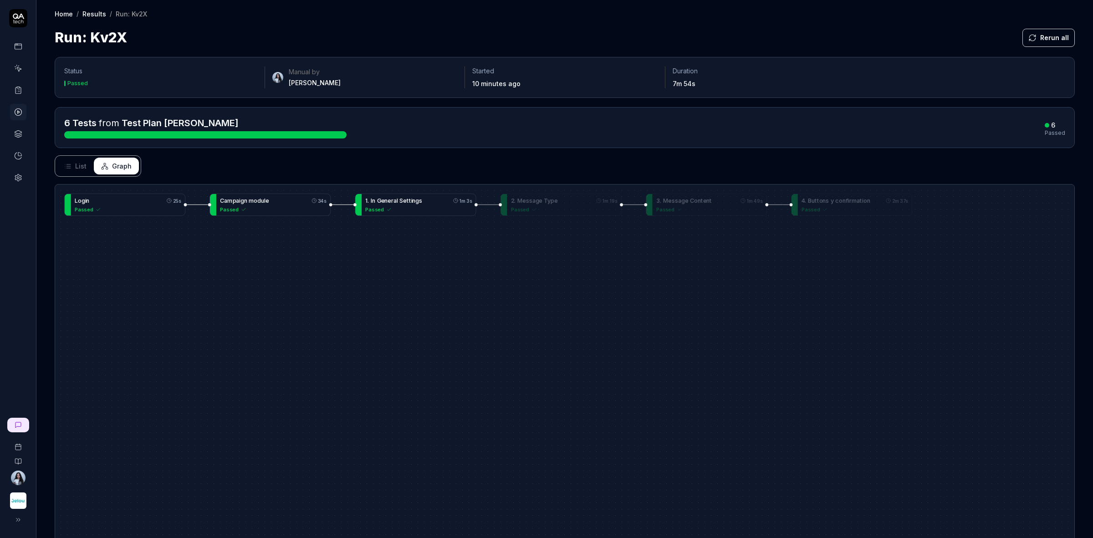
click at [420, 213] on div "Passed" at bounding box center [419, 209] width 107 height 8
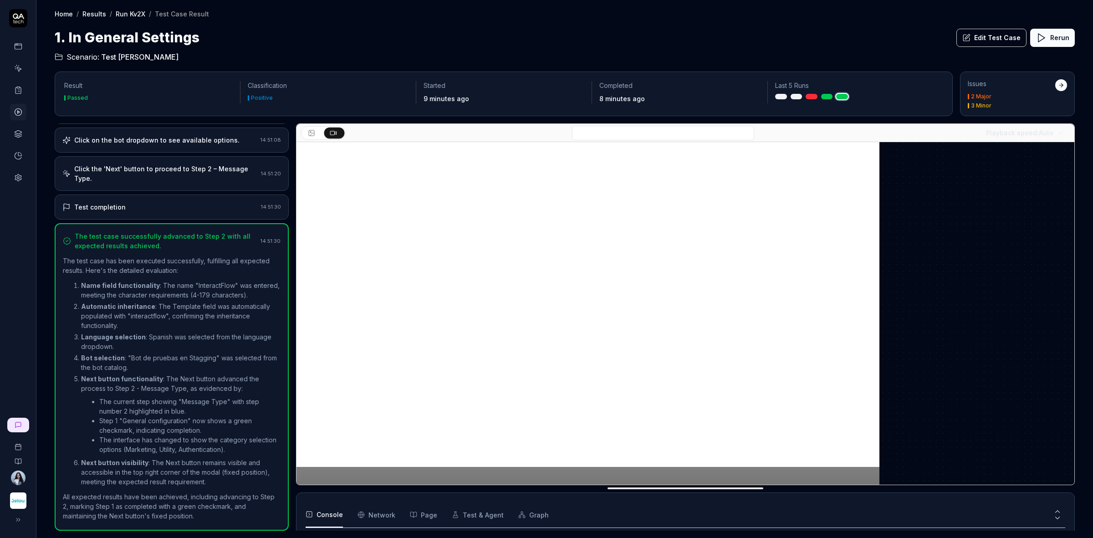
scroll to position [63, 0]
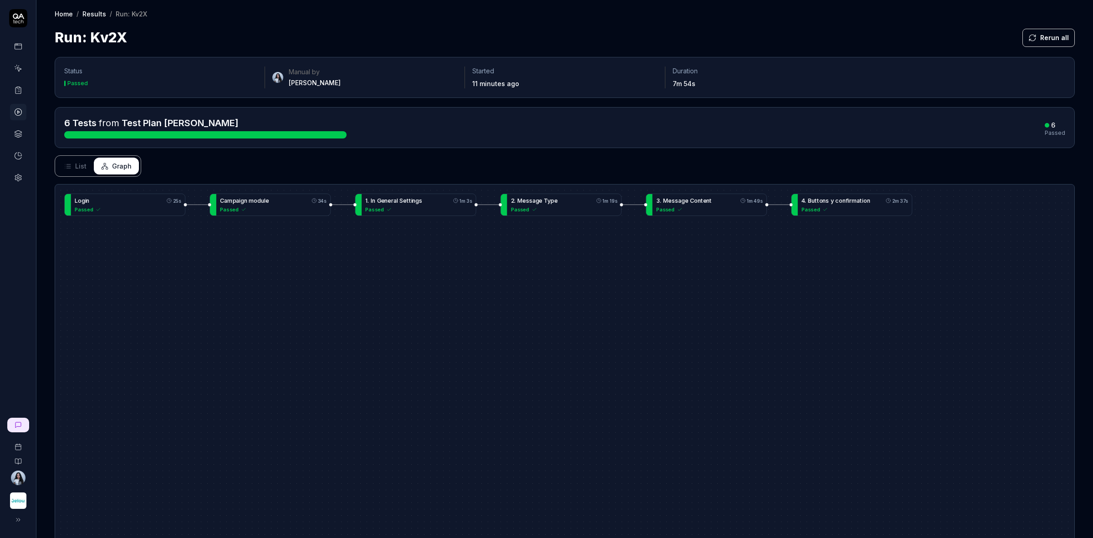
click at [67, 169] on icon at bounding box center [67, 166] width 7 height 7
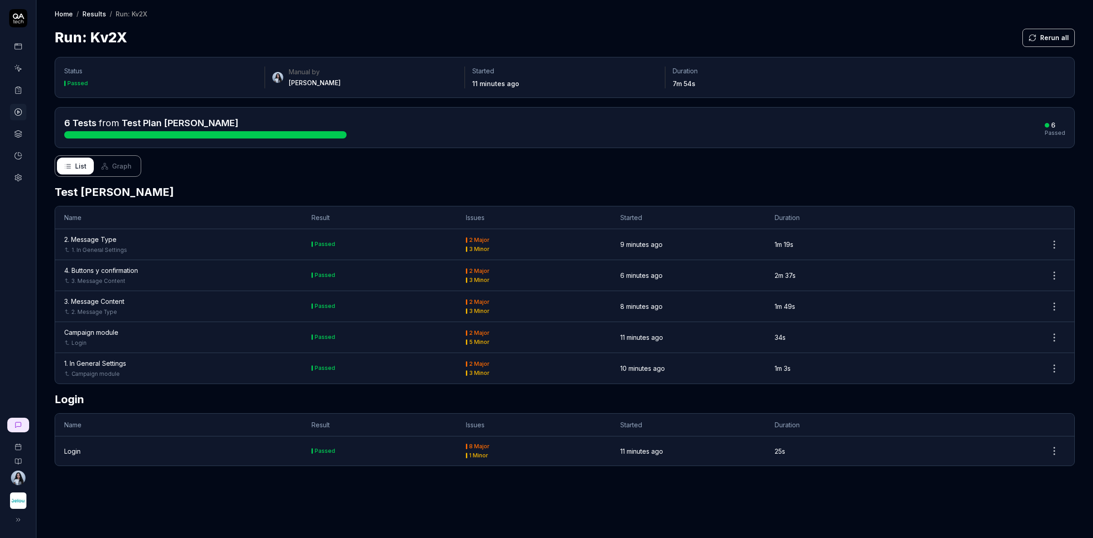
click at [628, 518] on div "Status Passed Manual by Nadia Mendoza Started 11 minutes ago Duration 7m 54s 6 …" at bounding box center [564, 293] width 1056 height 490
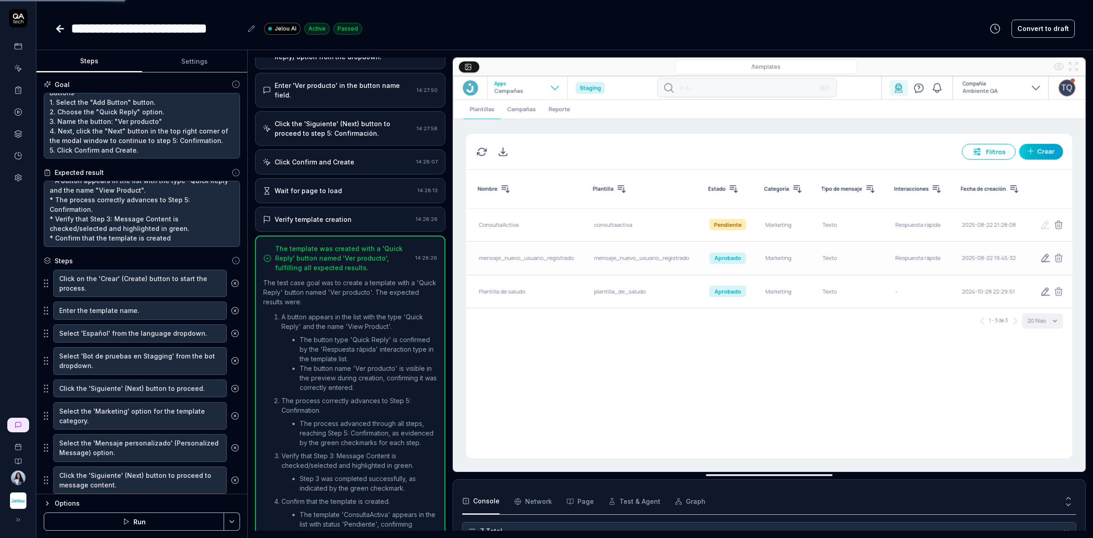
scroll to position [63, 0]
type textarea "*"
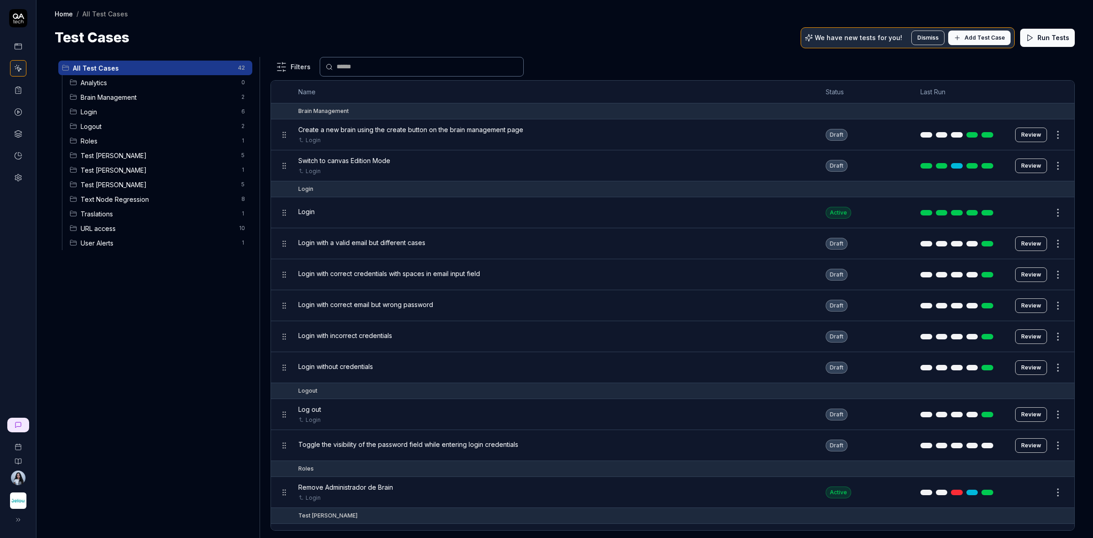
click at [126, 181] on span "Test [PERSON_NAME]" at bounding box center [158, 185] width 155 height 10
click at [103, 186] on span "Test Nadia" at bounding box center [158, 185] width 155 height 10
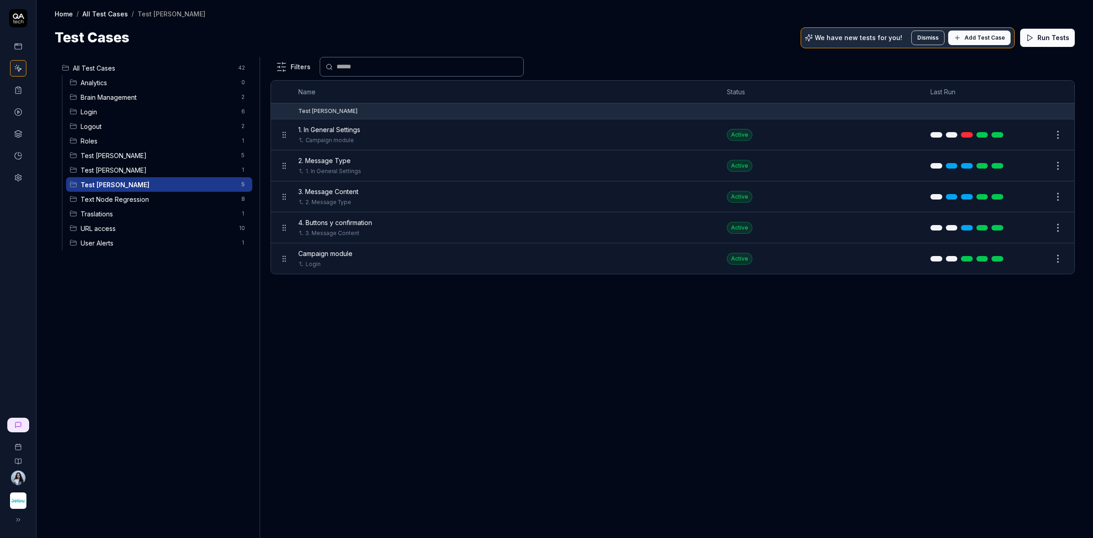
click at [626, 352] on div "Filters Name Status Last Run Test Nadia 1. In General Settings Campaign module …" at bounding box center [672, 297] width 804 height 481
click at [762, 335] on div "Filters Name Status Last Run Test Nadia 1. In General Settings Campaign module …" at bounding box center [672, 297] width 804 height 481
click at [1003, 366] on div "Filters Name Status Last Run Test Nadia 1. In General Settings Campaign module …" at bounding box center [672, 297] width 804 height 481
click at [242, 188] on body "Home / All Test Cases / Test Nadia Home / All Test Cases / Test Nadia Test Case…" at bounding box center [546, 303] width 1093 height 606
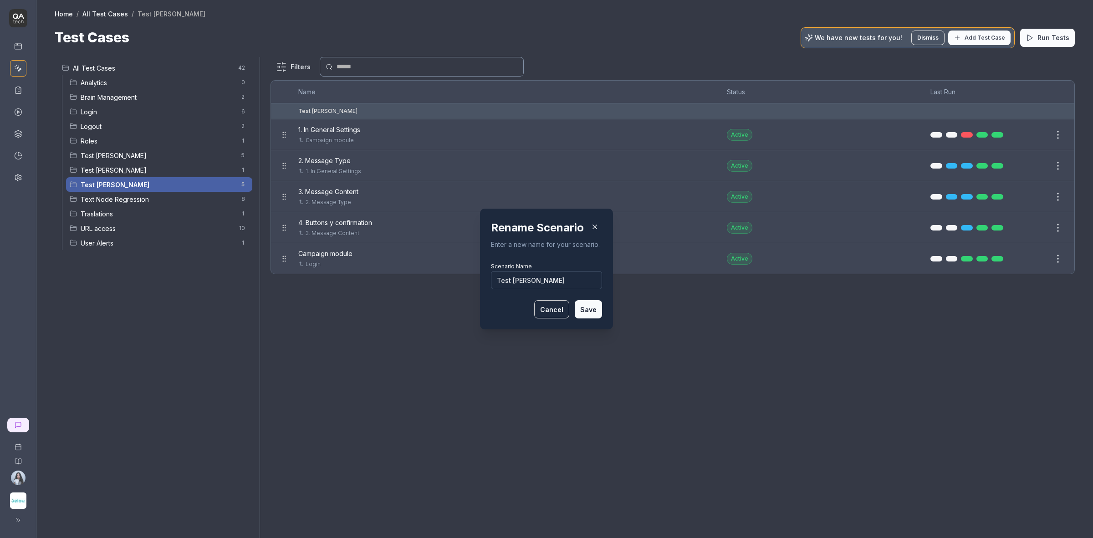
click at [591, 230] on icon "button" at bounding box center [595, 227] width 8 height 8
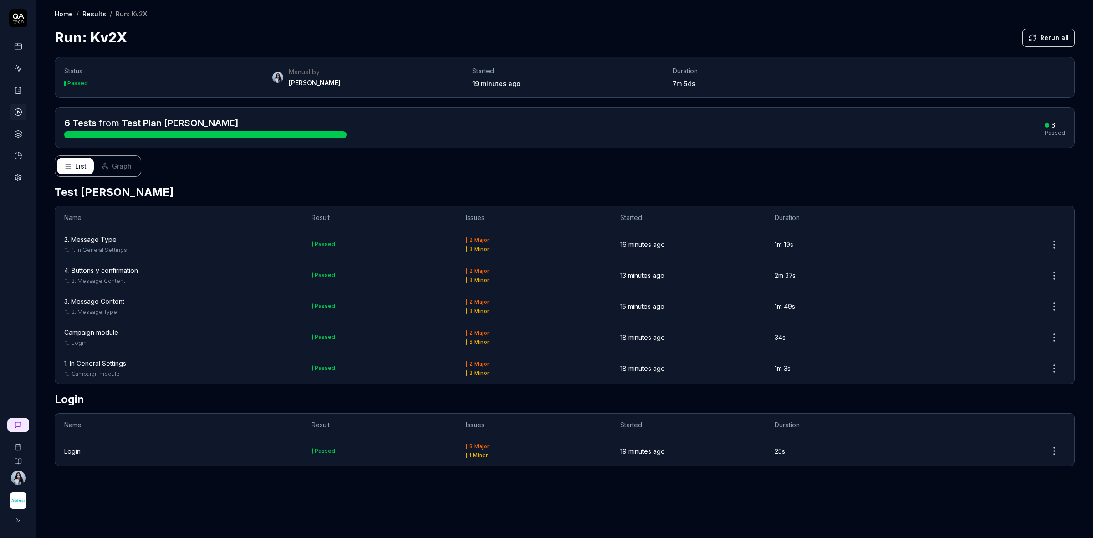
drag, startPoint x: 490, startPoint y: 343, endPoint x: 470, endPoint y: 330, distance: 24.1
click at [470, 330] on td "2 Major 5 Minor" at bounding box center [534, 337] width 154 height 31
click at [128, 18] on div "Home / Results / Run: Kv2X Home / Results / Run: Kv2X Run: Kv2X Rerun all" at bounding box center [564, 24] width 1056 height 48
click at [107, 363] on div "1. In General Settings" at bounding box center [95, 363] width 62 height 10
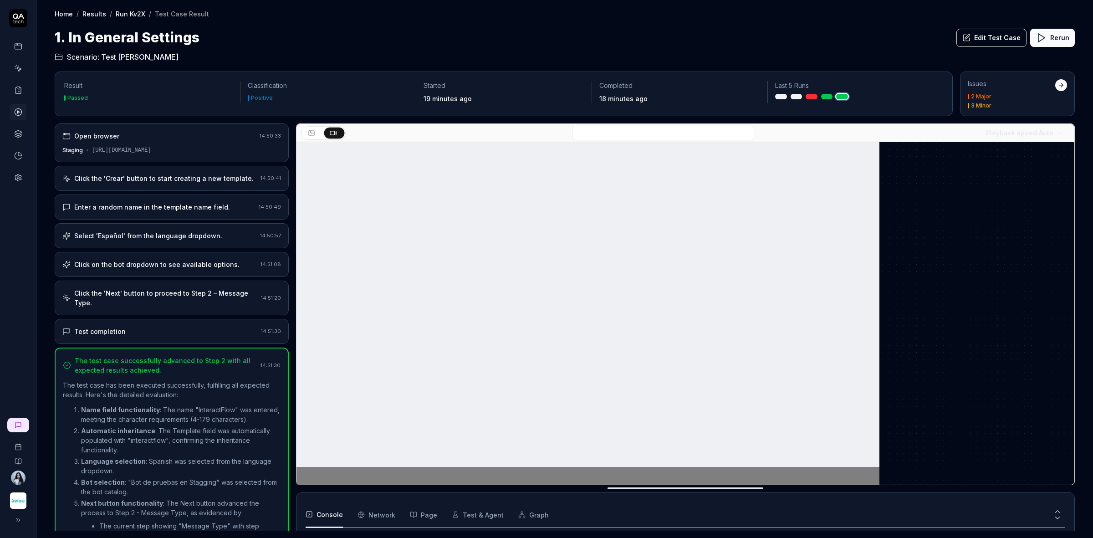
scroll to position [135, 0]
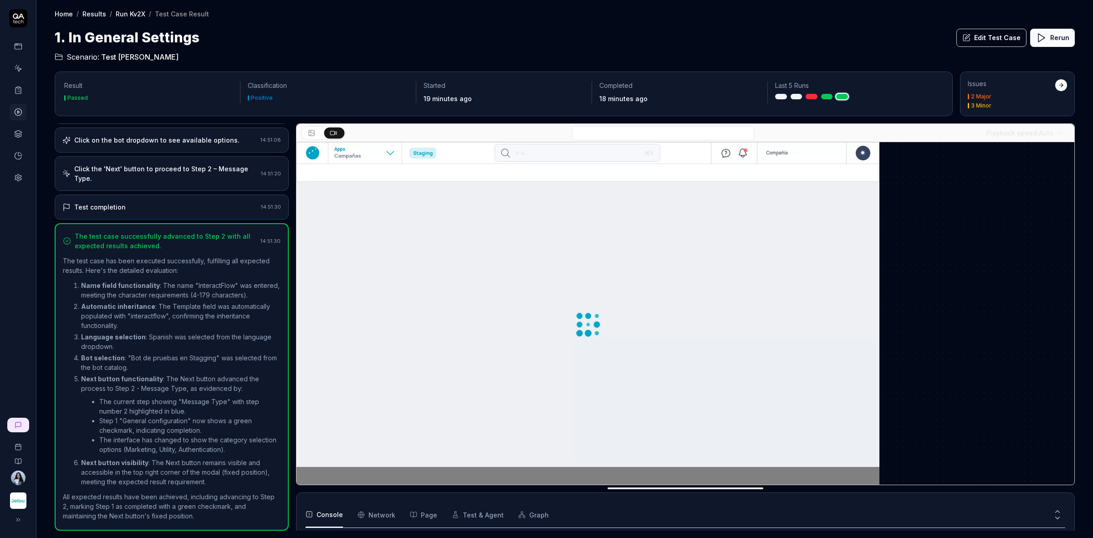
drag, startPoint x: 209, startPoint y: 31, endPoint x: 111, endPoint y: 42, distance: 99.5
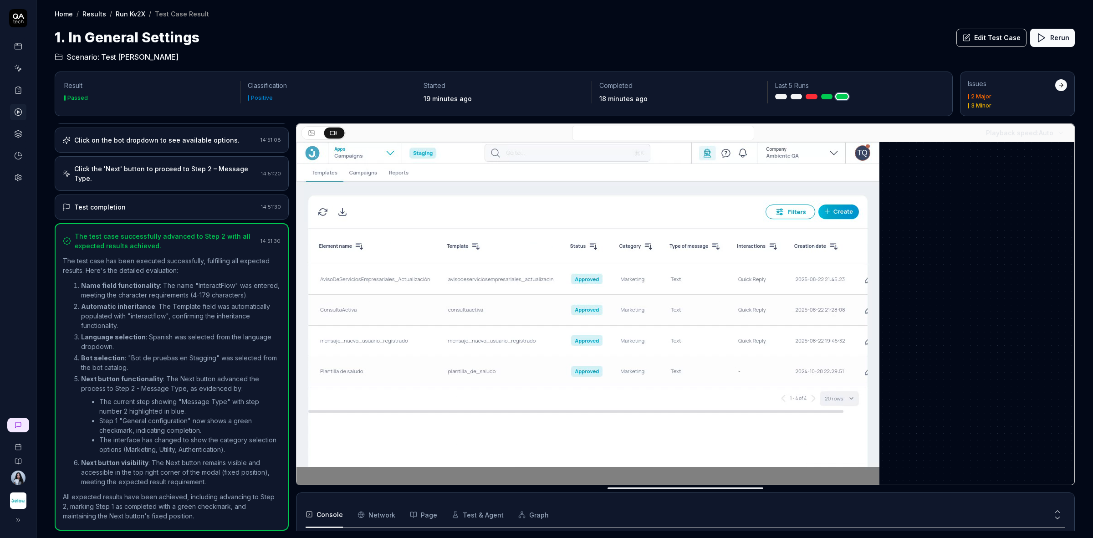
click at [209, 31] on div "1. In General Settings Edit Test Case Rerun" at bounding box center [565, 37] width 1020 height 20
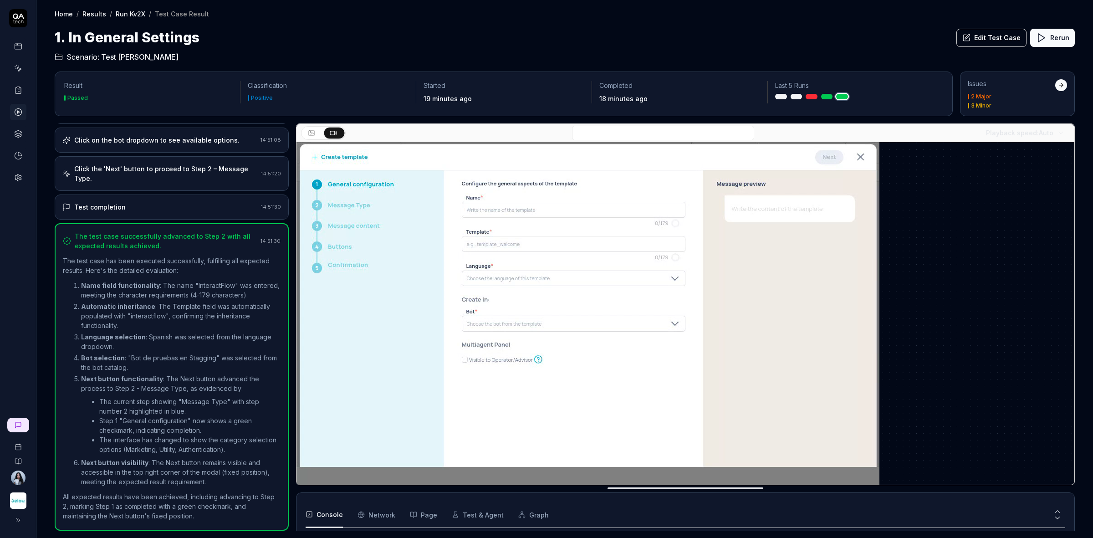
click at [134, 13] on link "Run Kv2X" at bounding box center [131, 13] width 30 height 9
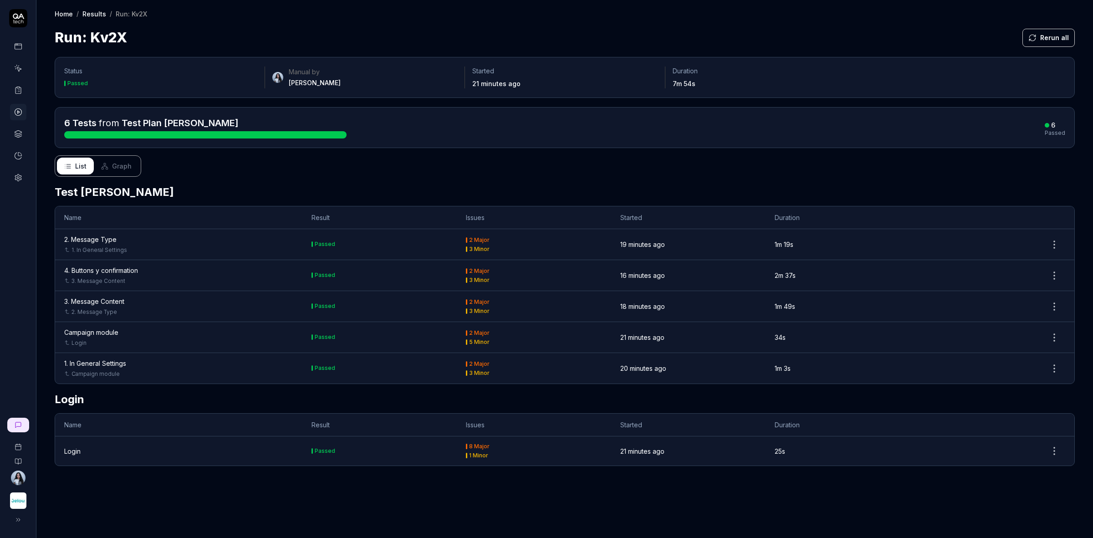
click at [103, 270] on div "4. Buttons y confirmation" at bounding box center [101, 270] width 74 height 10
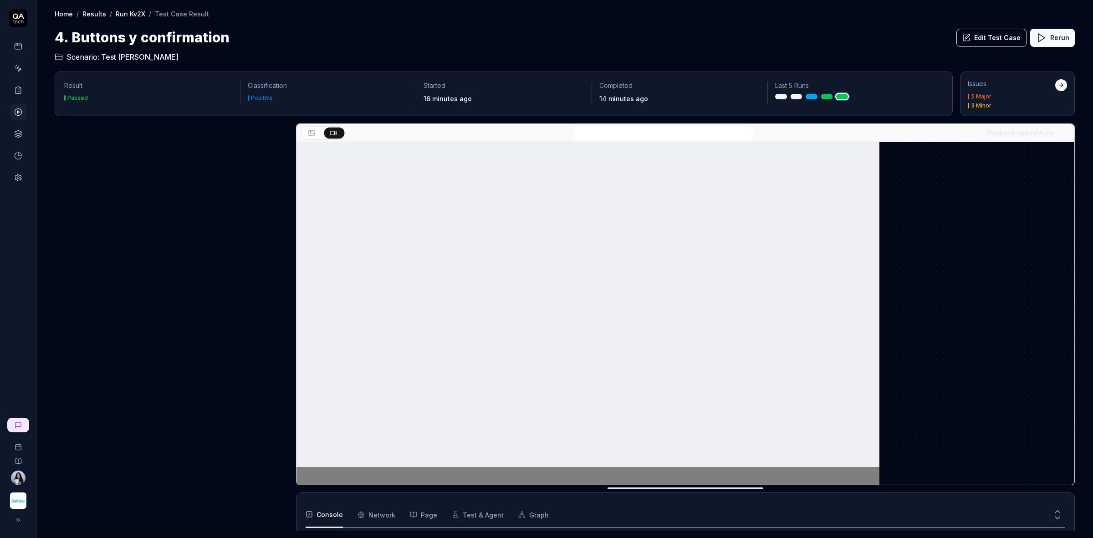
click at [1062, 80] on div at bounding box center [1061, 85] width 12 height 12
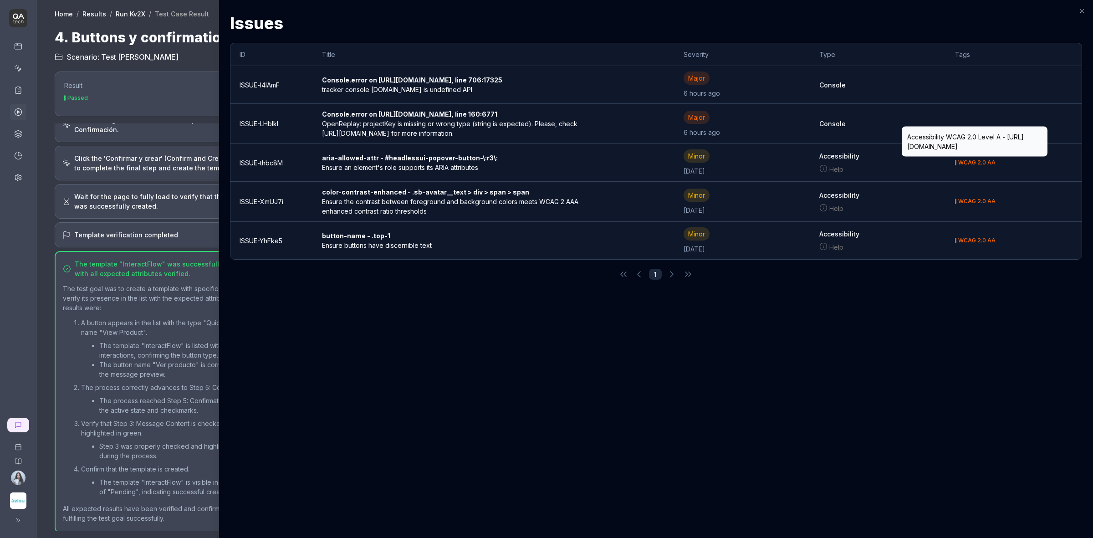
scroll to position [63, 0]
click at [172, 71] on div at bounding box center [546, 269] width 1093 height 538
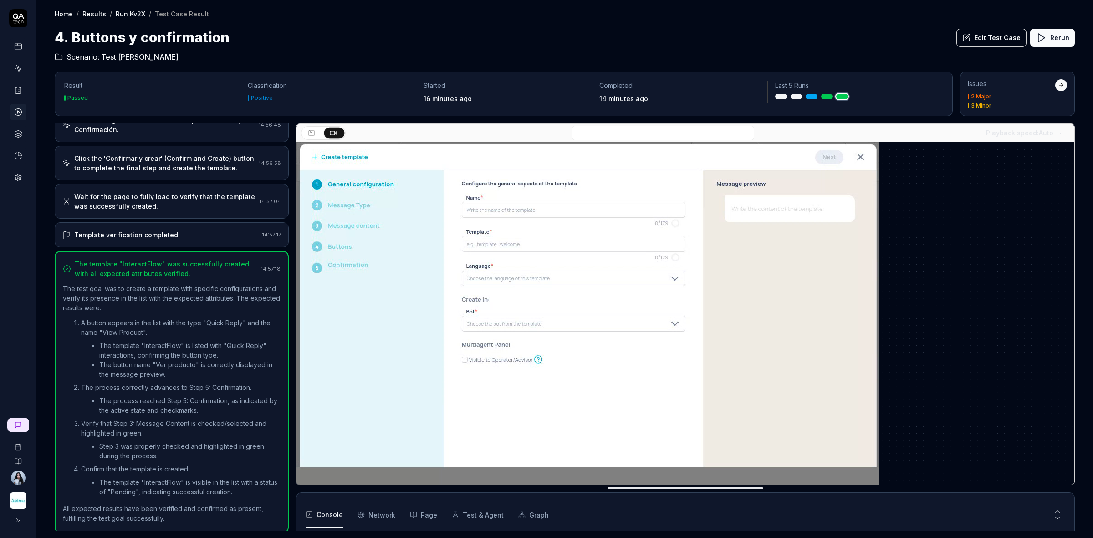
click at [704, 306] on video at bounding box center [587, 324] width 583 height 364
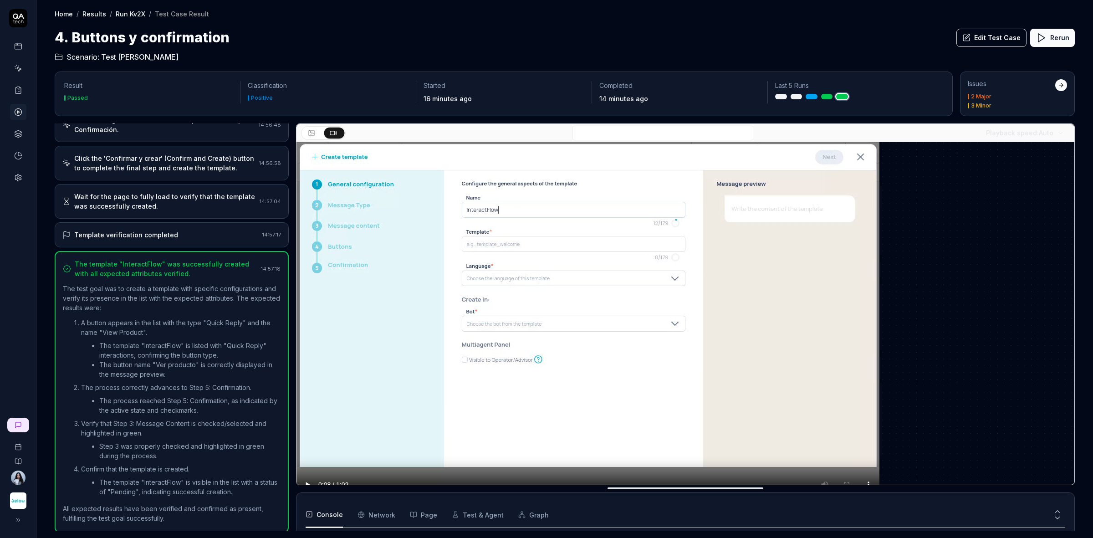
click at [795, 385] on video at bounding box center [587, 324] width 583 height 364
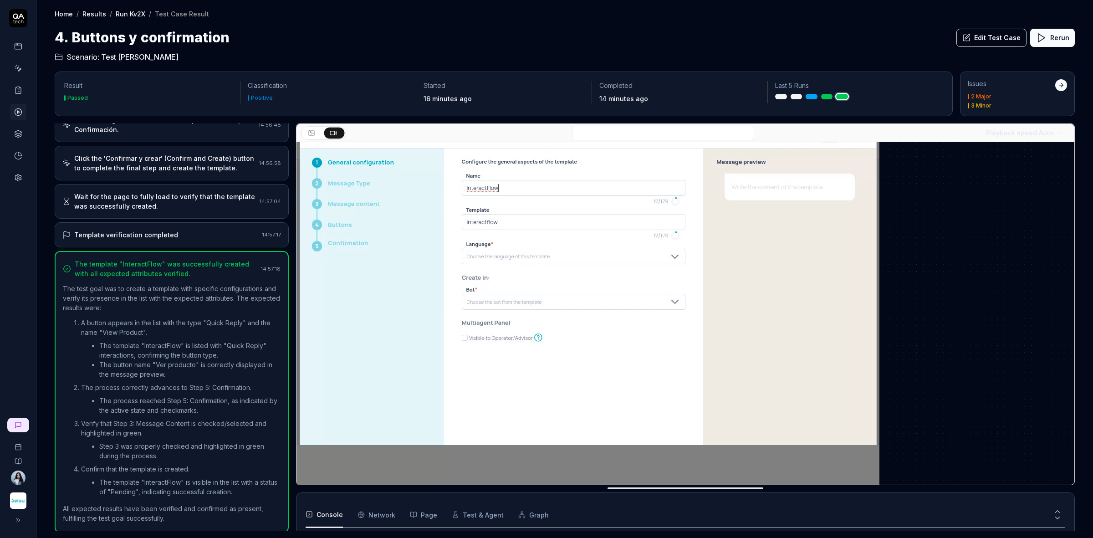
click at [549, 331] on video at bounding box center [587, 302] width 583 height 364
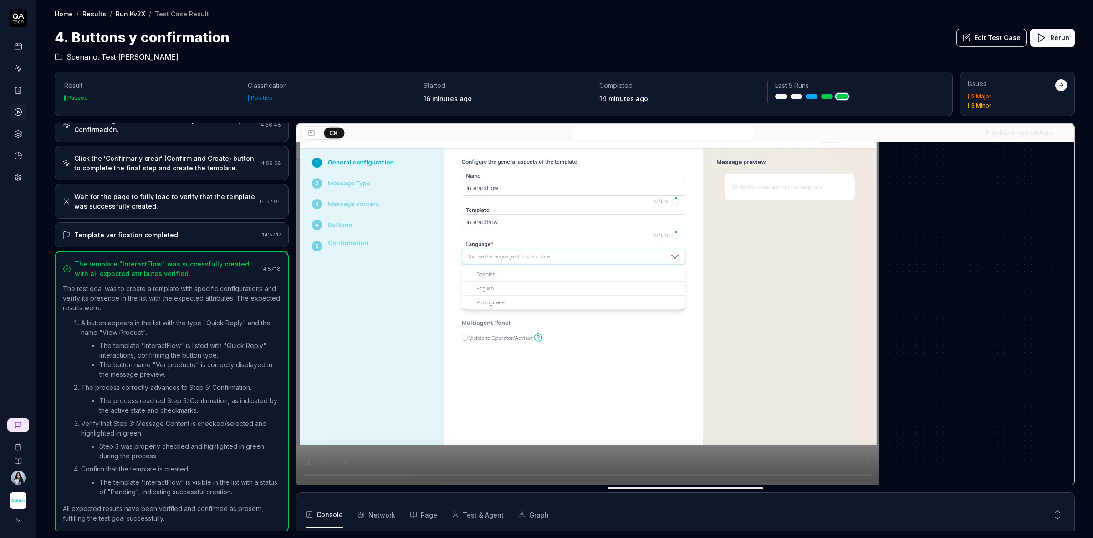
click at [308, 484] on div "Playback speed: Auto" at bounding box center [685, 304] width 779 height 362
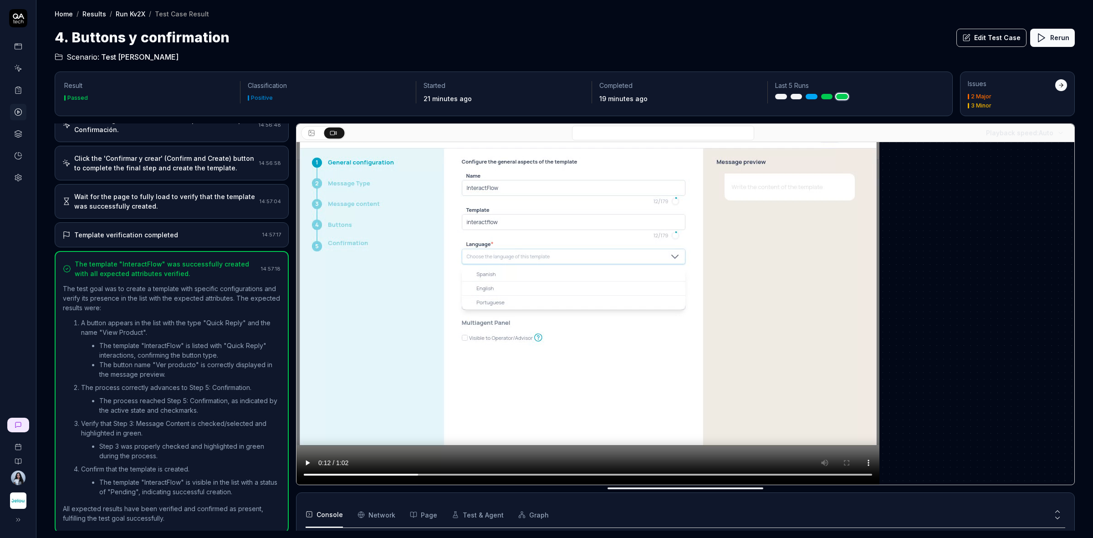
click at [214, 312] on p "The test goal was to create a template with specific configurations and verify …" at bounding box center [172, 298] width 218 height 29
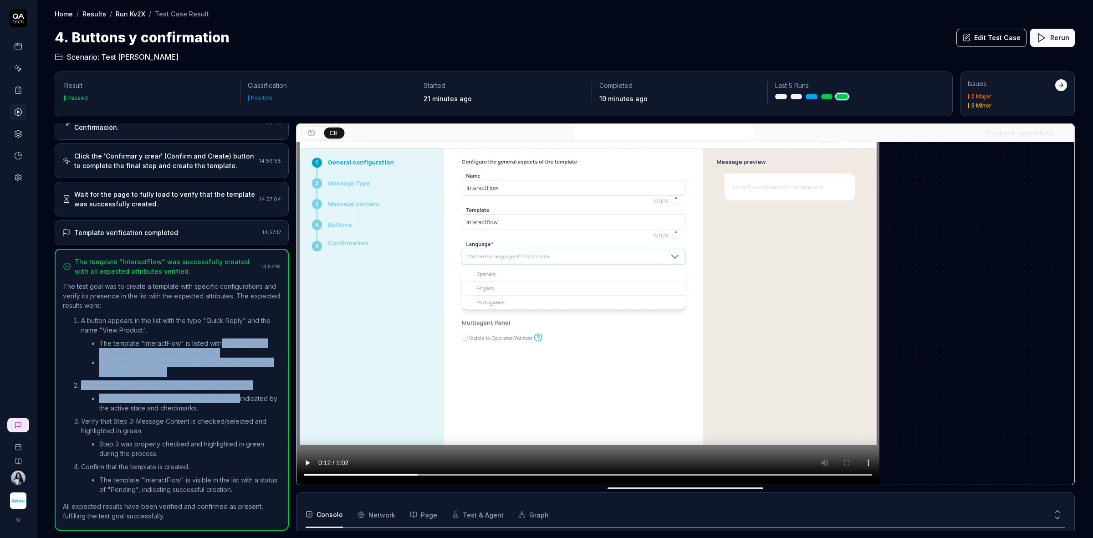
drag, startPoint x: 256, startPoint y: 350, endPoint x: 238, endPoint y: 394, distance: 48.0
click at [238, 394] on ol "A button appears in the list with the type "Quick Reply" and the name "View Pro…" at bounding box center [172, 406] width 218 height 188
click at [186, 383] on p "The process correctly advances to Step 5: Confirmation." at bounding box center [180, 385] width 199 height 10
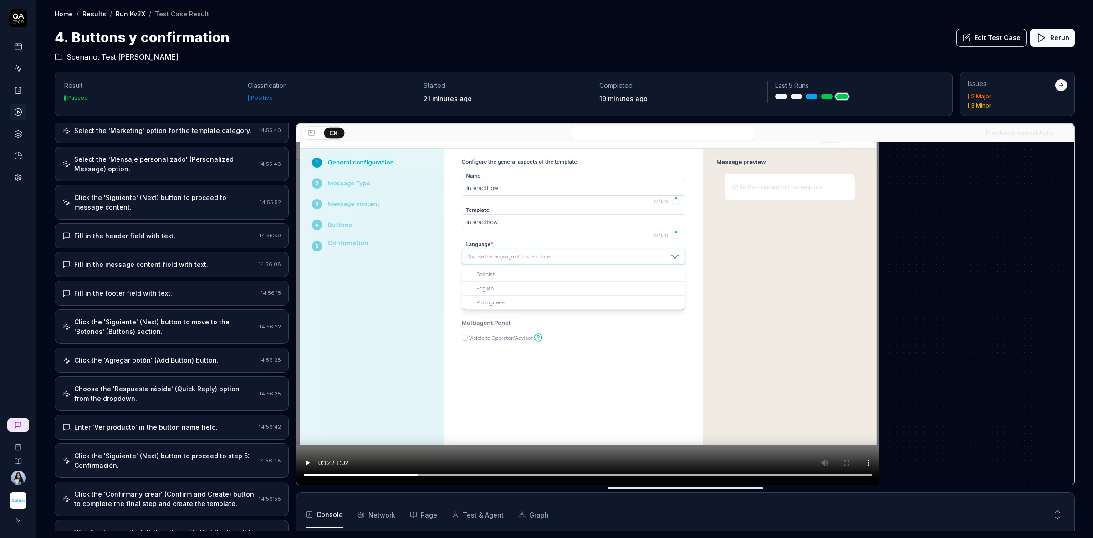
scroll to position [0, 0]
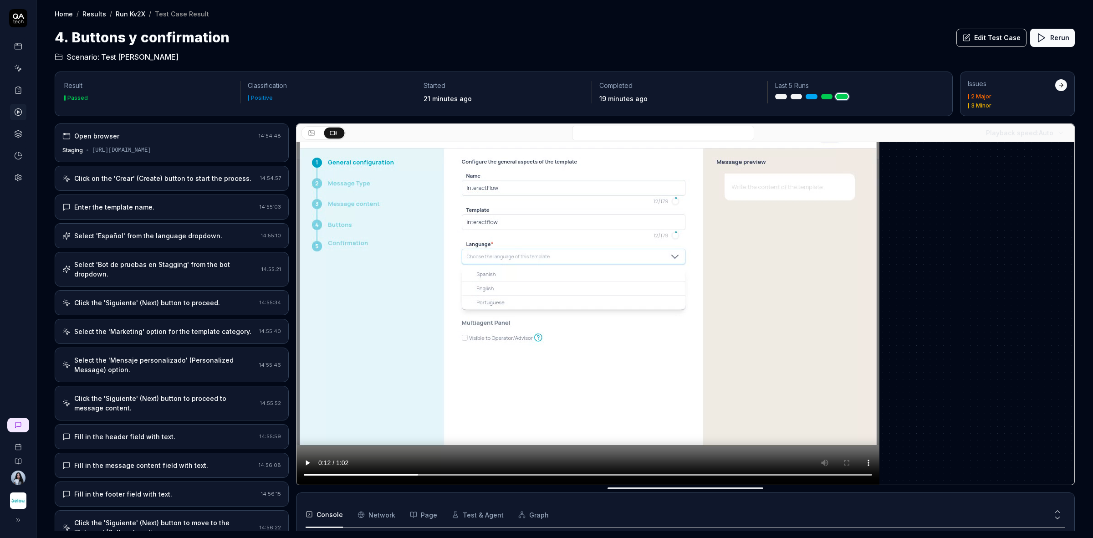
click at [201, 144] on div "Open browser 14:54:48 Staging https://apps.jelou.dev/hsm/templates" at bounding box center [172, 142] width 234 height 39
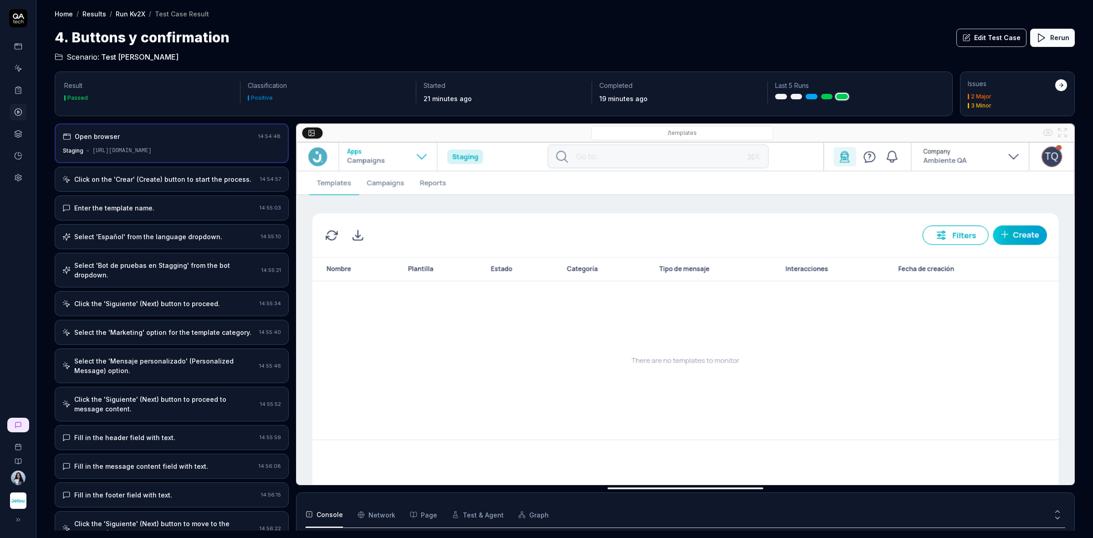
click at [208, 176] on div "Click on the 'Crear' (Create) button to start the process." at bounding box center [162, 179] width 177 height 10
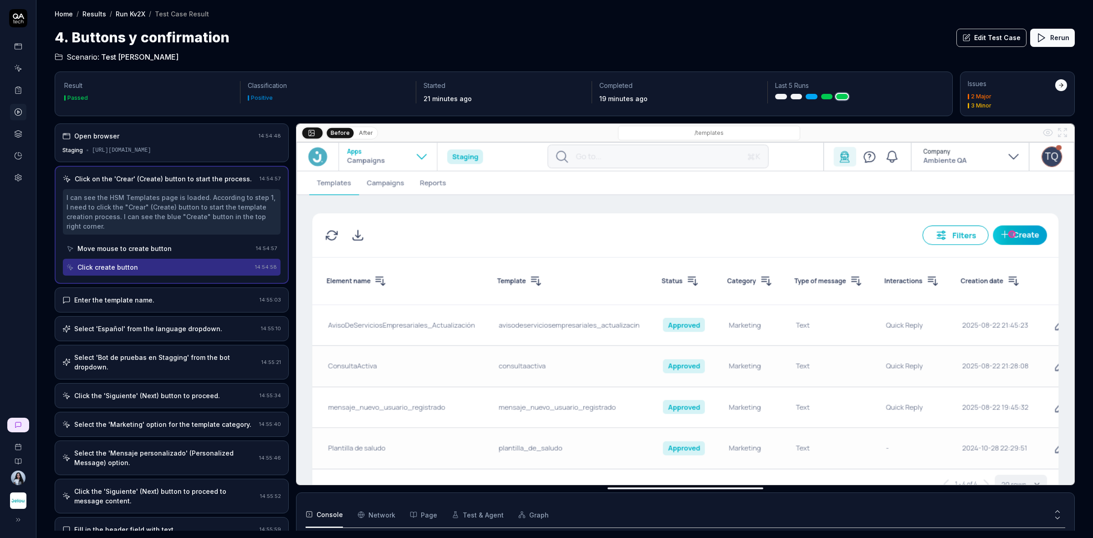
click at [201, 254] on div "Move mouse to create button" at bounding box center [159, 248] width 186 height 17
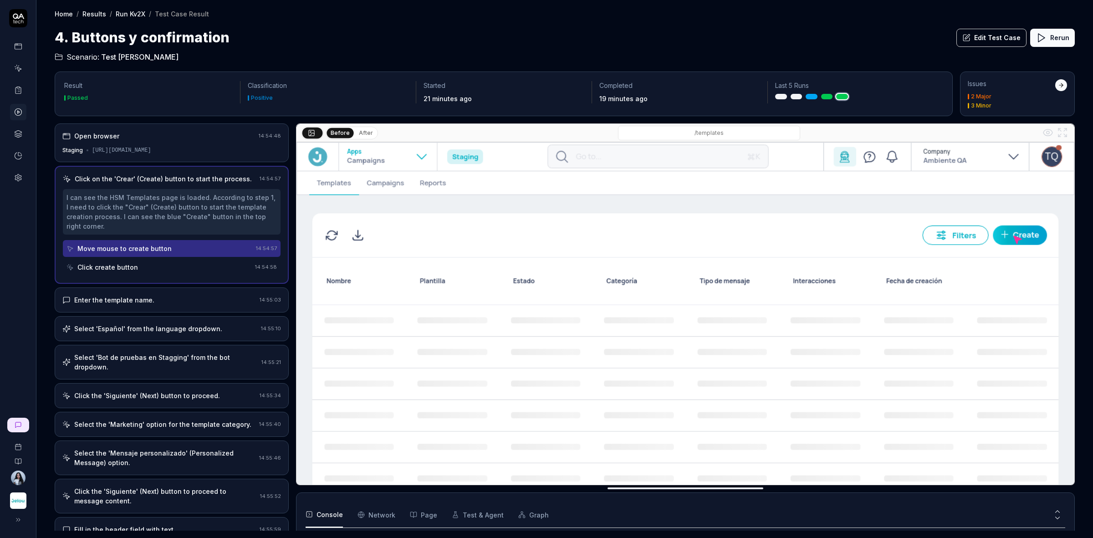
click at [190, 265] on div "Click create button" at bounding box center [158, 267] width 185 height 17
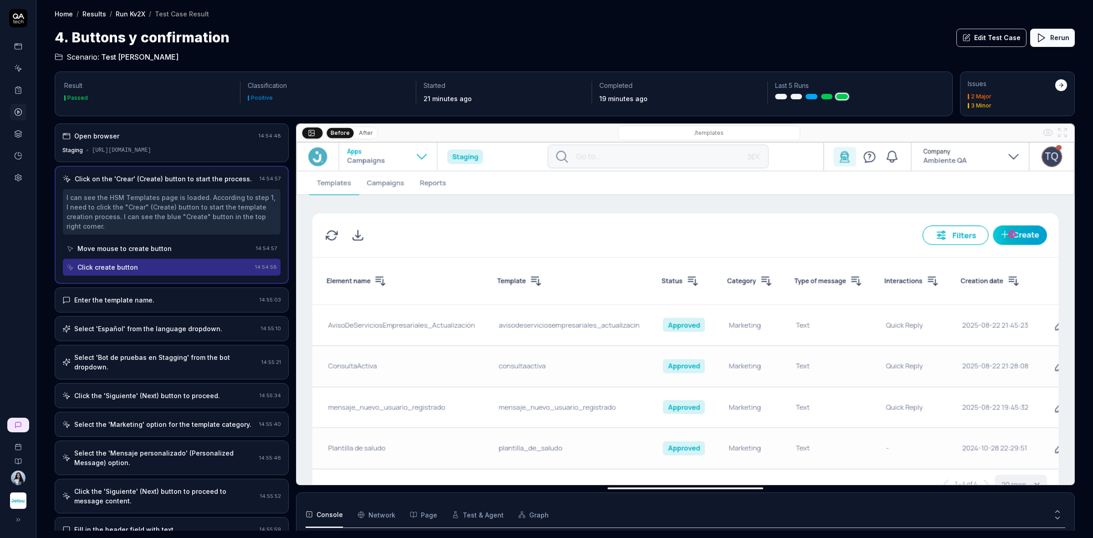
scroll to position [57, 0]
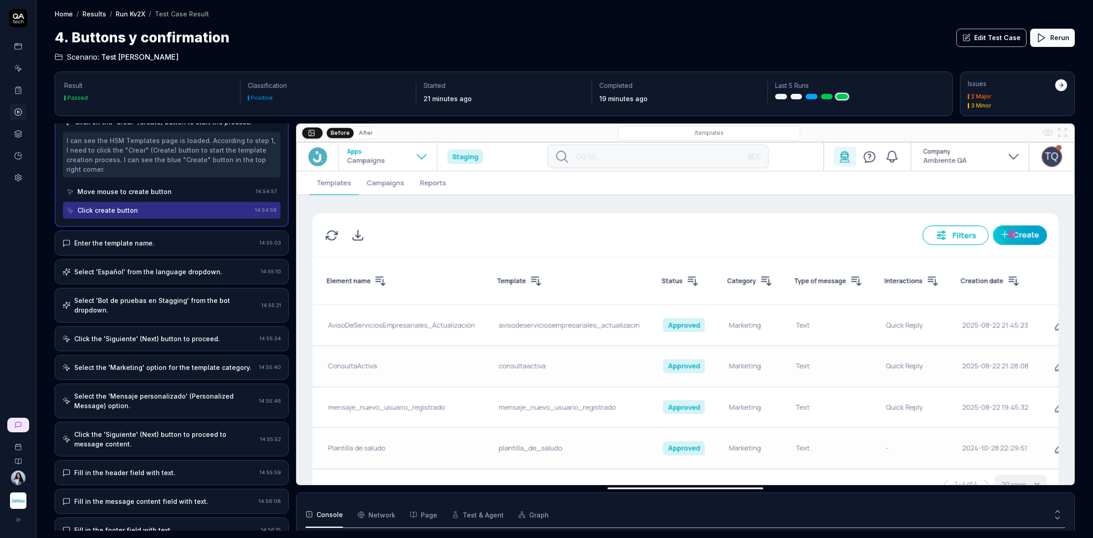
click at [193, 248] on div "Enter the template name. 14:55:03" at bounding box center [172, 242] width 234 height 25
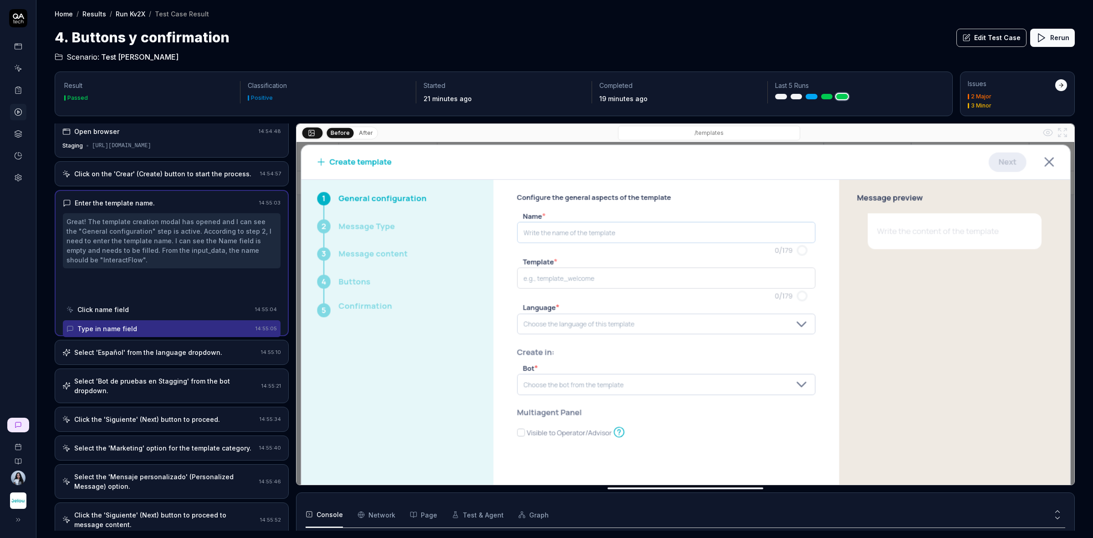
scroll to position [0, 0]
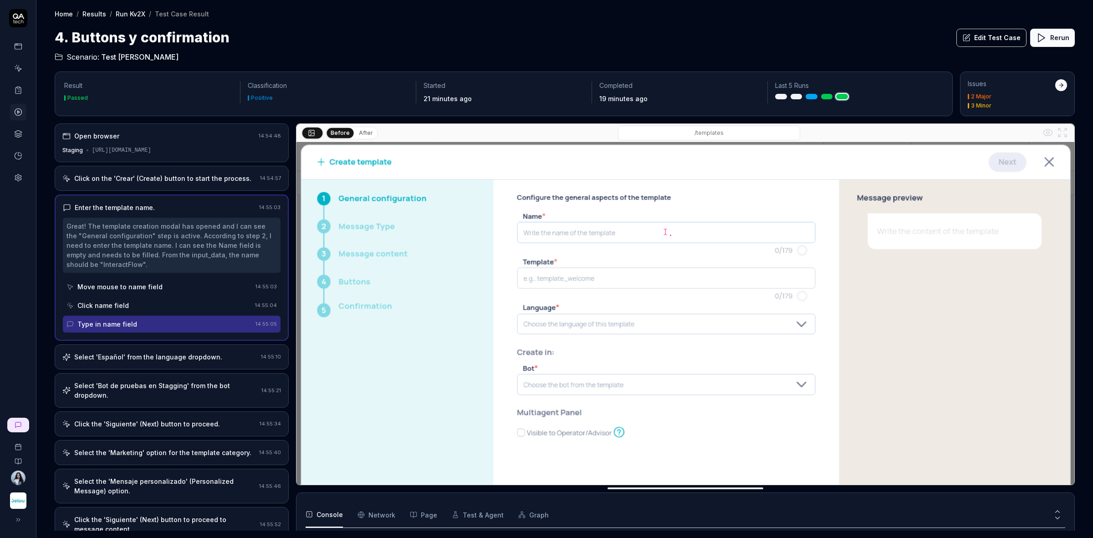
click at [131, 283] on div "Move mouse to name field" at bounding box center [119, 287] width 85 height 10
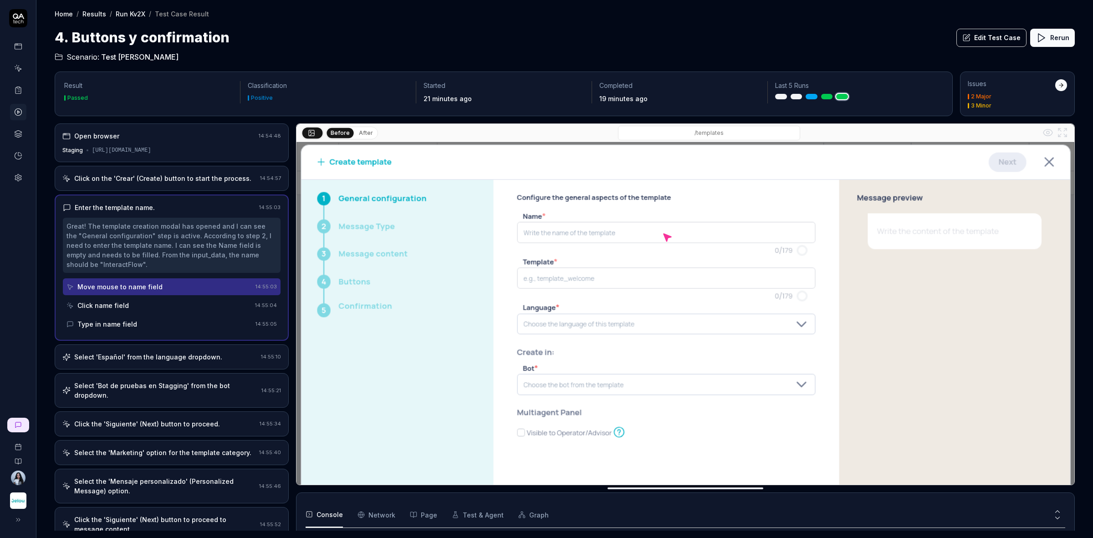
click at [133, 306] on div "Click name field" at bounding box center [158, 305] width 185 height 17
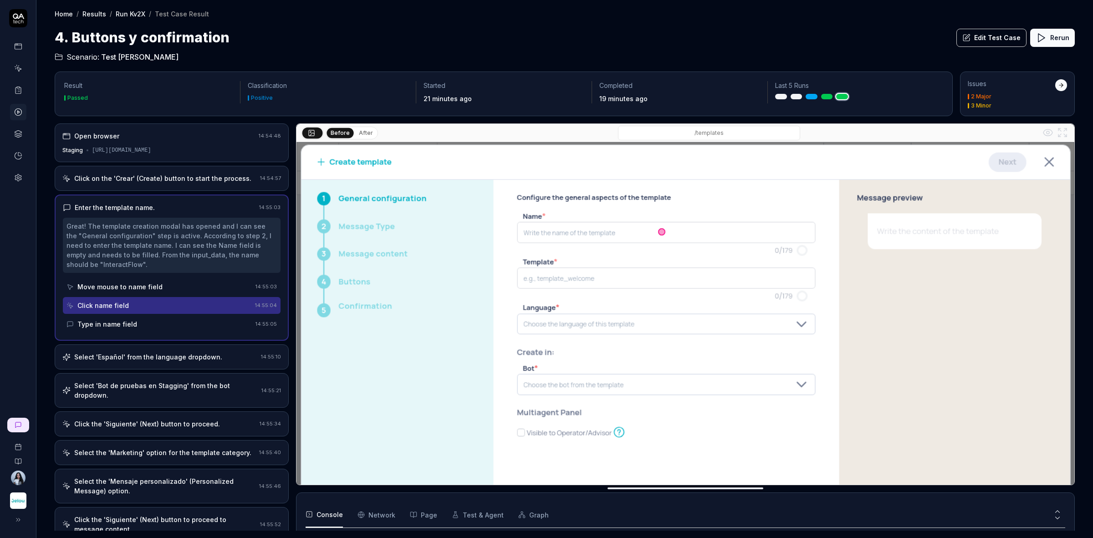
click at [135, 320] on div "Type in name field" at bounding box center [158, 324] width 185 height 17
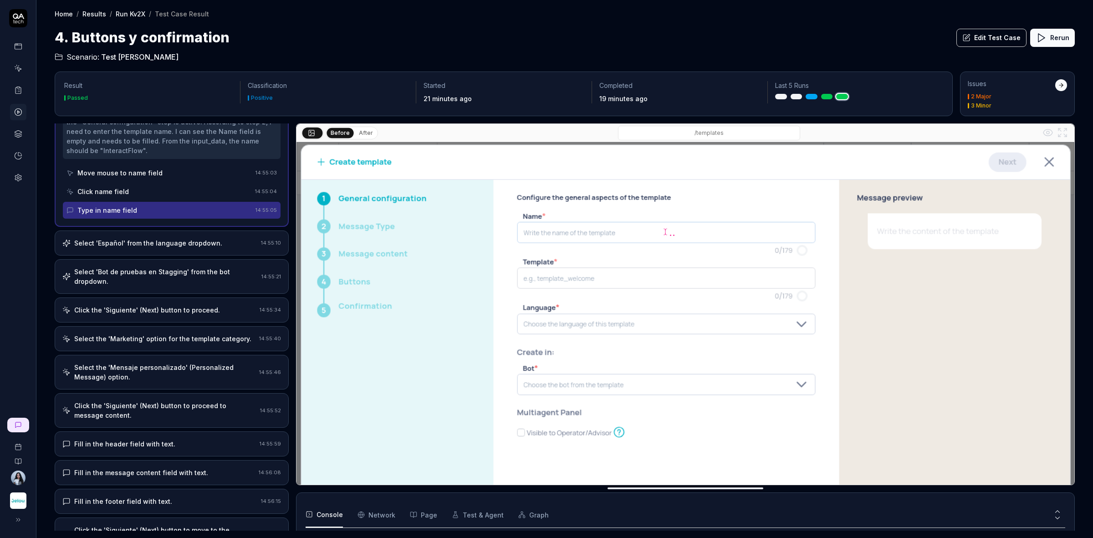
click at [164, 249] on div "Select 'Español' from the language dropdown. 14:55:10" at bounding box center [172, 242] width 234 height 25
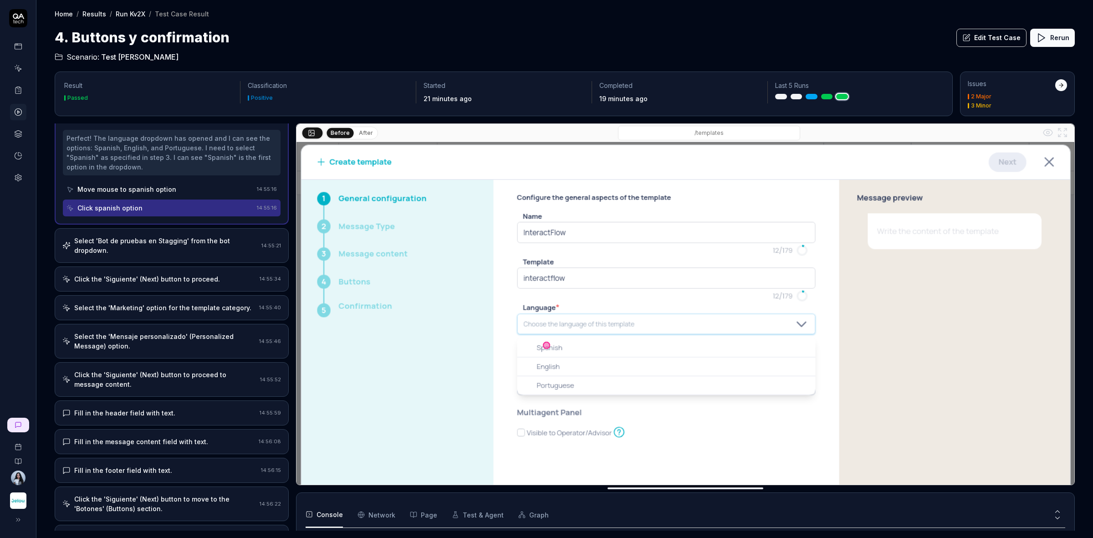
click at [147, 245] on div "Select 'Bot de pruebas en Stagging' from the bot dropdown." at bounding box center [166, 245] width 184 height 19
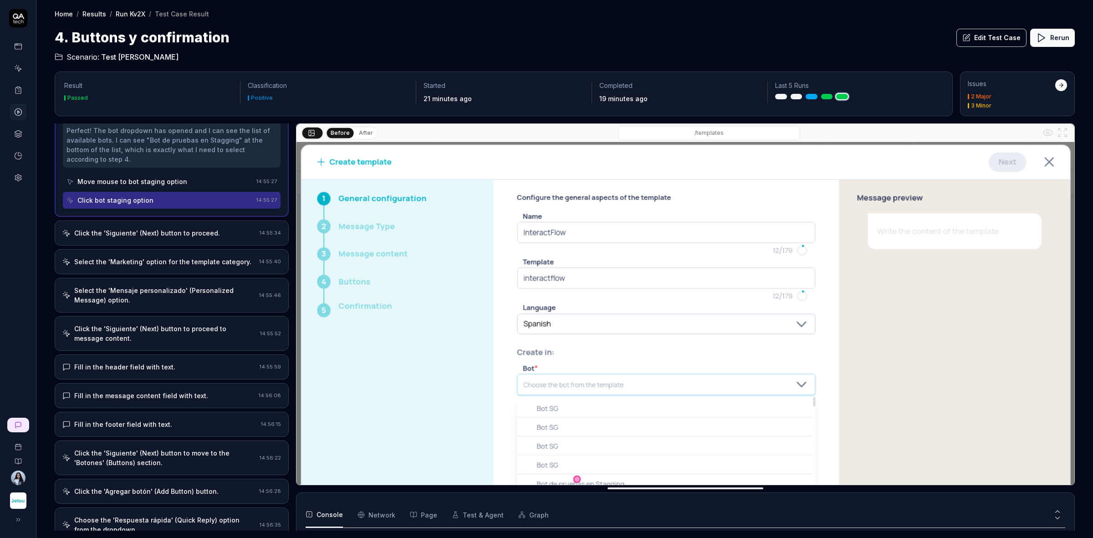
scroll to position [285, 0]
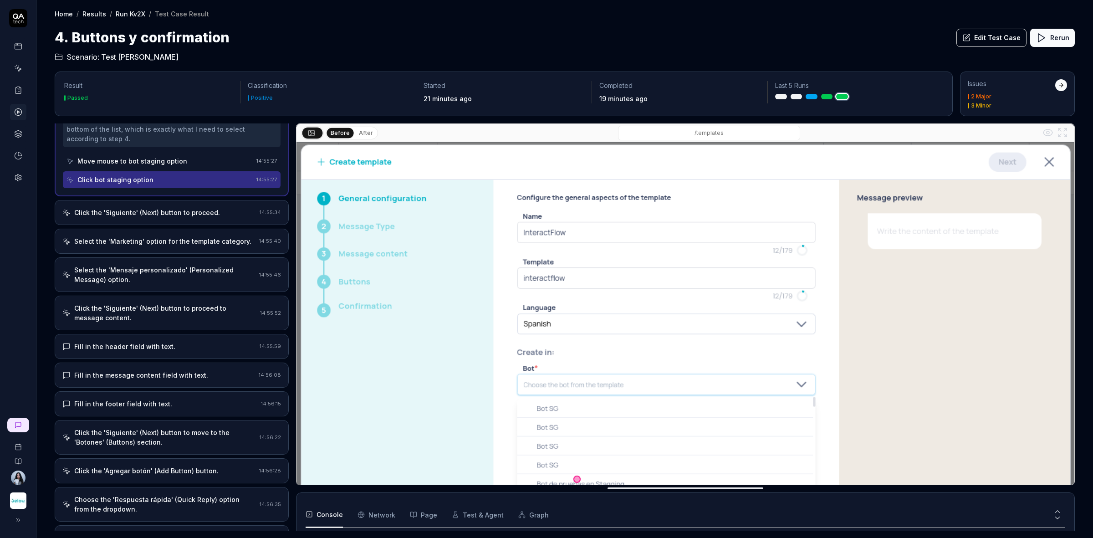
click at [158, 216] on div "Click the 'Siguiente' (Next) button to proceed." at bounding box center [147, 213] width 146 height 10
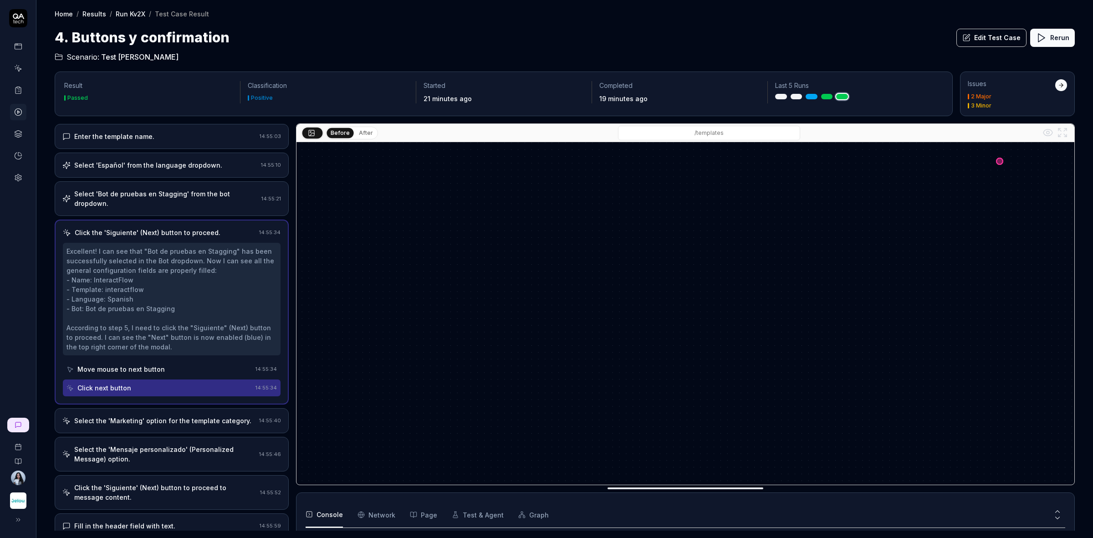
scroll to position [171, 0]
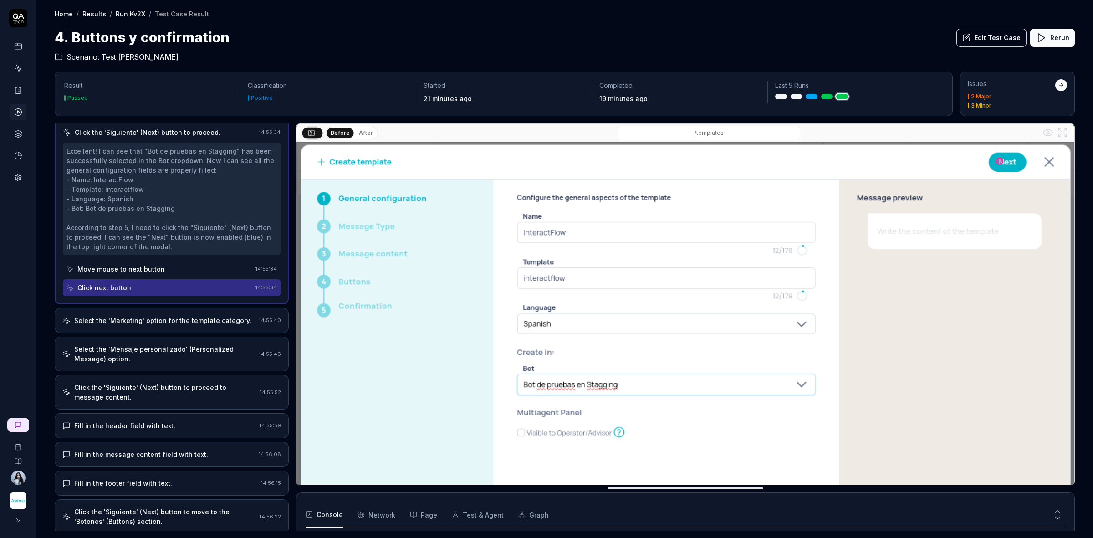
click at [163, 271] on div "Move mouse to next button" at bounding box center [158, 268] width 185 height 17
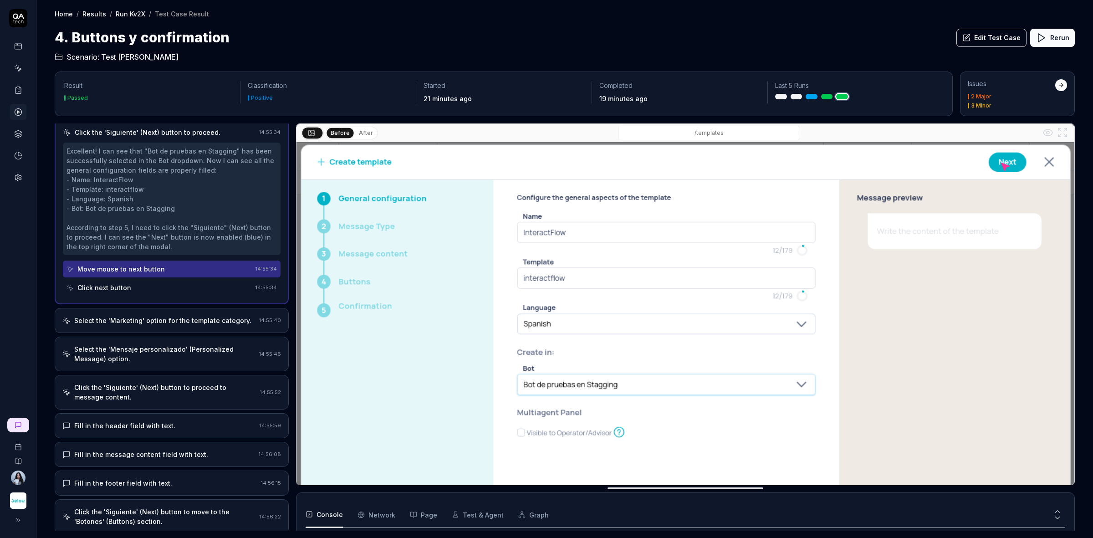
click at [161, 286] on div "Click next button" at bounding box center [158, 287] width 185 height 17
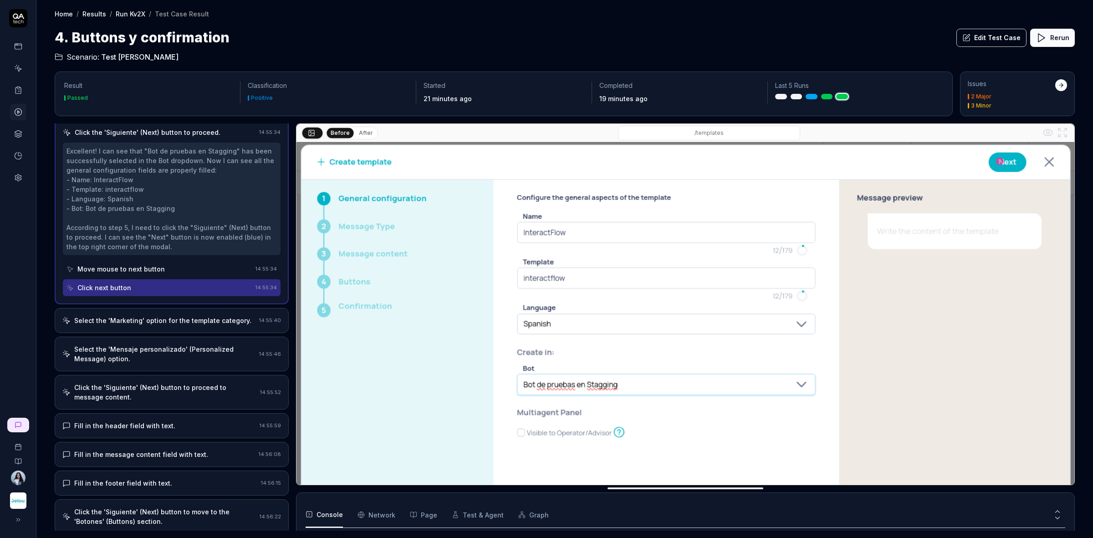
click at [166, 314] on div "Select the 'Marketing' option for the template category. 14:55:40" at bounding box center [172, 320] width 234 height 25
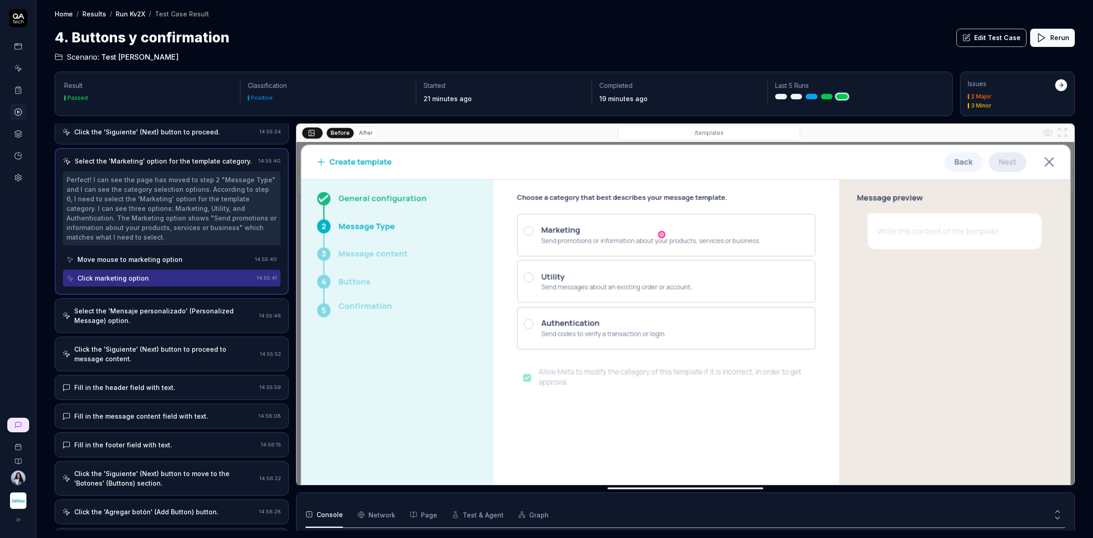
click at [165, 262] on div "Move mouse to marketing option" at bounding box center [129, 260] width 105 height 10
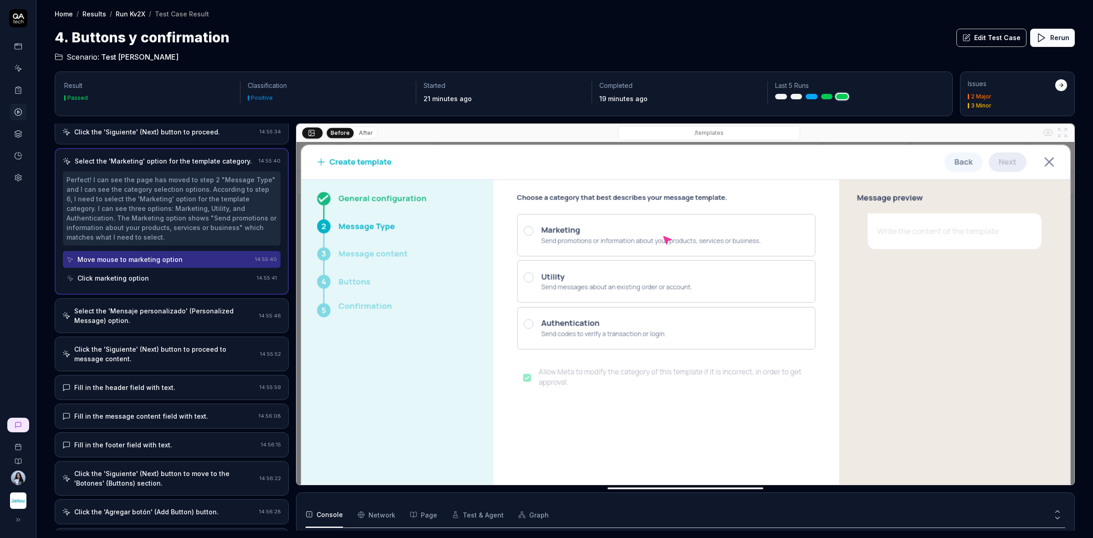
click at [162, 278] on div "Click marketing option" at bounding box center [159, 278] width 187 height 17
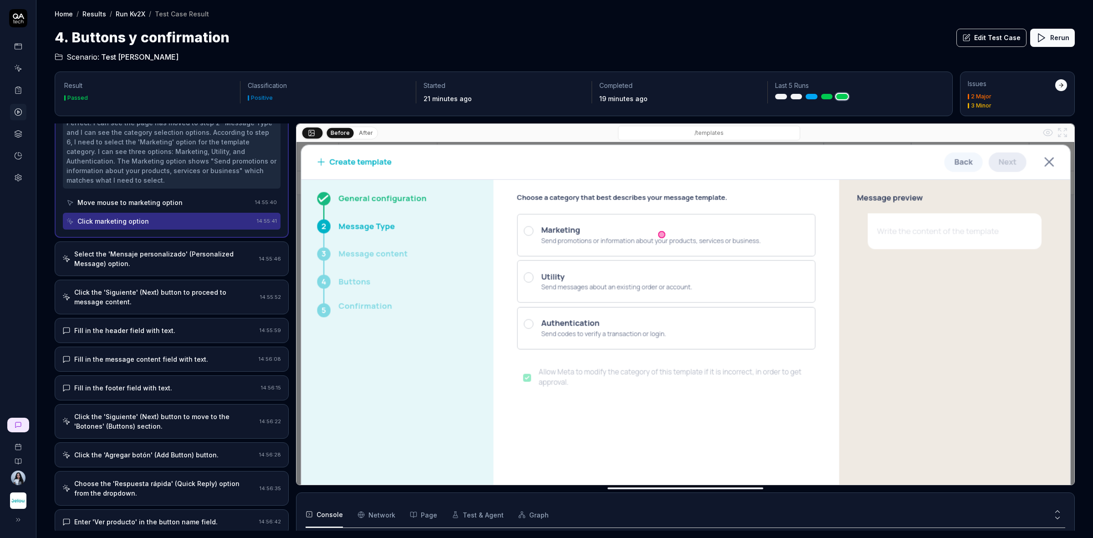
click at [158, 260] on div "Select the 'Mensaje personalizado' (Personalized Message) option." at bounding box center [164, 258] width 181 height 19
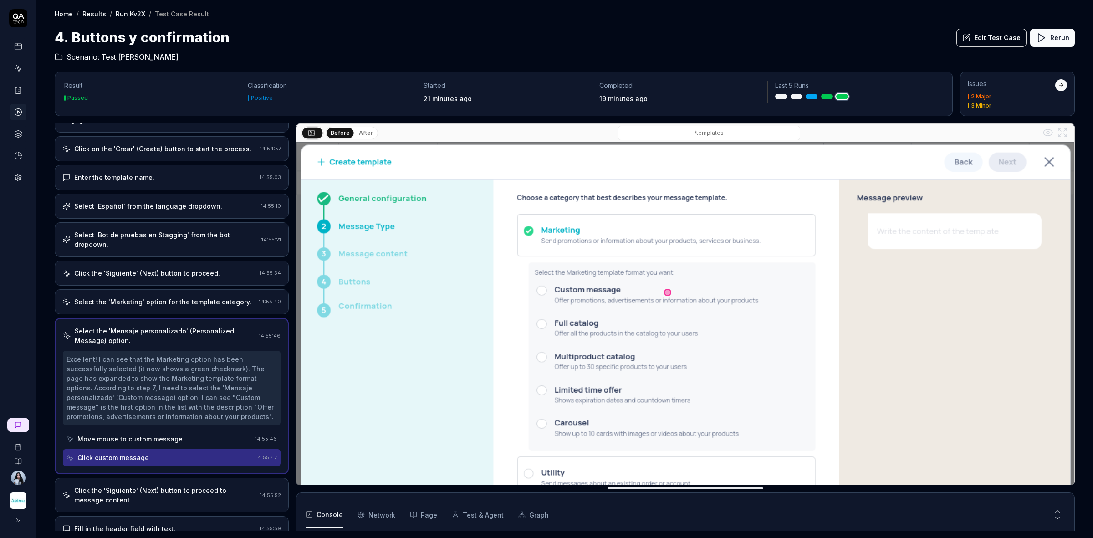
scroll to position [0, 0]
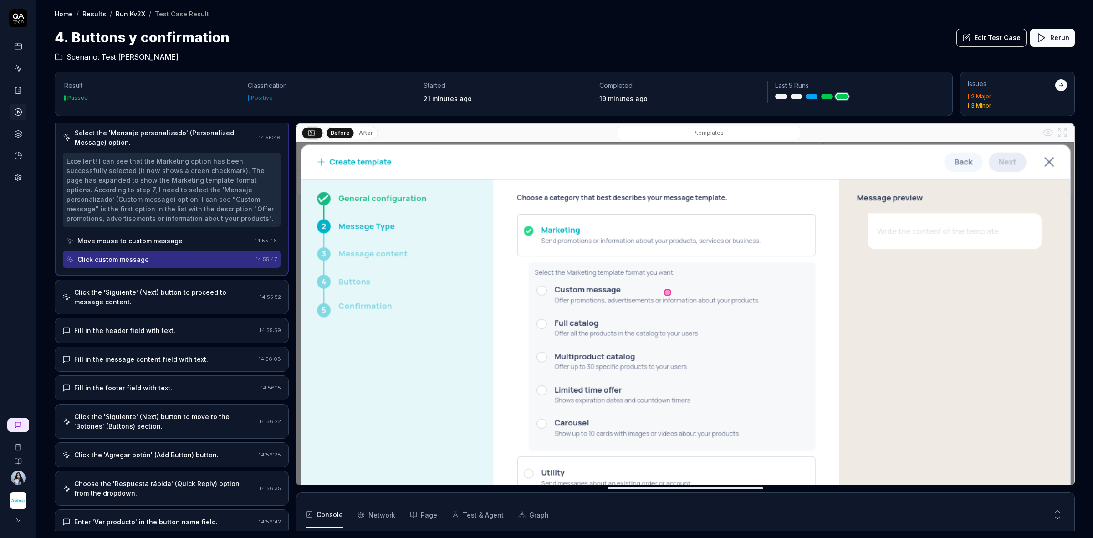
click at [160, 294] on div "Click the 'Siguiente' (Next) button to proceed to message content." at bounding box center [165, 296] width 182 height 19
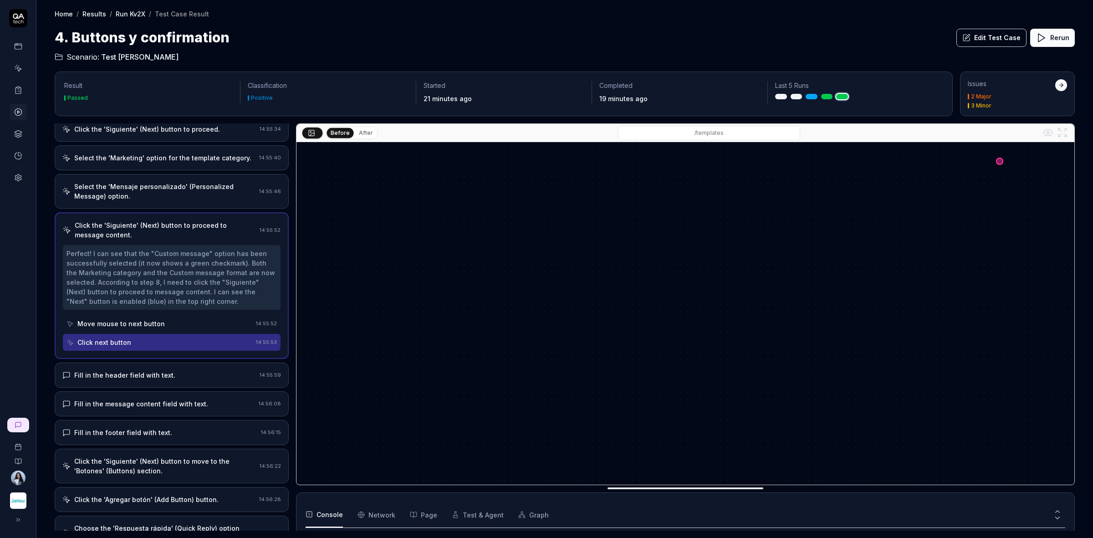
scroll to position [287, 0]
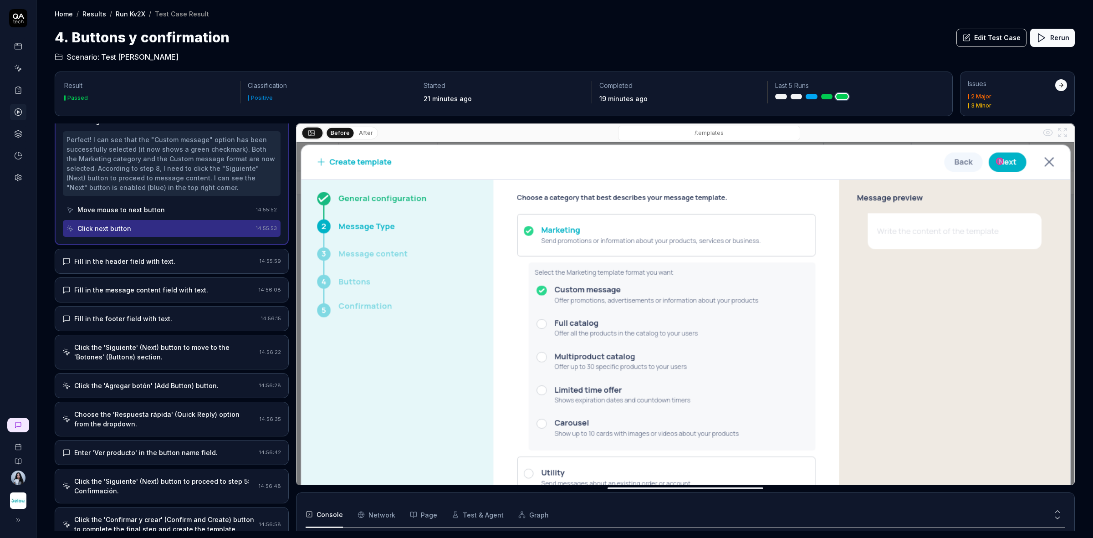
click at [146, 263] on div "Fill in the header field with text." at bounding box center [124, 261] width 101 height 10
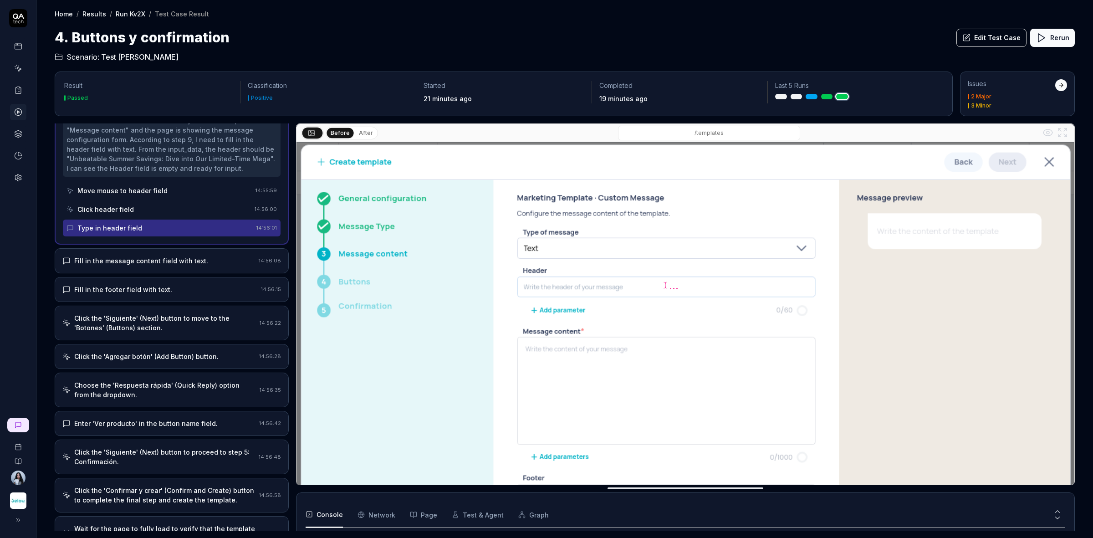
click at [146, 258] on div "Fill in the message content field with text." at bounding box center [141, 261] width 134 height 10
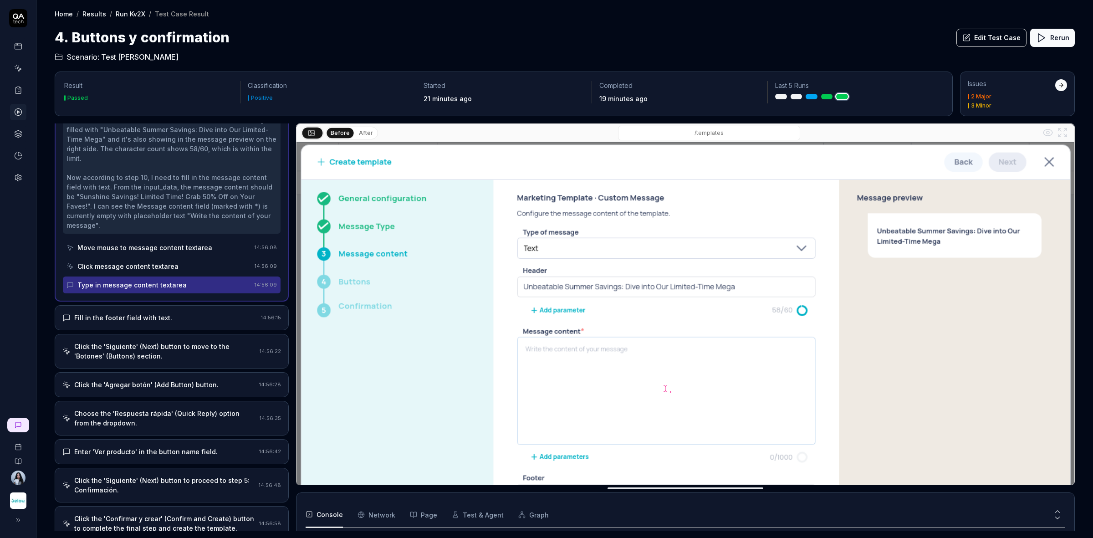
scroll to position [421, 0]
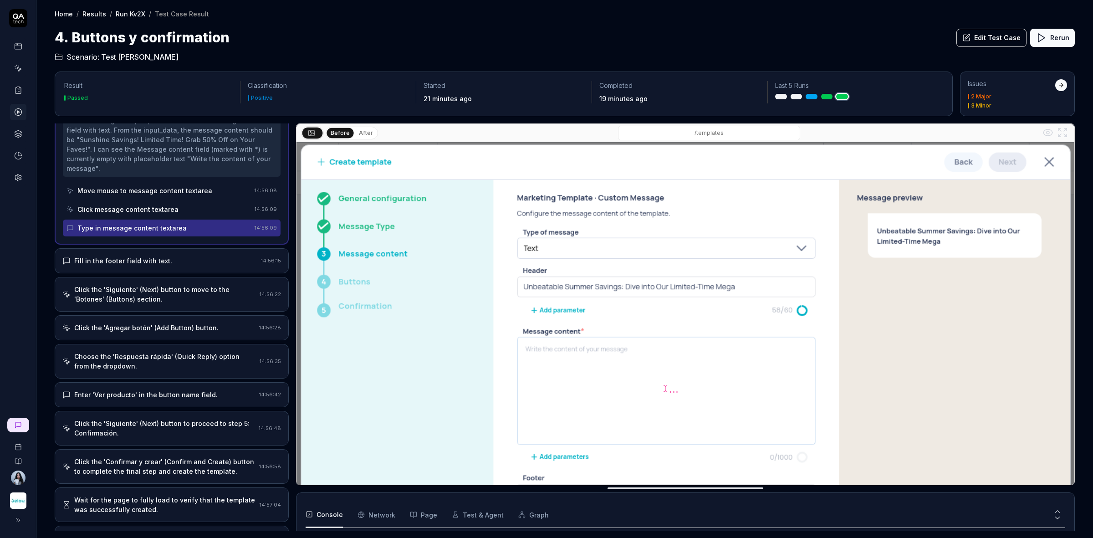
click at [158, 264] on div "Fill in the footer field with text." at bounding box center [123, 261] width 98 height 10
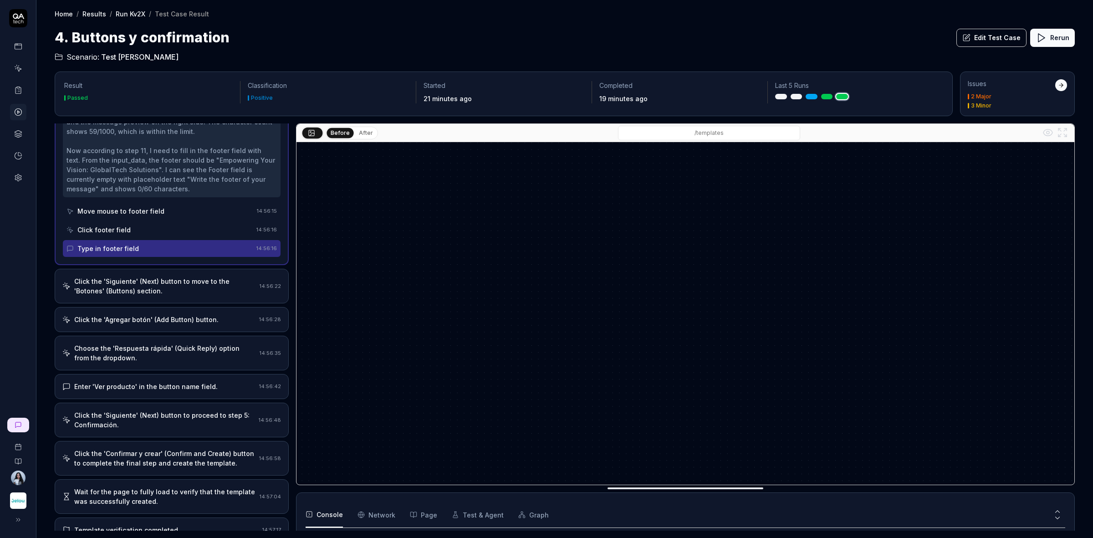
scroll to position [440, 0]
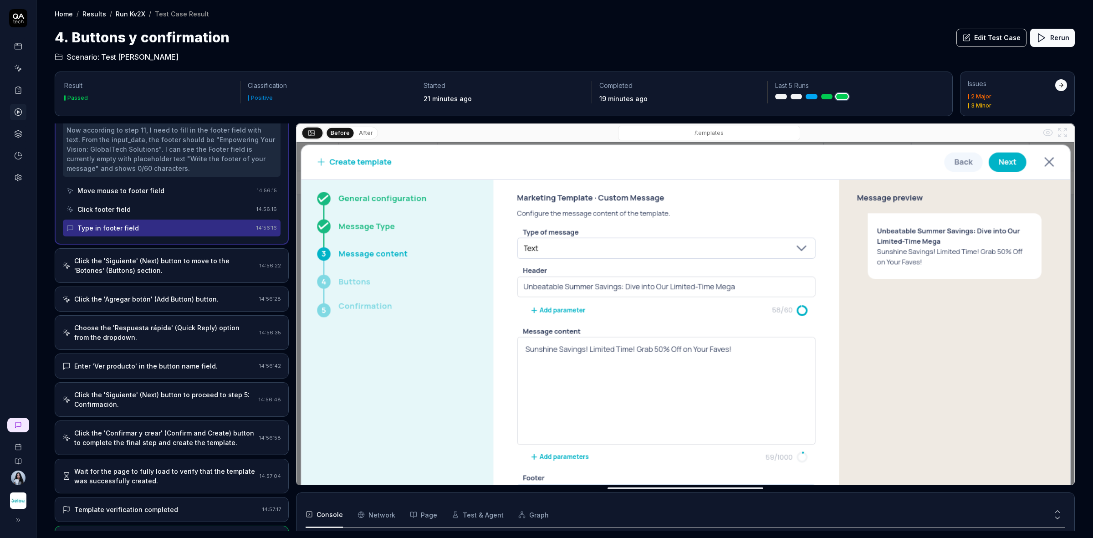
click at [155, 267] on div "Click the 'Siguiente' (Next) button to move to the 'Botones' (Buttons) section." at bounding box center [165, 265] width 182 height 19
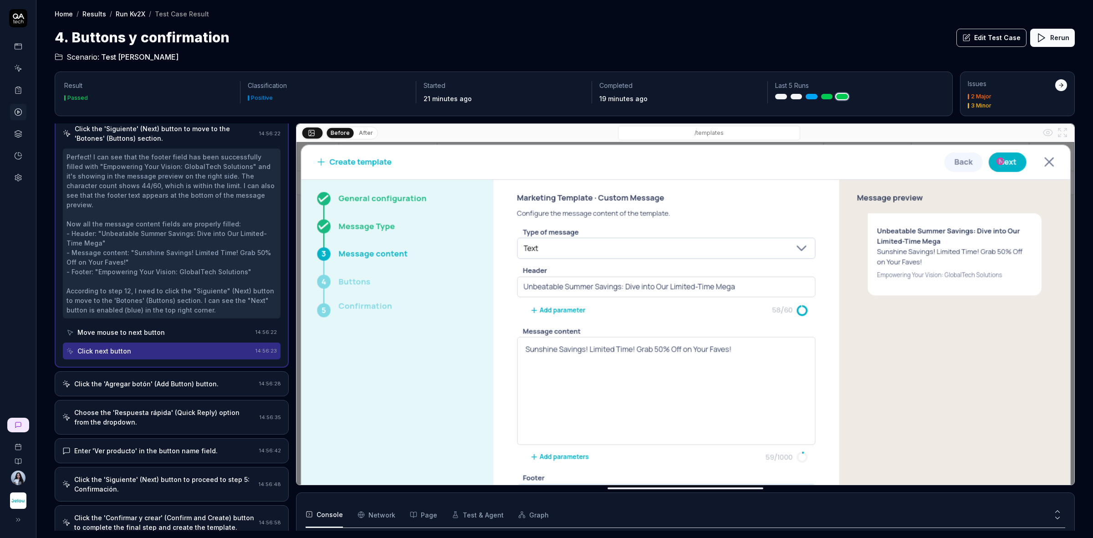
scroll to position [451, 0]
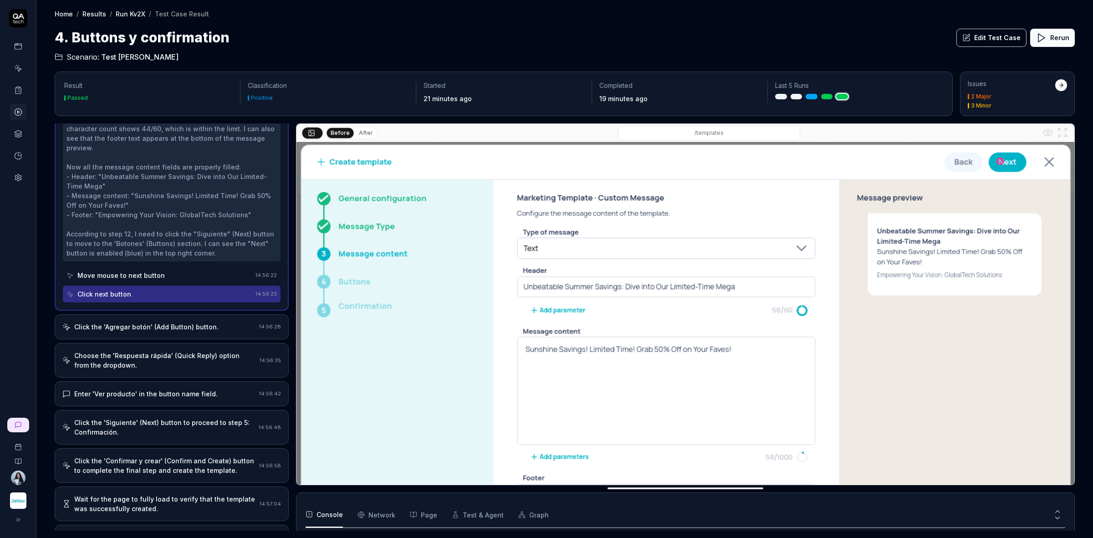
click at [158, 314] on div "Click the 'Agregar botón' (Add Button) button. 14:56:28" at bounding box center [172, 326] width 234 height 25
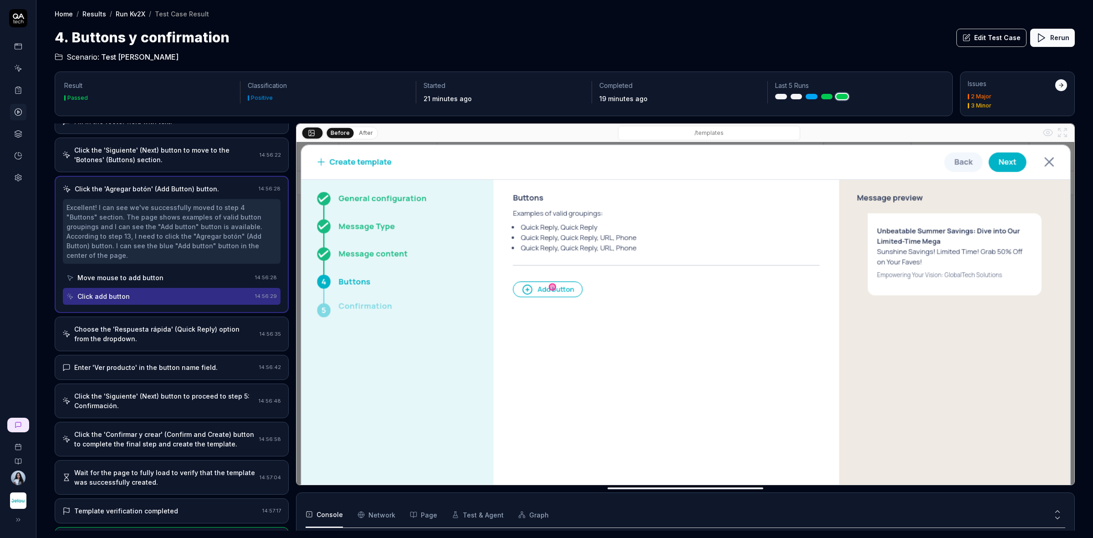
scroll to position [375, 0]
click at [153, 323] on div "Choose the 'Respuesta rápida' (Quick Reply) option from the dropdown." at bounding box center [165, 331] width 182 height 19
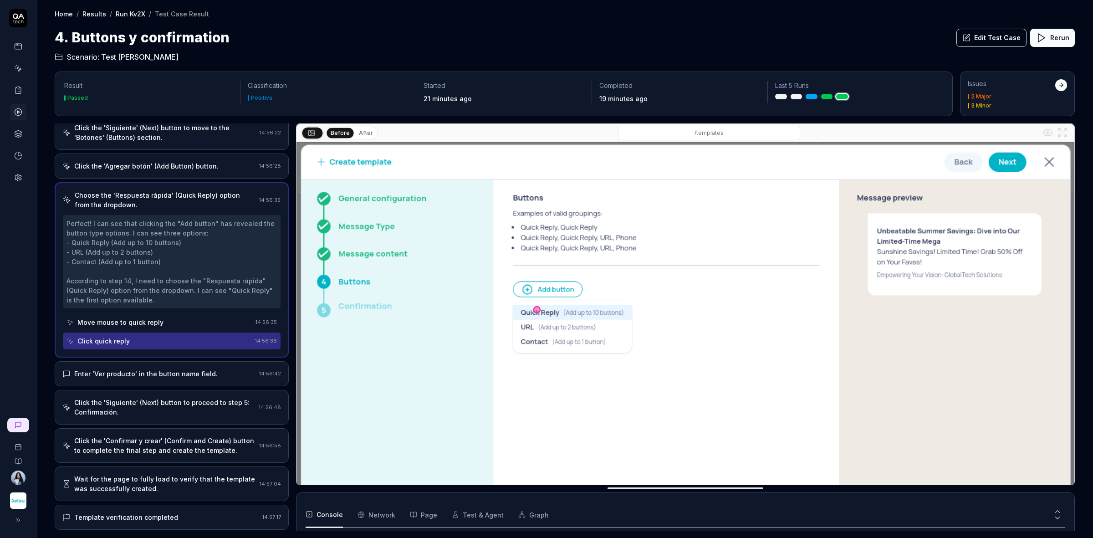
scroll to position [436, 0]
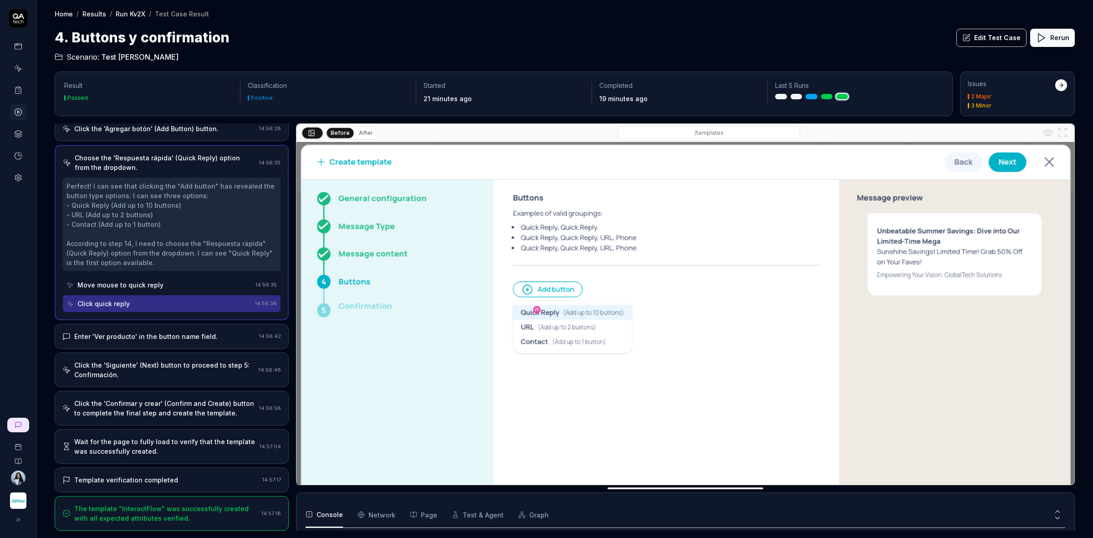
click at [157, 290] on div "Move mouse to quick reply" at bounding box center [158, 284] width 185 height 17
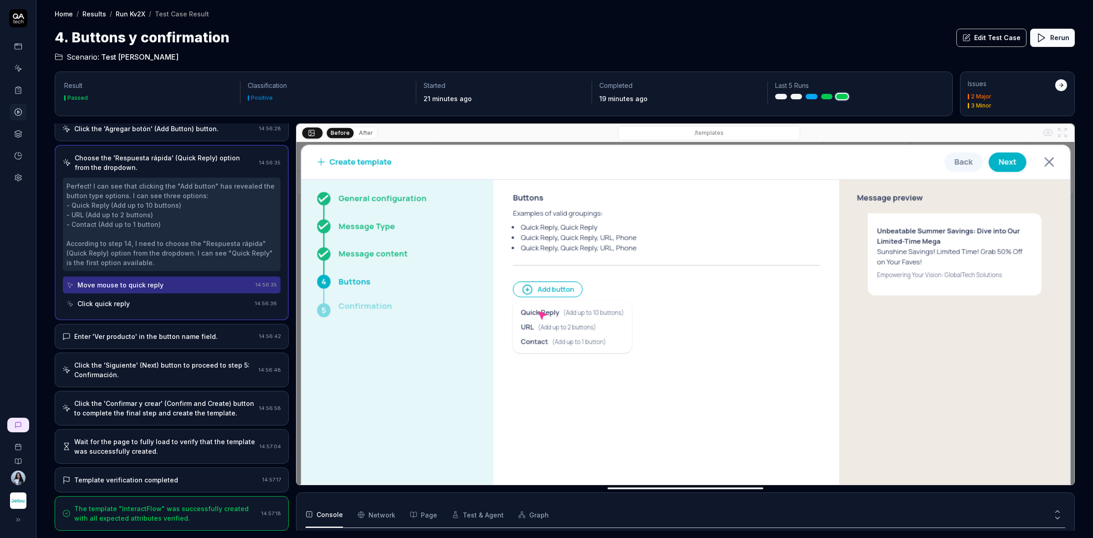
click at [157, 301] on div "Click quick reply" at bounding box center [158, 303] width 185 height 17
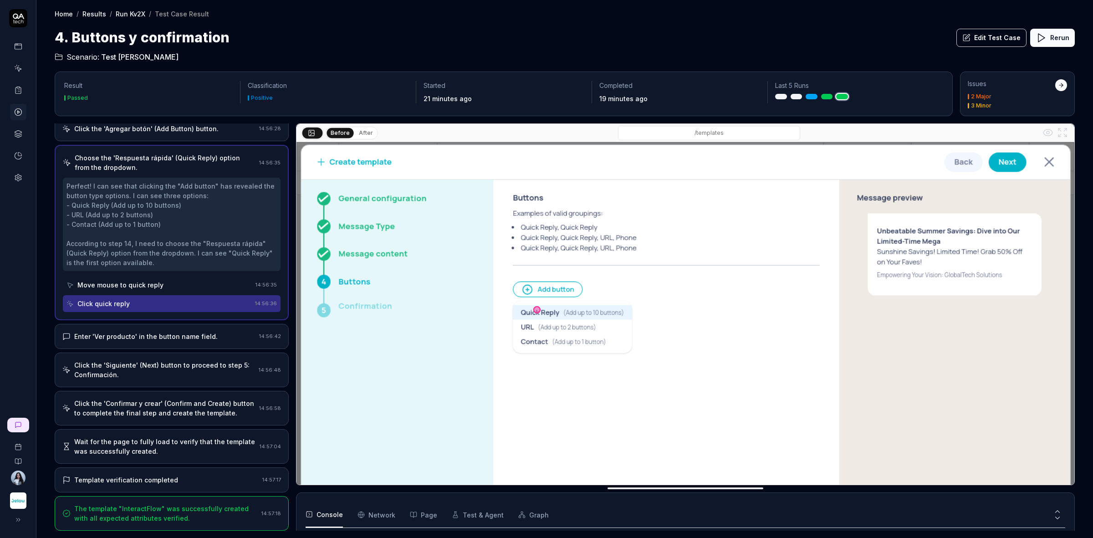
click at [158, 327] on div "Enter 'Ver producto' in the button name field. 14:56:42" at bounding box center [172, 336] width 234 height 25
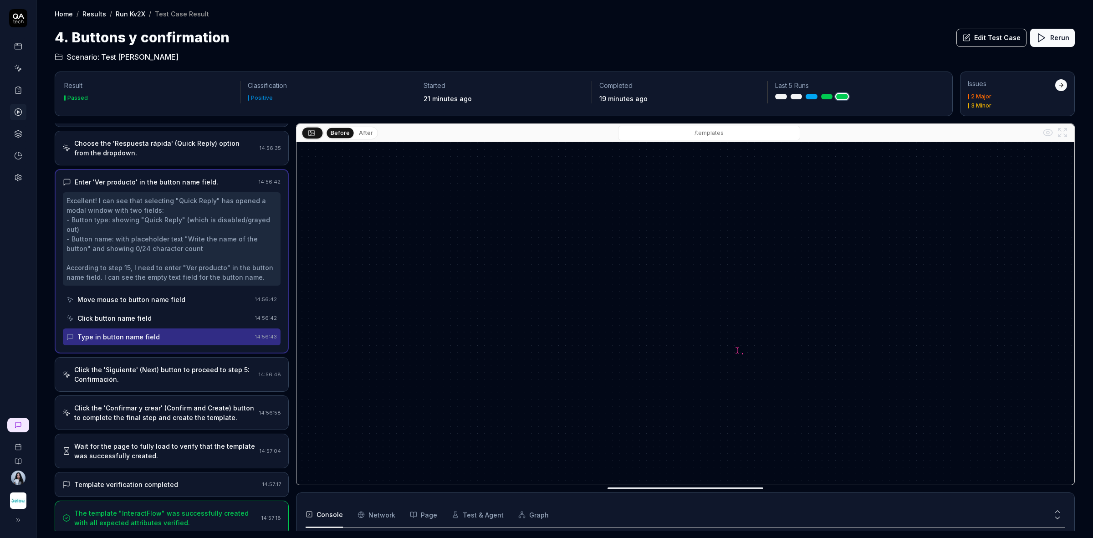
scroll to position [454, 0]
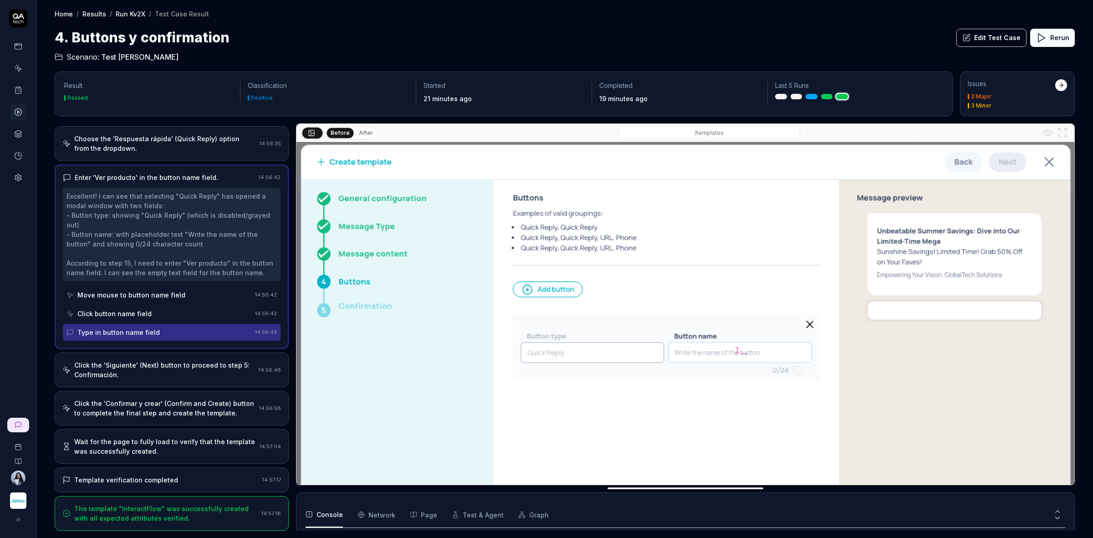
click at [176, 364] on div "Click the 'Siguiente' (Next) button to proceed to step 5: Confirmación." at bounding box center [164, 369] width 181 height 19
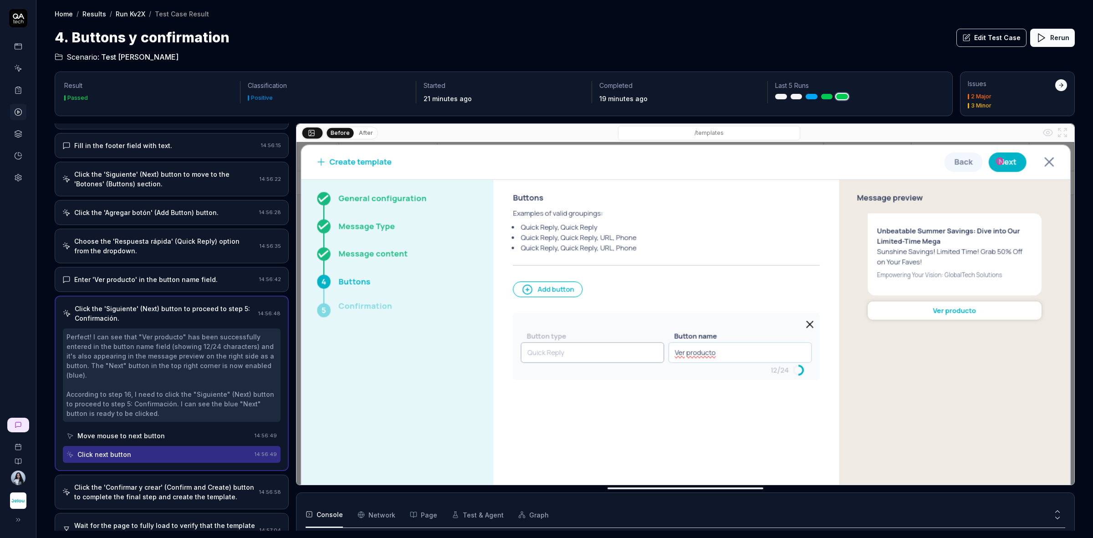
scroll to position [436, 0]
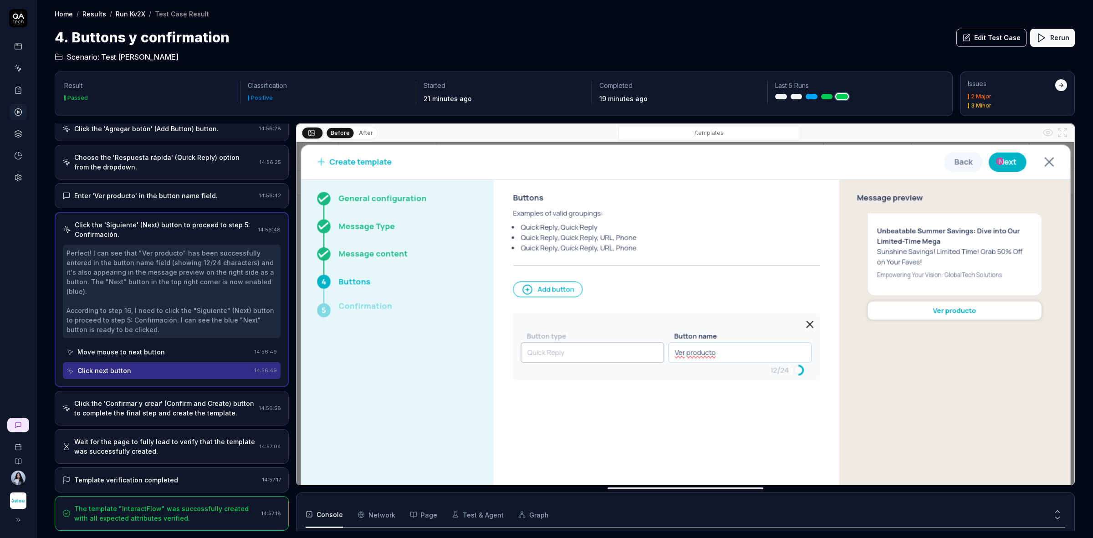
click at [144, 406] on div "Click the 'Confirmar y crear' (Confirm and Create) button to complete the final…" at bounding box center [164, 407] width 181 height 19
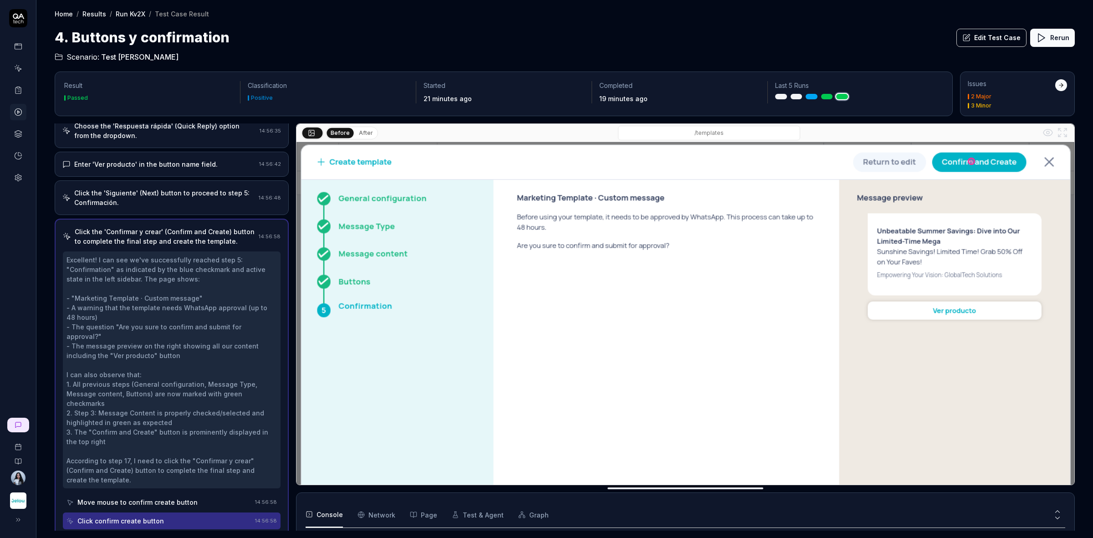
scroll to position [570, 0]
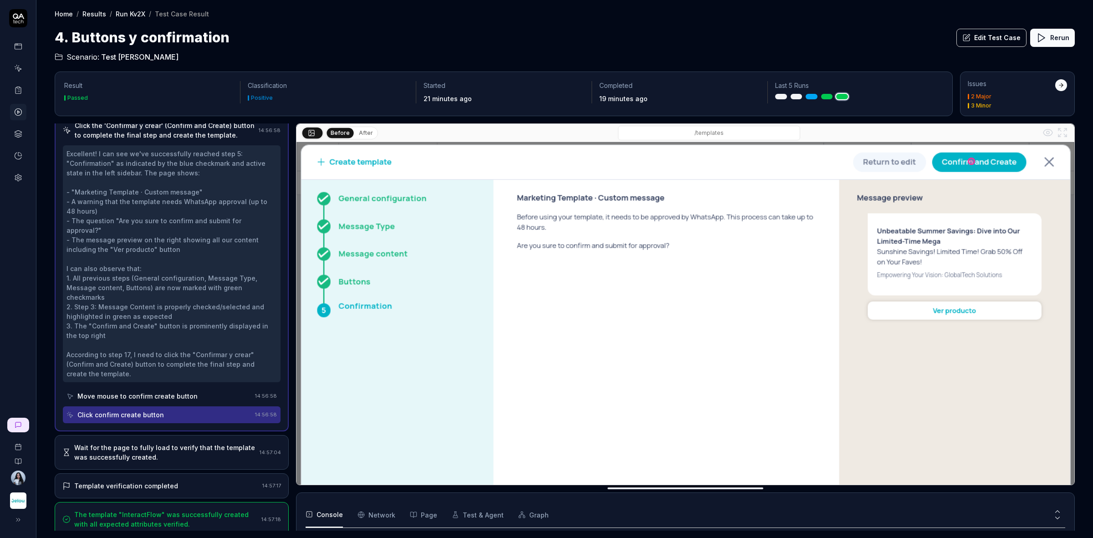
click at [183, 443] on div "Wait for the page to fully load to verify that the template was successfully cr…" at bounding box center [165, 452] width 182 height 19
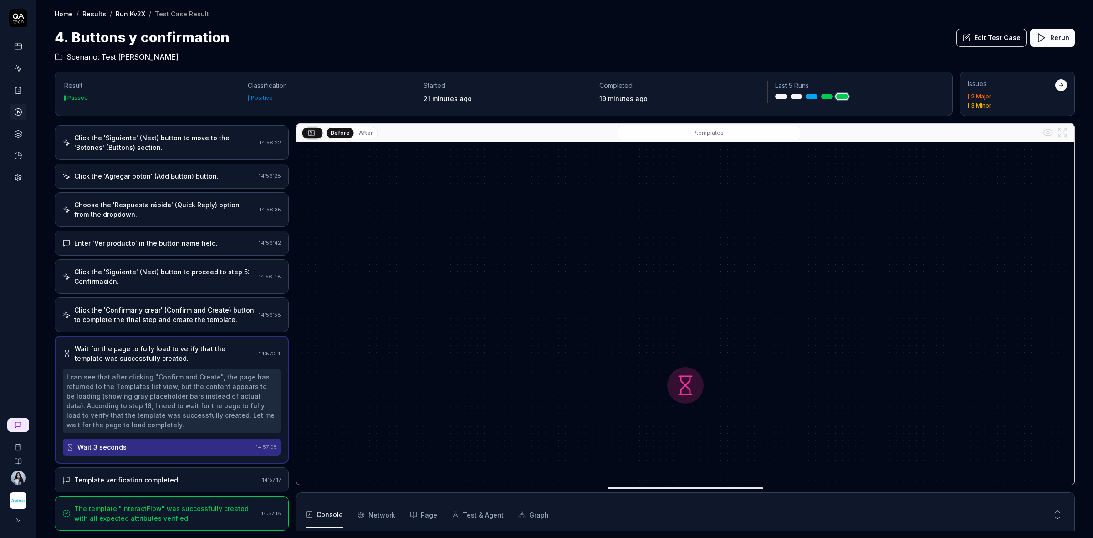
scroll to position [388, 0]
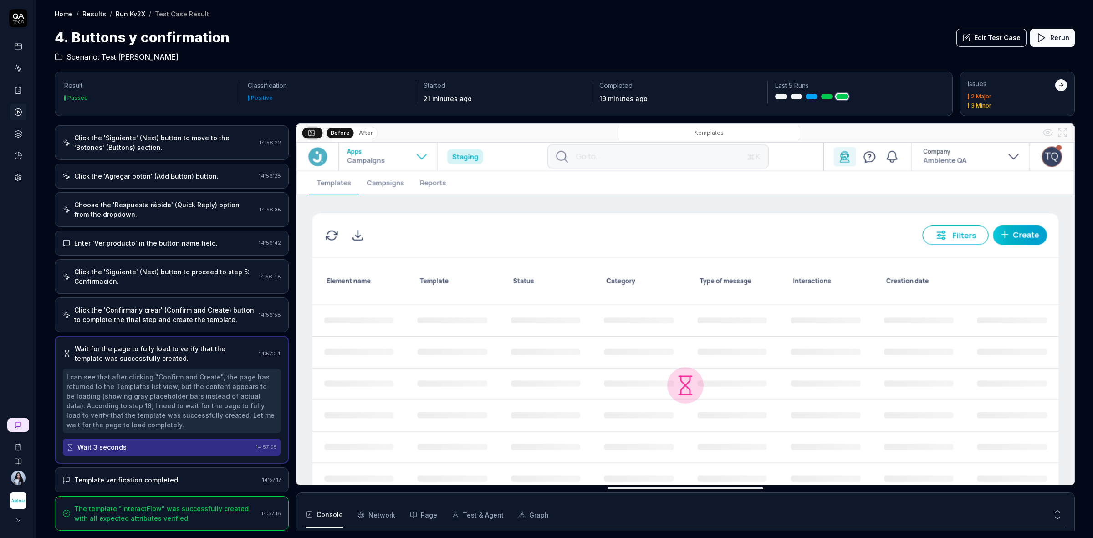
click at [210, 417] on div "I can see that after clicking "Confirm and Create", the page has returned to th…" at bounding box center [171, 400] width 210 height 57
click at [225, 467] on div "Template verification completed 14:57:17" at bounding box center [172, 479] width 234 height 25
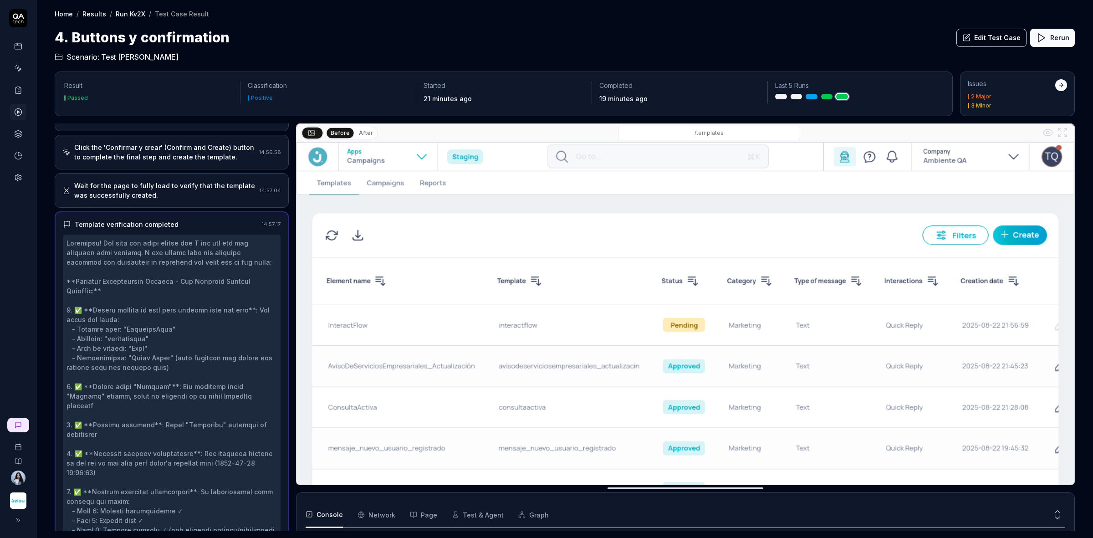
scroll to position [665, 0]
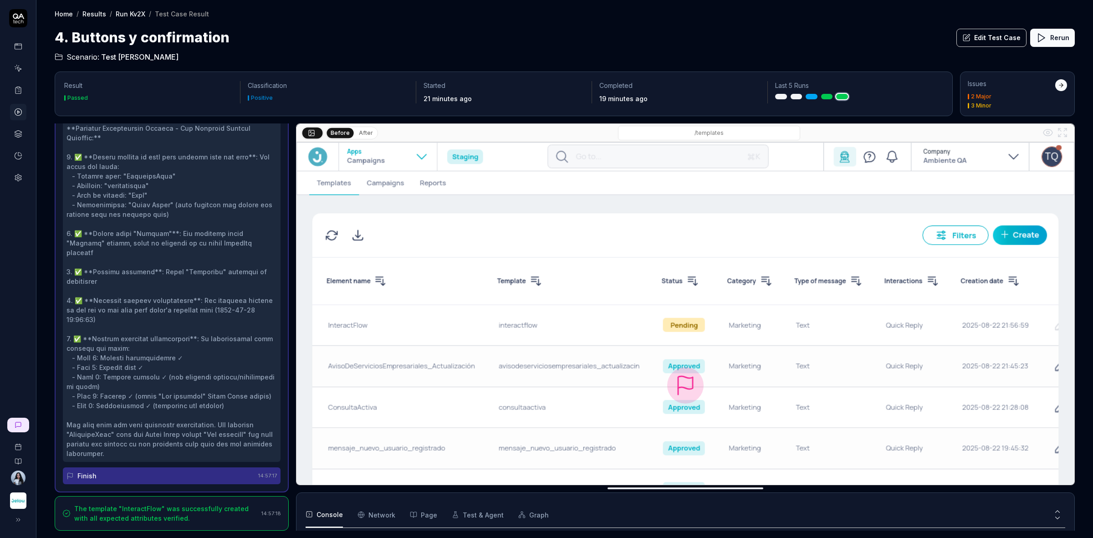
click at [217, 510] on div "The template "InteractFlow" was successfully created with all expected attribut…" at bounding box center [166, 513] width 184 height 19
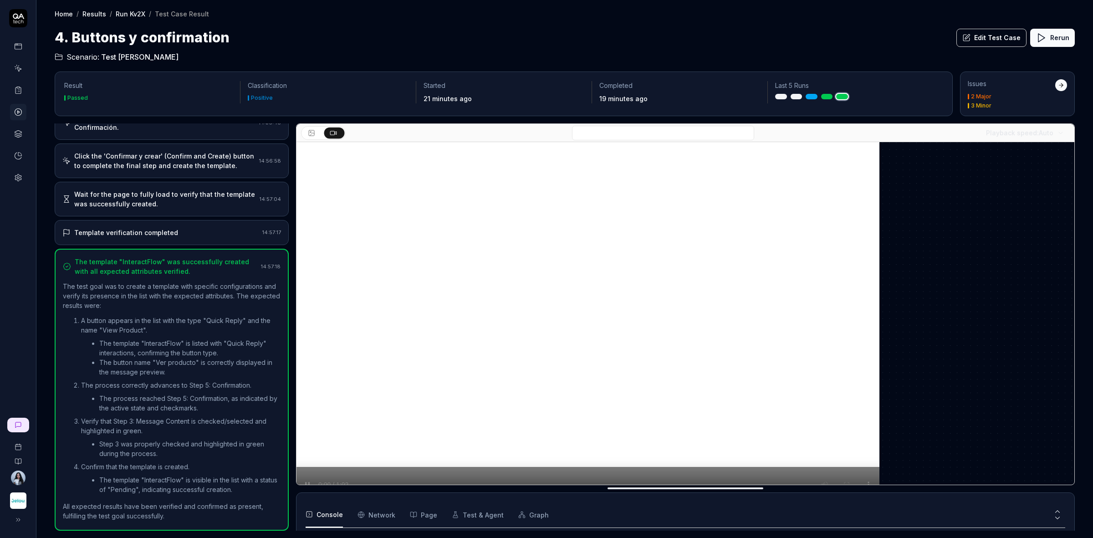
scroll to position [0, 0]
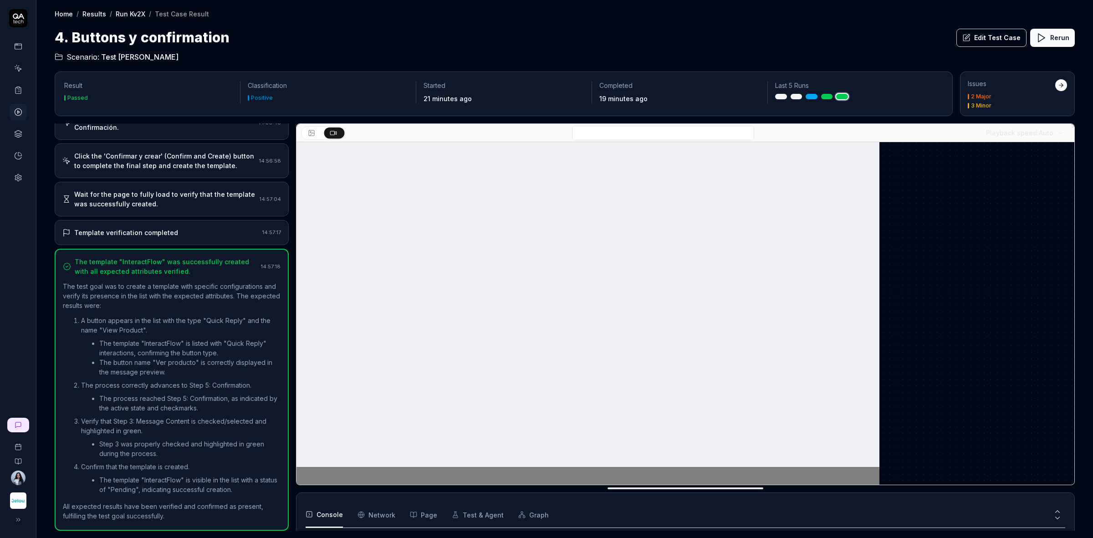
click at [883, 315] on div at bounding box center [685, 324] width 778 height 364
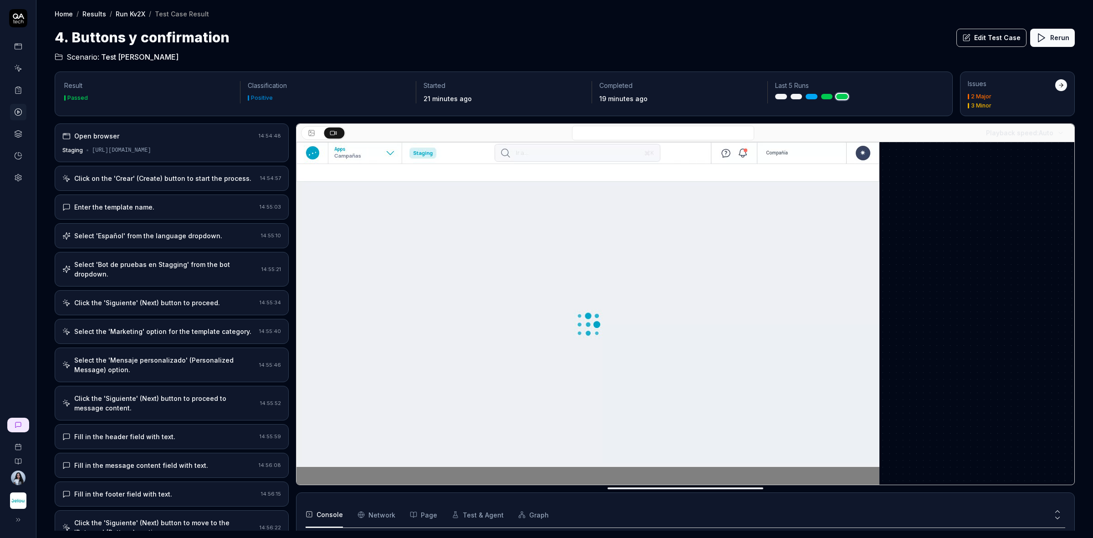
scroll to position [63, 0]
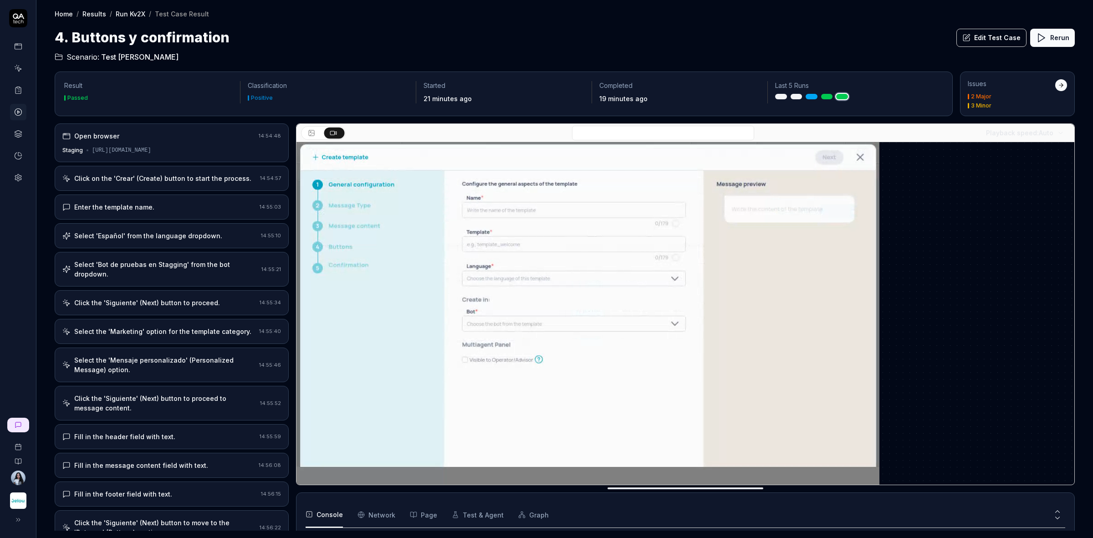
click at [172, 143] on div "Open browser 14:54:48 Staging https://apps.jelou.dev/hsm/templates" at bounding box center [172, 142] width 234 height 39
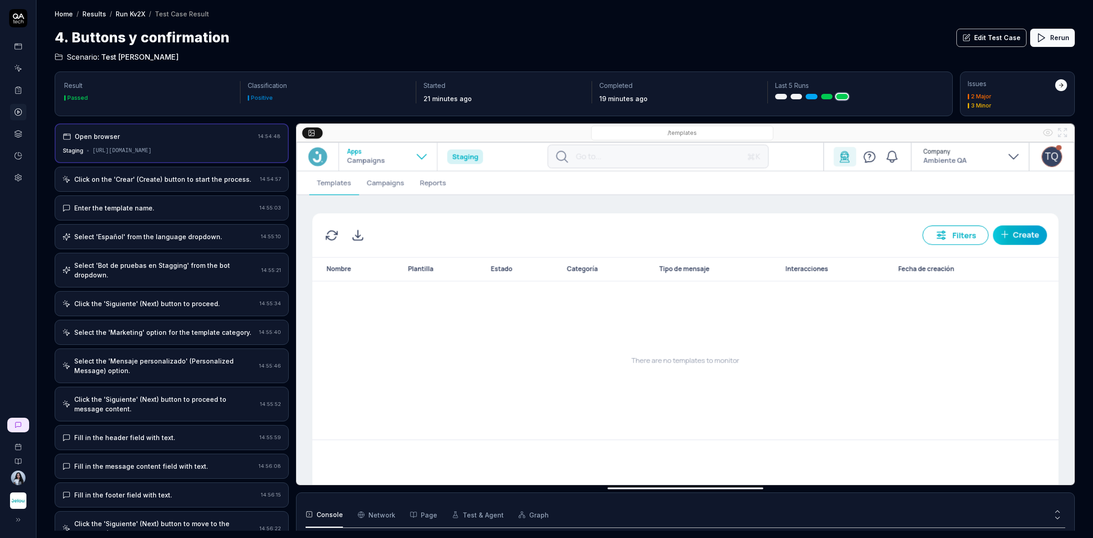
click at [201, 140] on div "Open browser" at bounding box center [159, 137] width 192 height 10
click at [201, 184] on div "Click on the 'Crear' (Create) button to start the process. 14:54:57" at bounding box center [172, 179] width 234 height 25
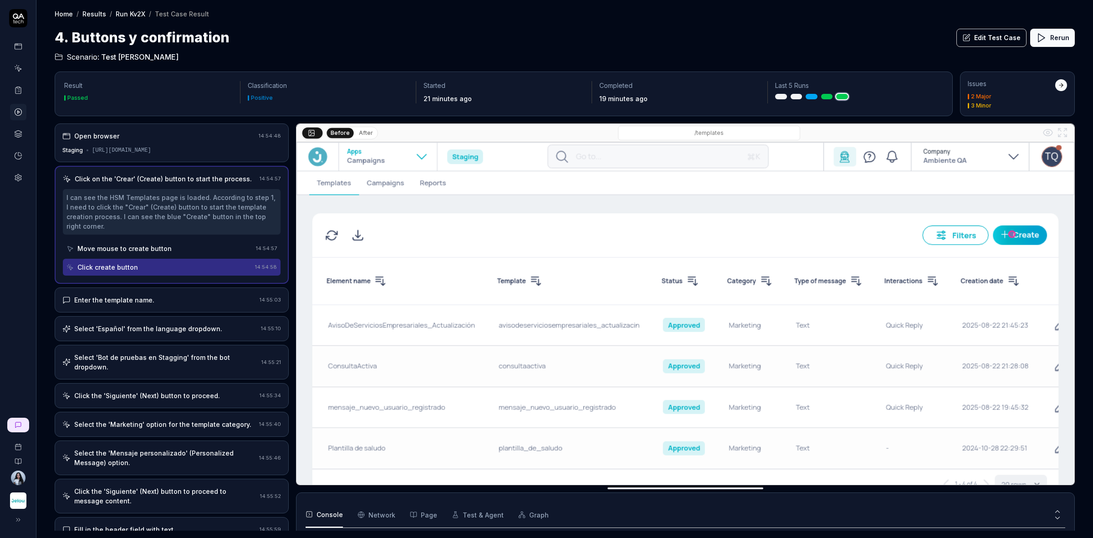
click at [214, 142] on div "Open browser 14:54:48 Staging https://apps.jelou.dev/hsm/templates" at bounding box center [172, 142] width 234 height 39
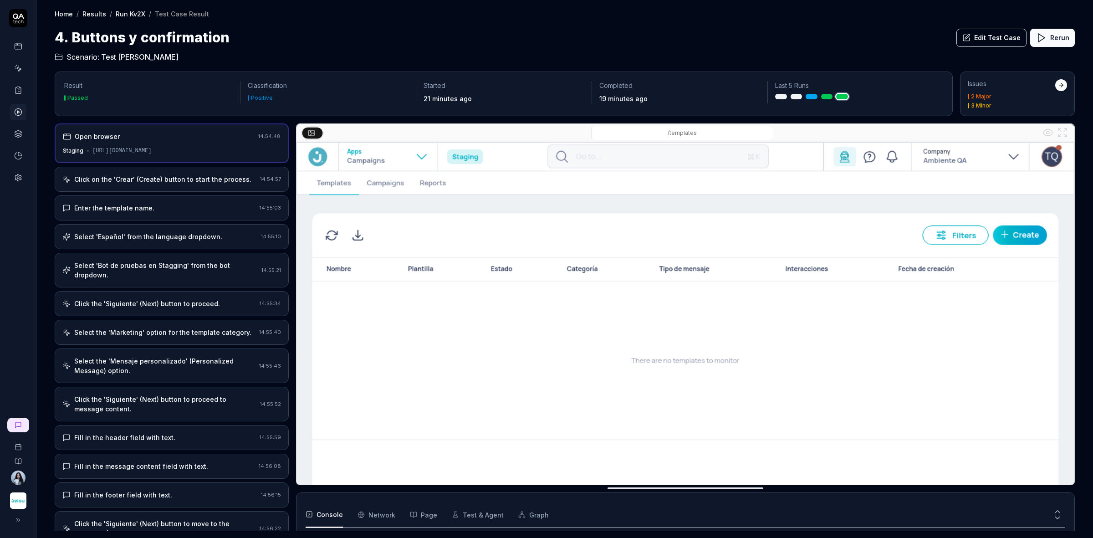
click at [205, 206] on div "Enter the template name." at bounding box center [159, 208] width 194 height 10
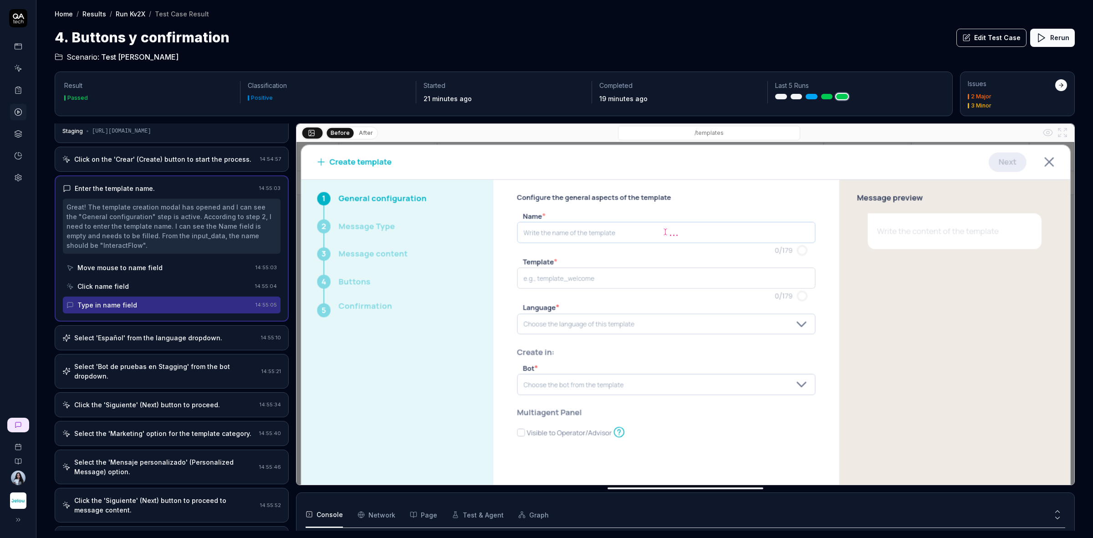
scroll to position [0, 0]
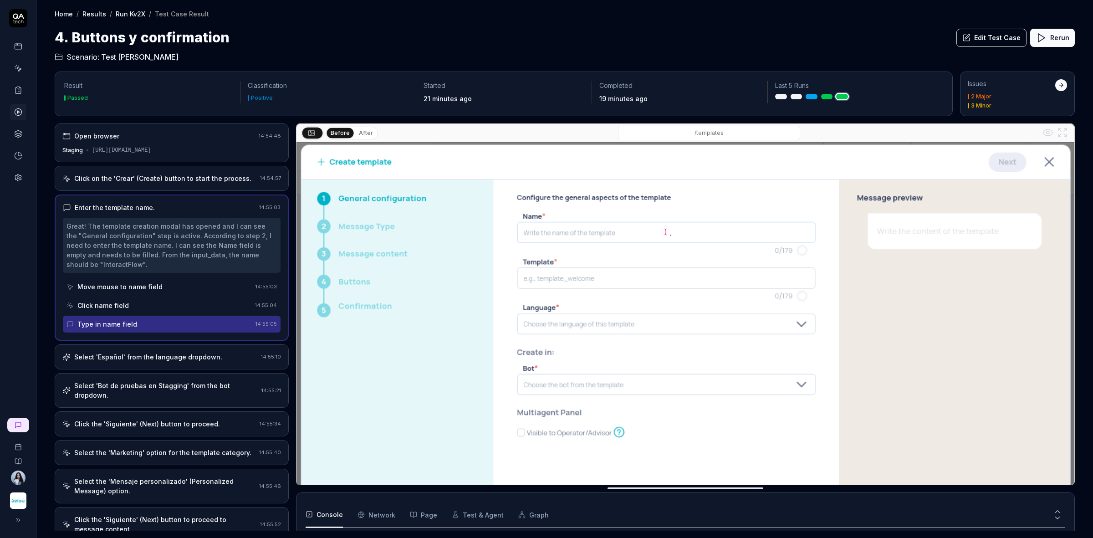
click at [200, 176] on div "Click on the 'Crear' (Create) button to start the process." at bounding box center [162, 179] width 177 height 10
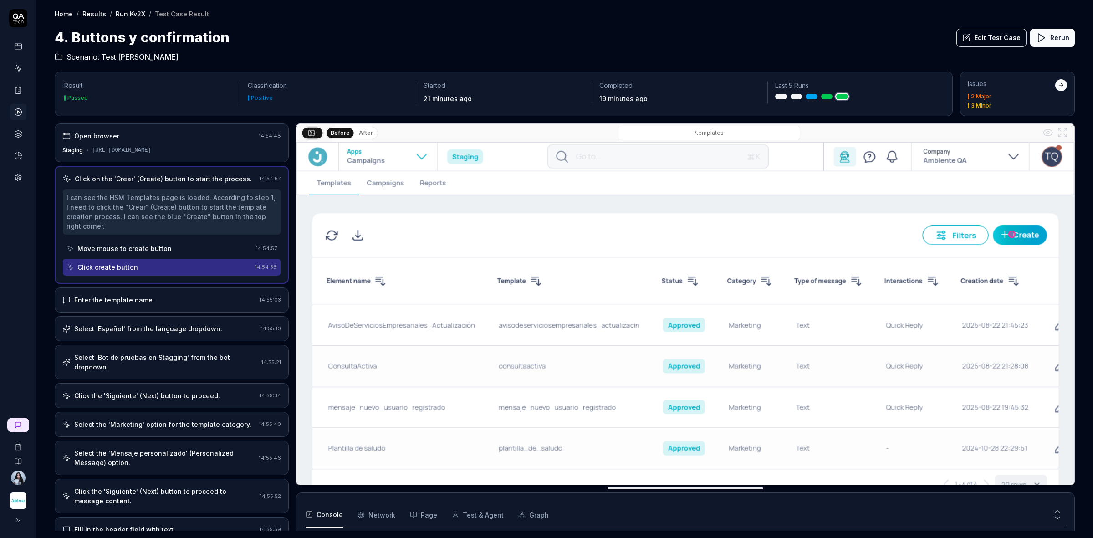
click at [210, 155] on div "Open browser 14:54:48 Staging https://apps.jelou.dev/hsm/templates" at bounding box center [172, 142] width 234 height 39
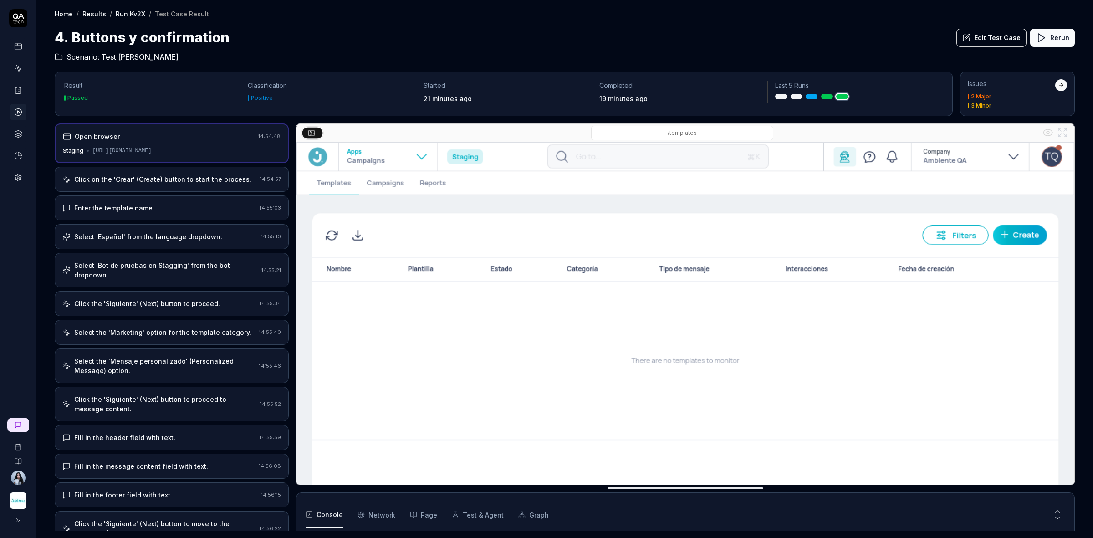
click at [197, 146] on div "Open browser 14:54:48 Staging https://apps.jelou.dev/hsm/templates" at bounding box center [172, 143] width 234 height 40
click at [219, 181] on div "Click on the 'Crear' (Create) button to start the process." at bounding box center [162, 179] width 177 height 10
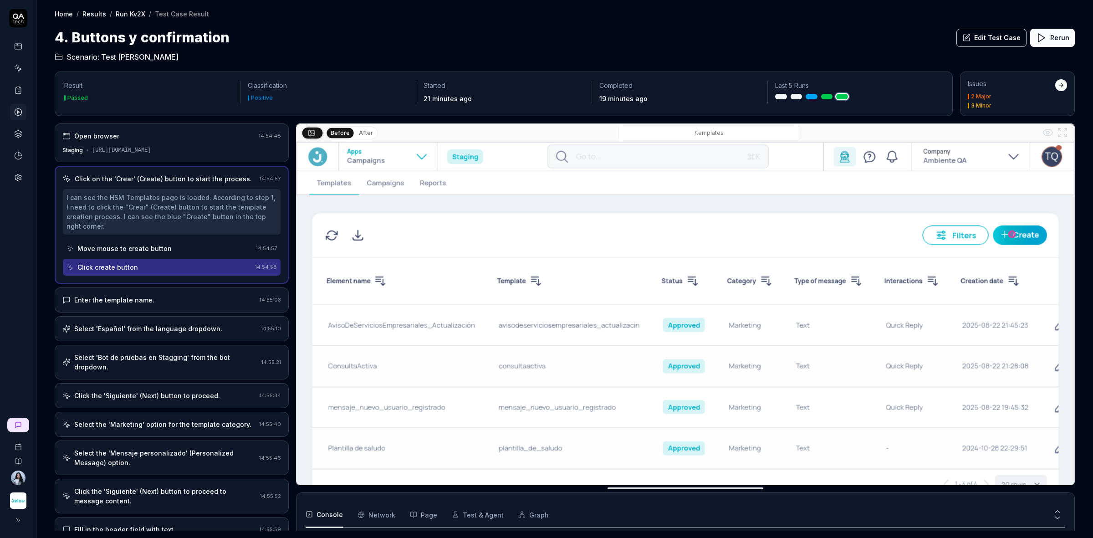
click at [219, 148] on div "Staging https://apps.jelou.dev/hsm/templates" at bounding box center [171, 150] width 219 height 8
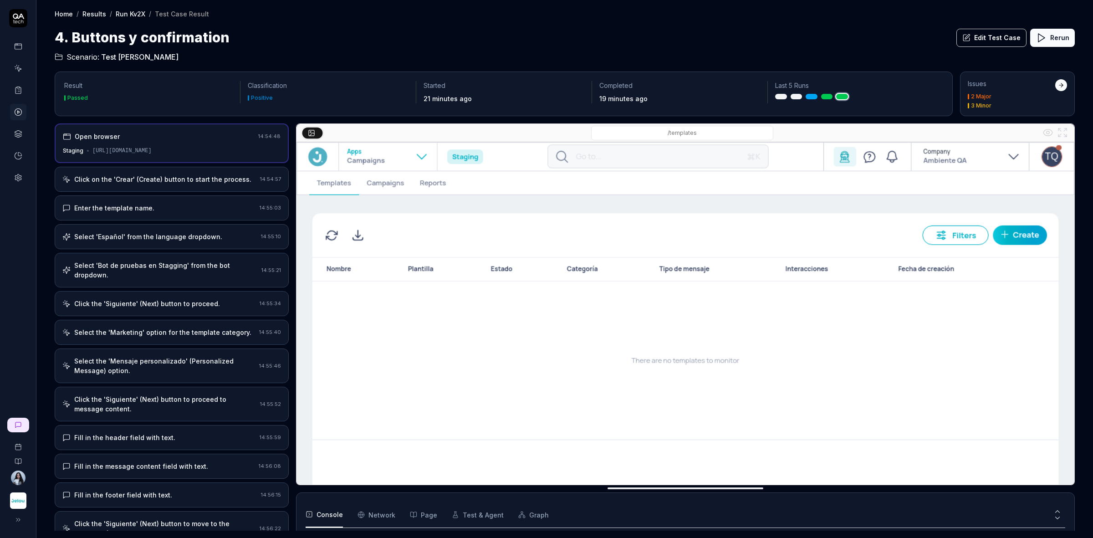
click at [196, 172] on div "Click on the 'Crear' (Create) button to start the process. 14:54:57" at bounding box center [172, 179] width 234 height 25
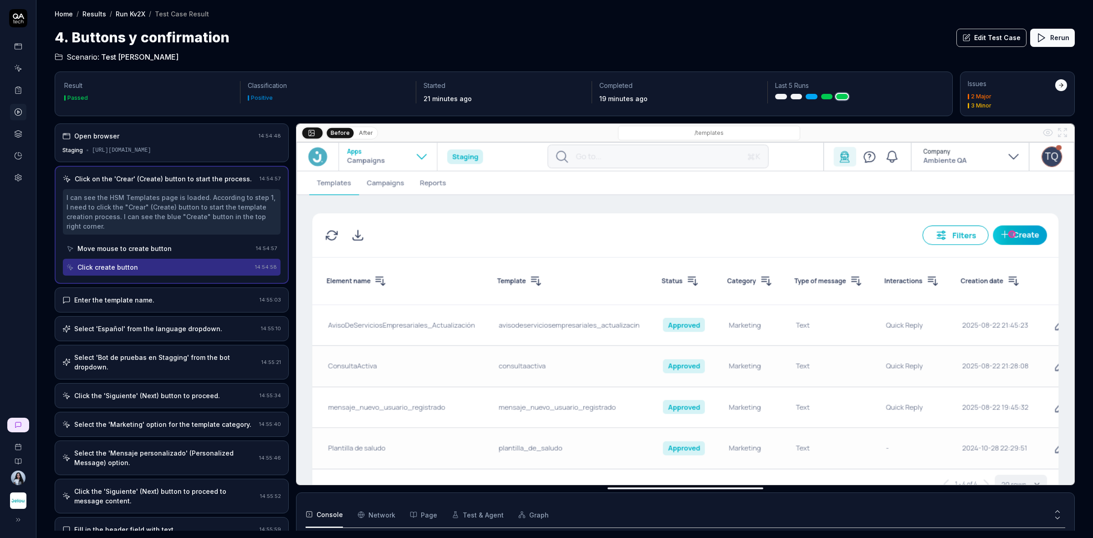
click at [172, 304] on div "Enter the template name." at bounding box center [159, 300] width 194 height 10
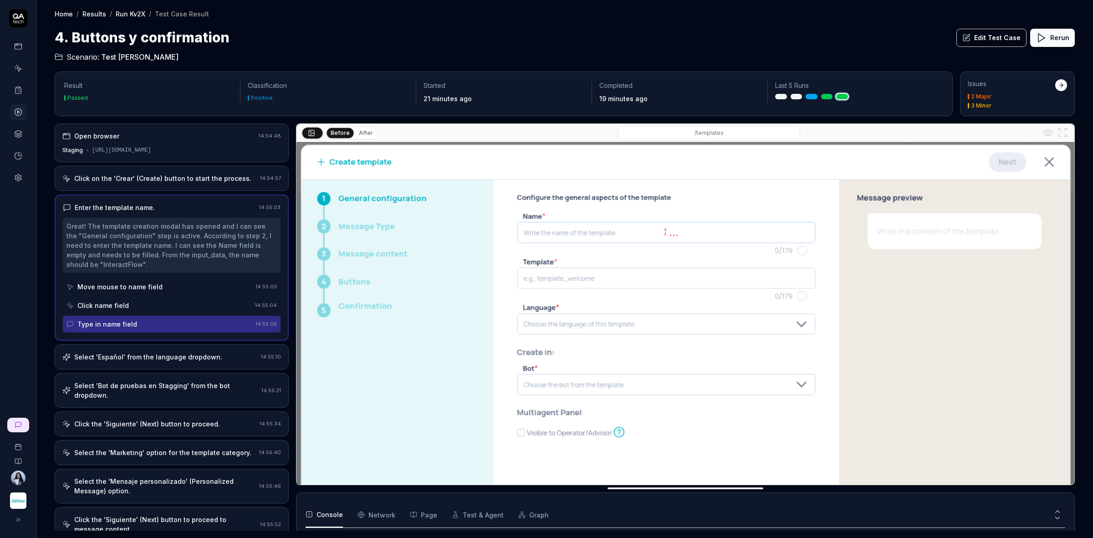
click at [127, 15] on link "Run Kv2X" at bounding box center [131, 13] width 30 height 9
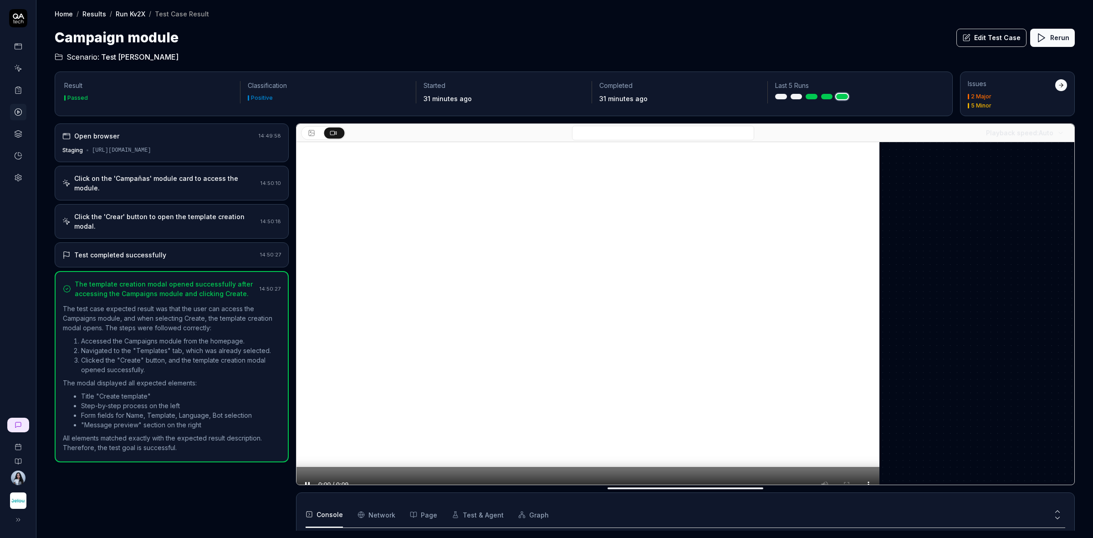
scroll to position [63, 0]
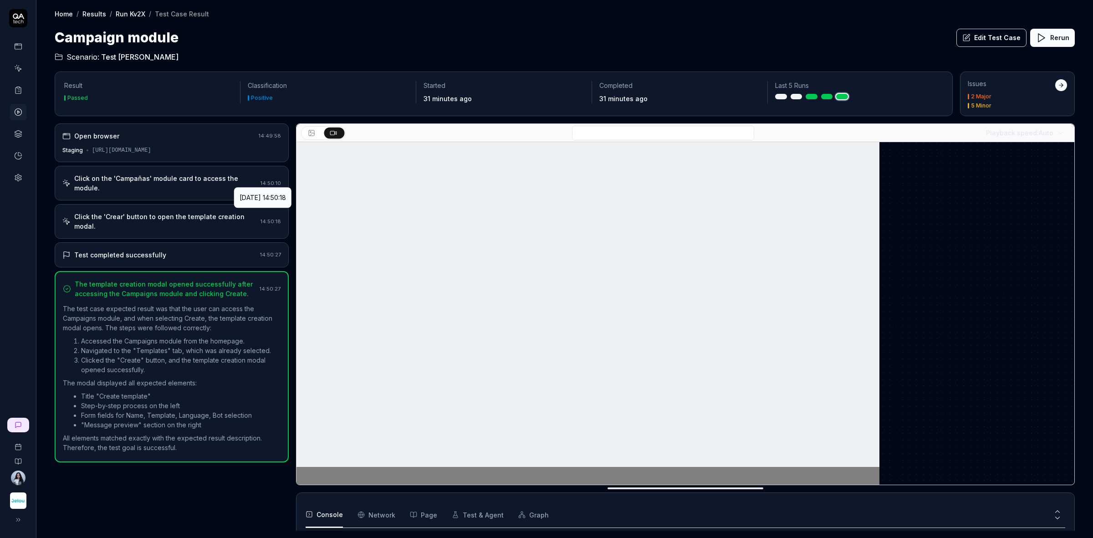
click at [140, 147] on div "[URL][DOMAIN_NAME]" at bounding box center [121, 150] width 59 height 8
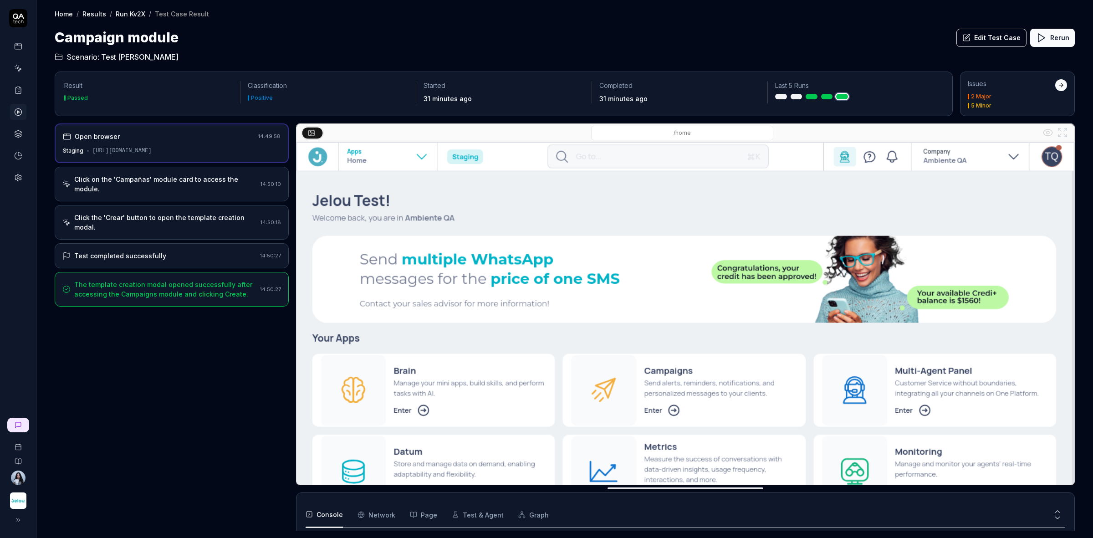
click at [146, 183] on div "Click on the 'Campañas' module card to access the module." at bounding box center [165, 183] width 183 height 19
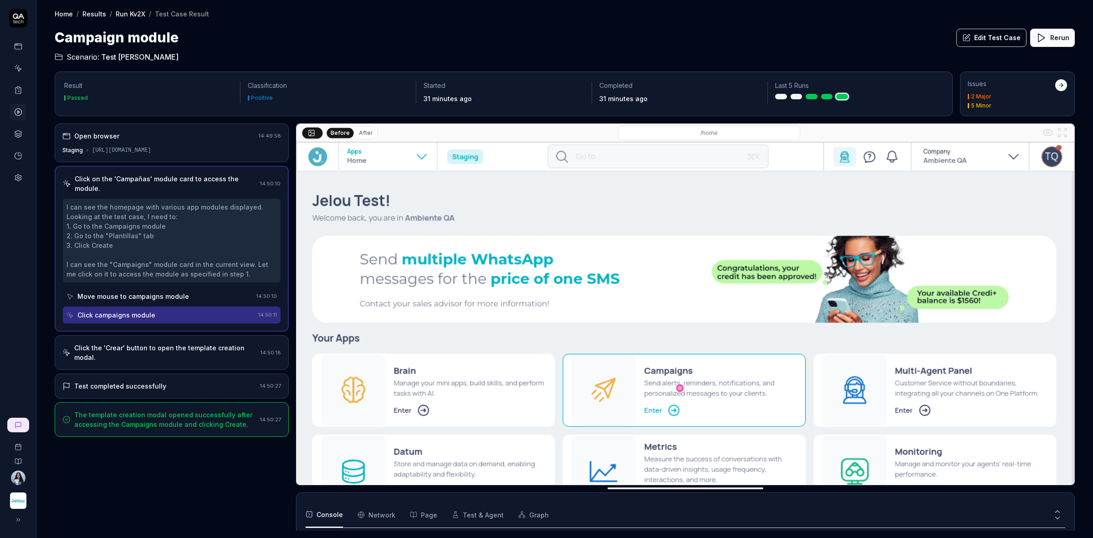
click at [151, 291] on div "Move mouse to campaigns module" at bounding box center [133, 296] width 112 height 10
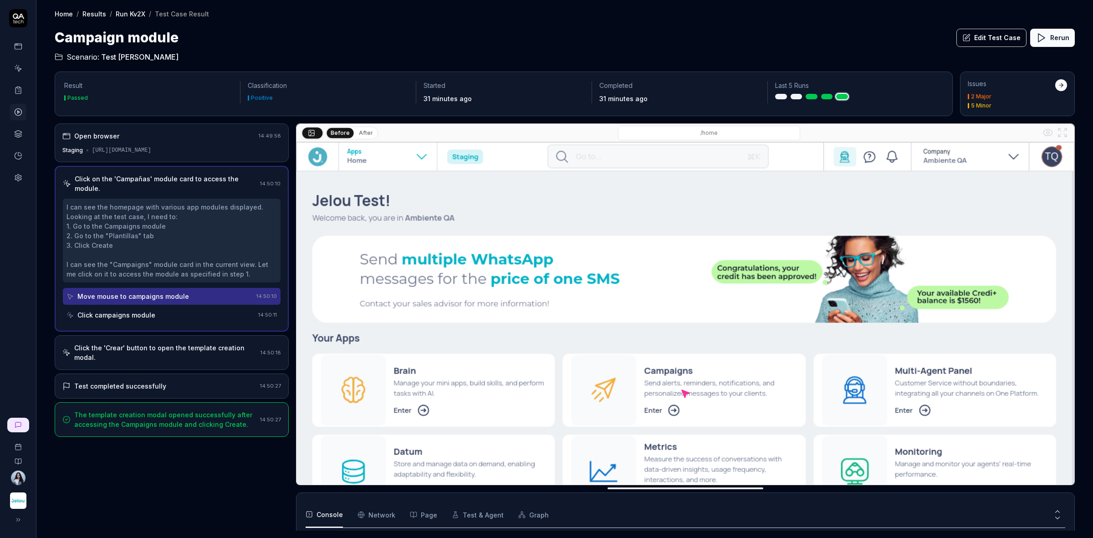
click at [151, 310] on div "Click campaigns module" at bounding box center [116, 315] width 78 height 10
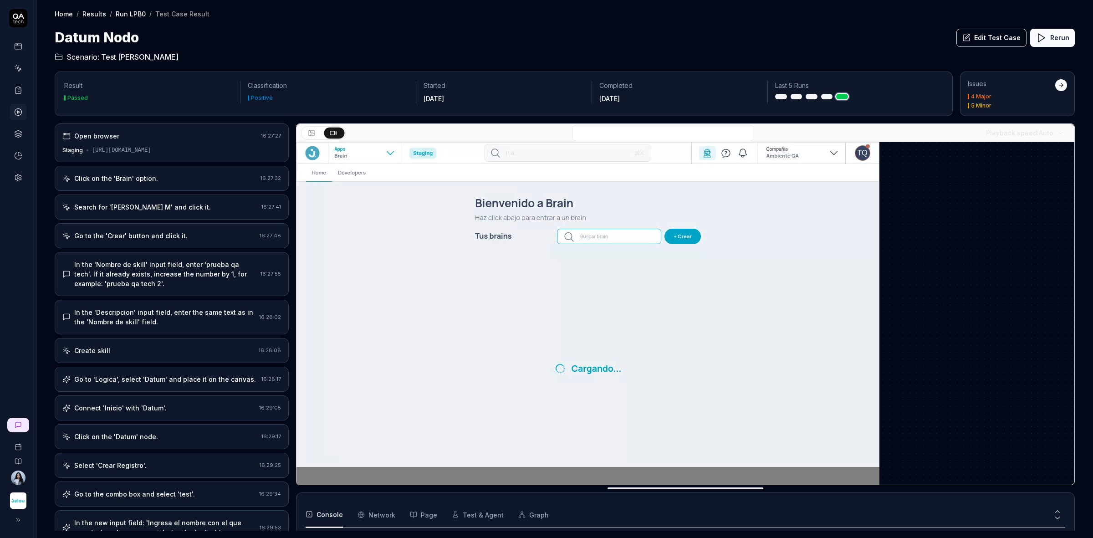
click at [412, 352] on video at bounding box center [587, 324] width 583 height 364
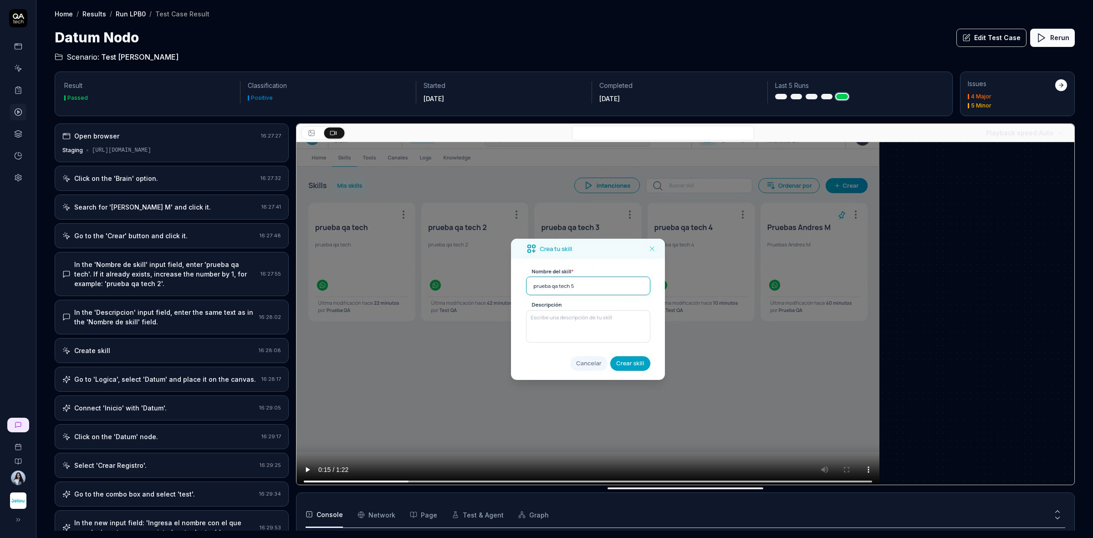
scroll to position [22, 0]
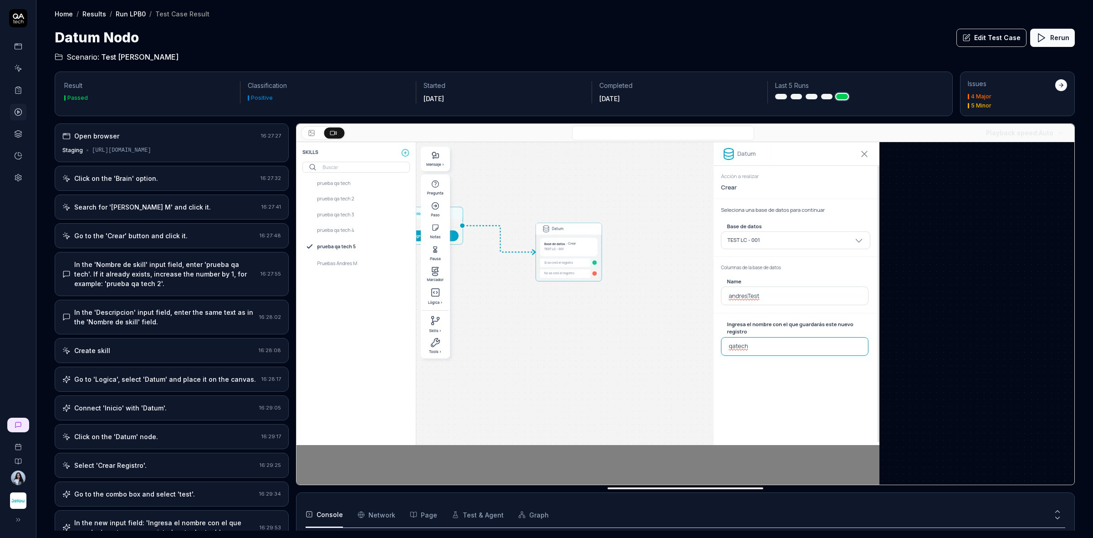
click at [311, 130] on rect at bounding box center [311, 132] width 5 height 5
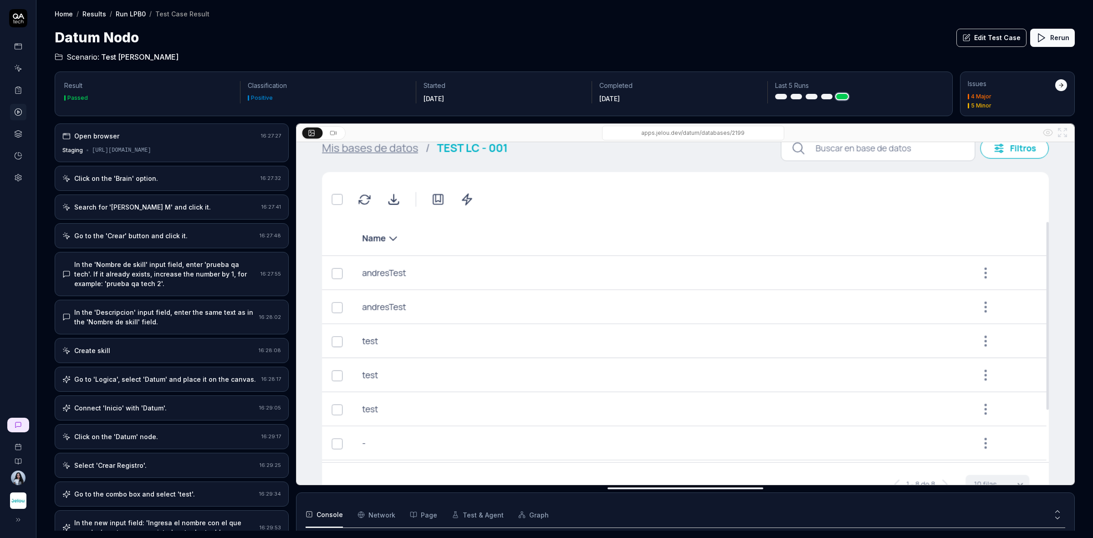
scroll to position [0, 0]
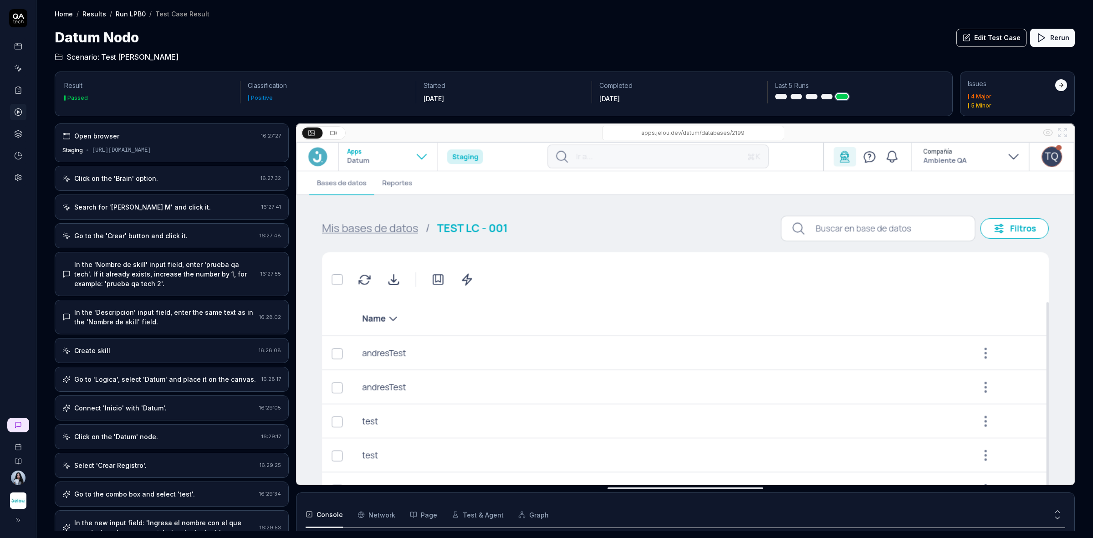
click at [338, 136] on button at bounding box center [334, 133] width 20 height 11
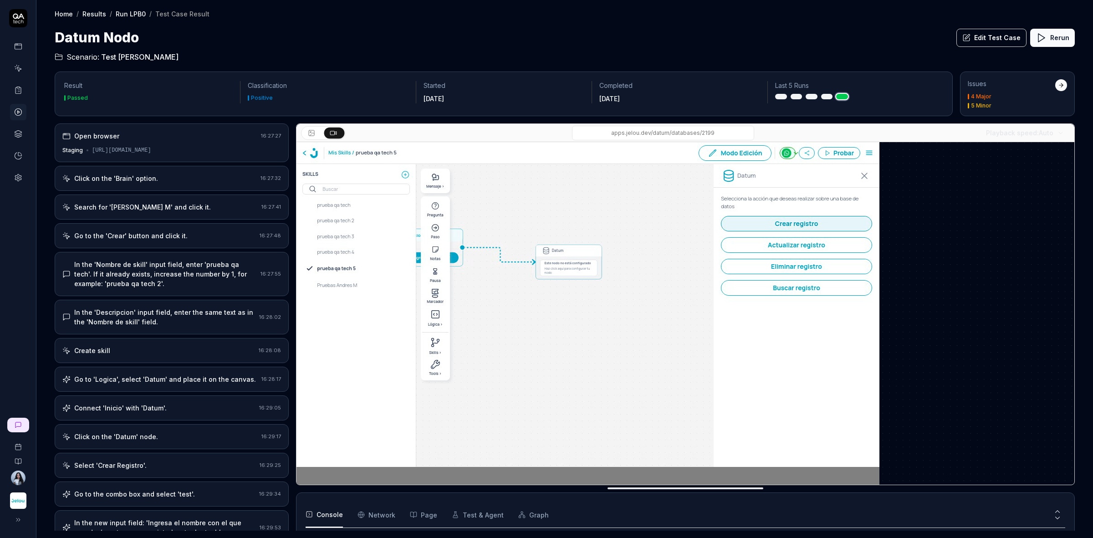
click at [151, 147] on div "[URL][DOMAIN_NAME]" at bounding box center [121, 150] width 59 height 8
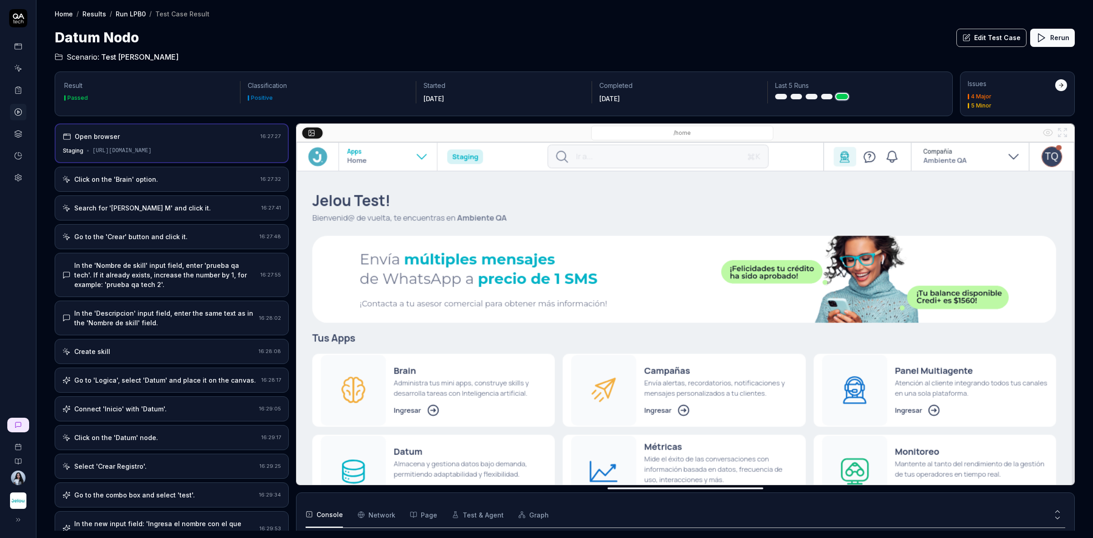
click at [184, 176] on div "Click on the 'Brain' option." at bounding box center [159, 179] width 194 height 10
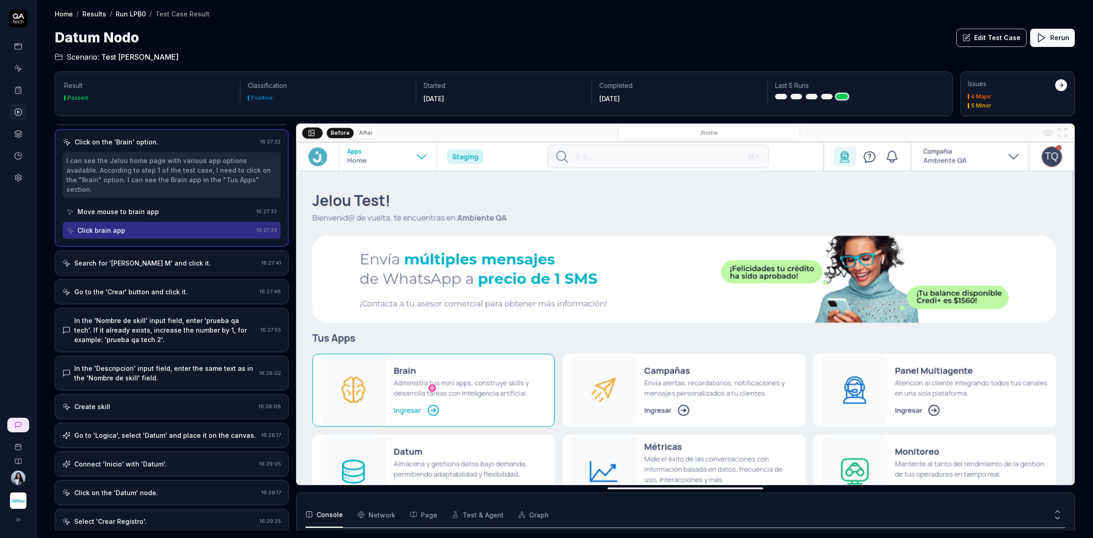
scroll to position [57, 0]
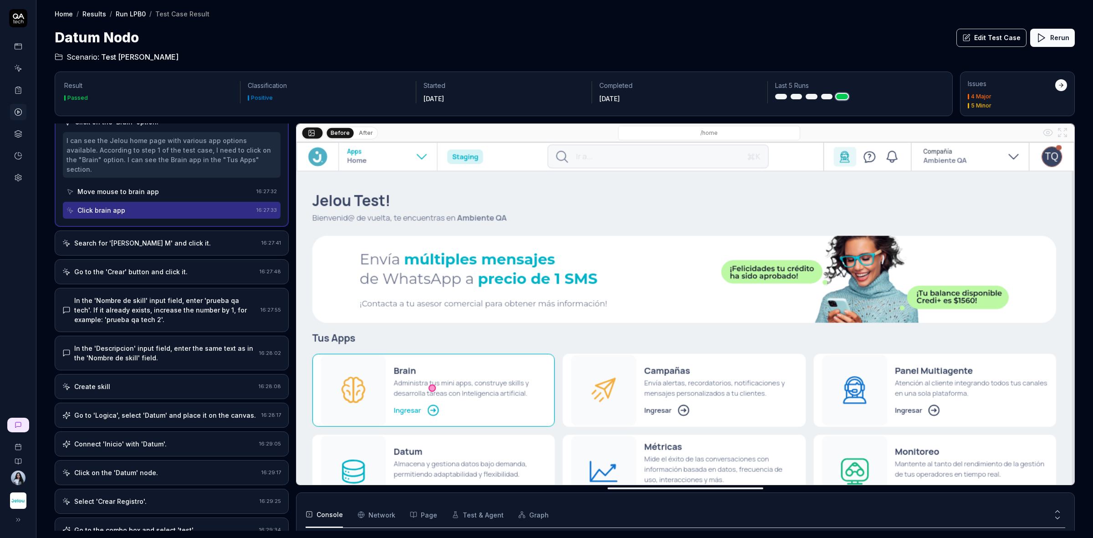
click at [161, 186] on div "Move mouse to brain app" at bounding box center [159, 191] width 186 height 17
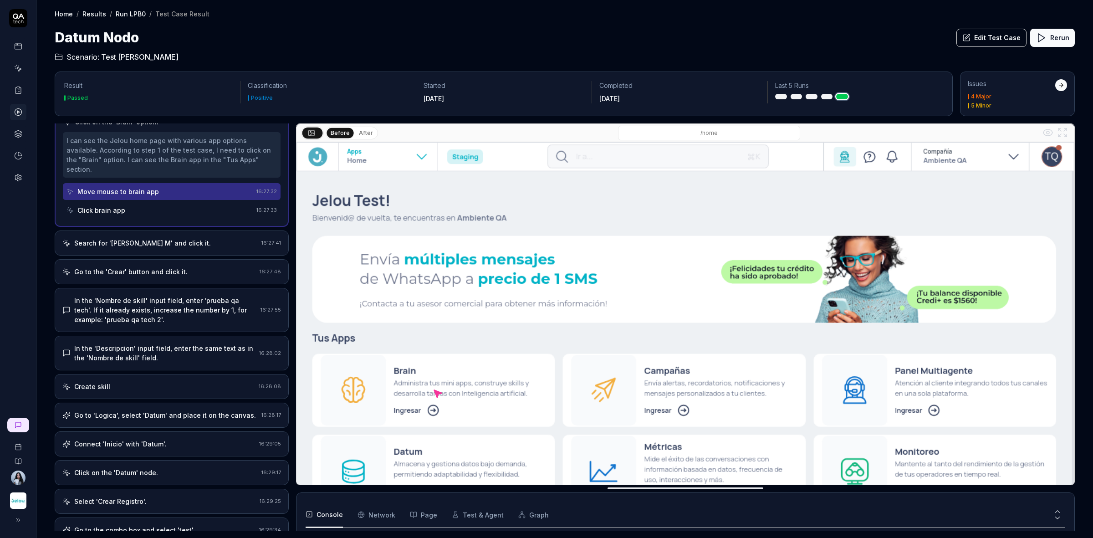
click at [161, 202] on div "Click brain app" at bounding box center [159, 210] width 186 height 17
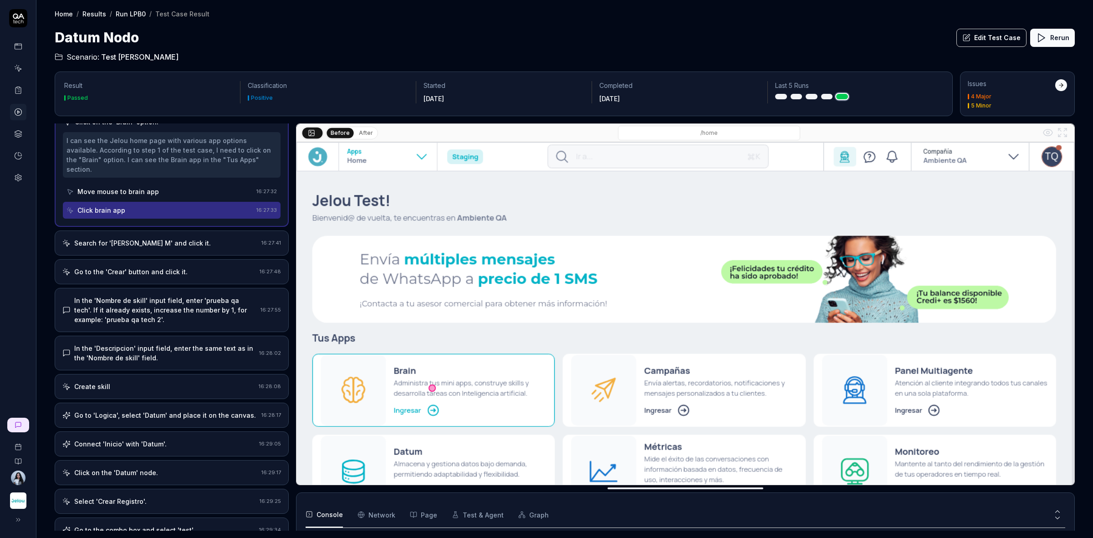
click at [174, 238] on div "Search for '[PERSON_NAME] M' and click it." at bounding box center [142, 243] width 137 height 10
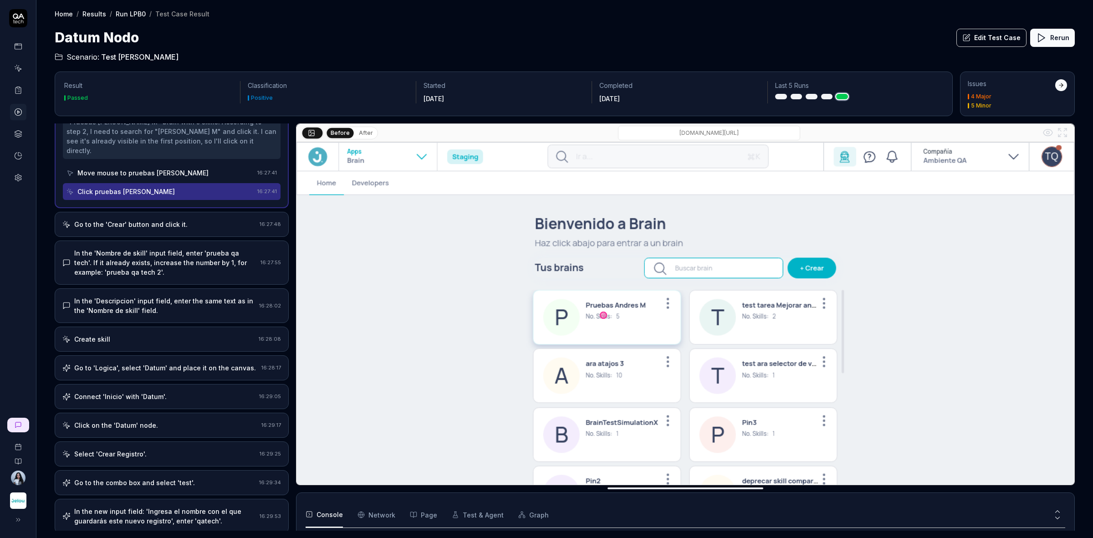
scroll to position [0, 0]
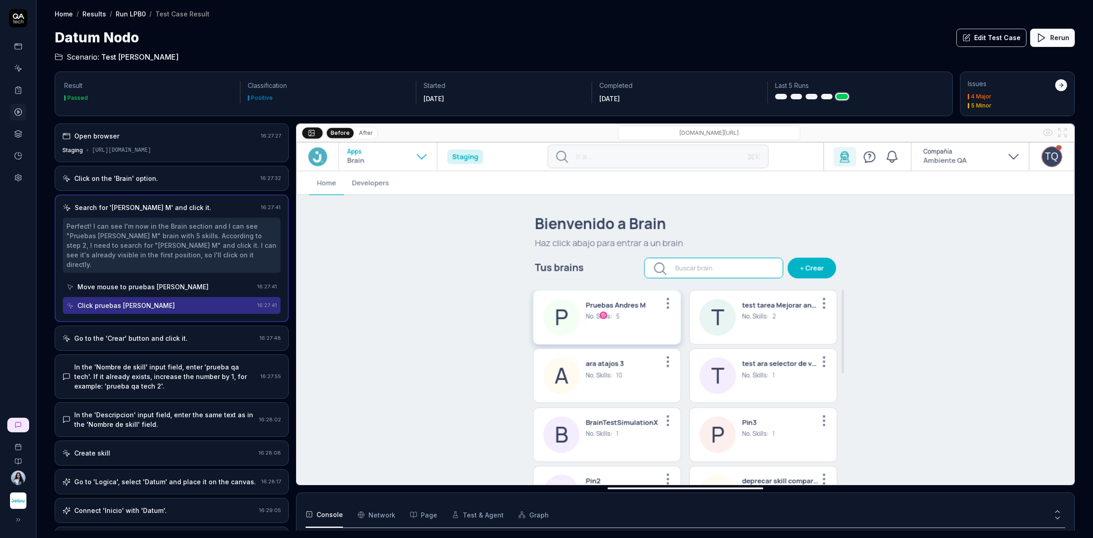
click at [154, 204] on div "Search for '[PERSON_NAME] M' and click it." at bounding box center [143, 208] width 137 height 10
click at [171, 180] on div "Click on the 'Brain' option." at bounding box center [159, 179] width 194 height 10
